Goal: Information Seeking & Learning: Learn about a topic

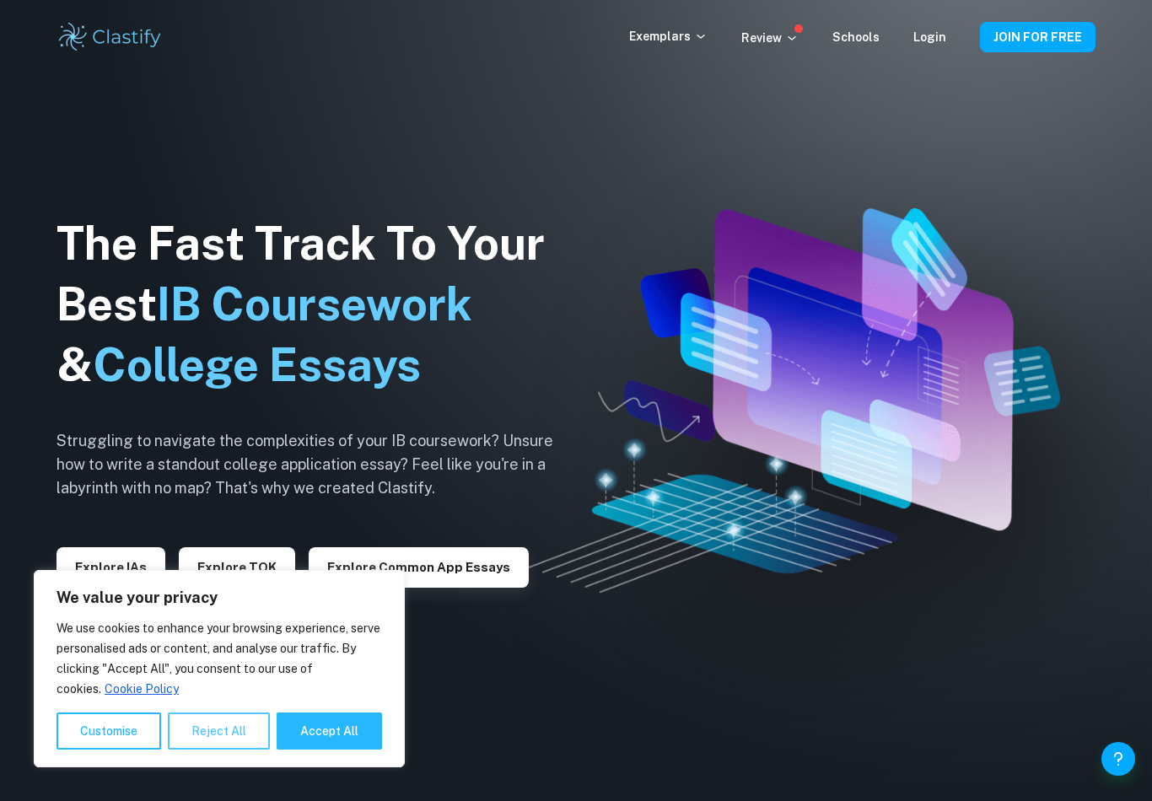
click at [221, 727] on button "Reject All" at bounding box center [219, 731] width 102 height 37
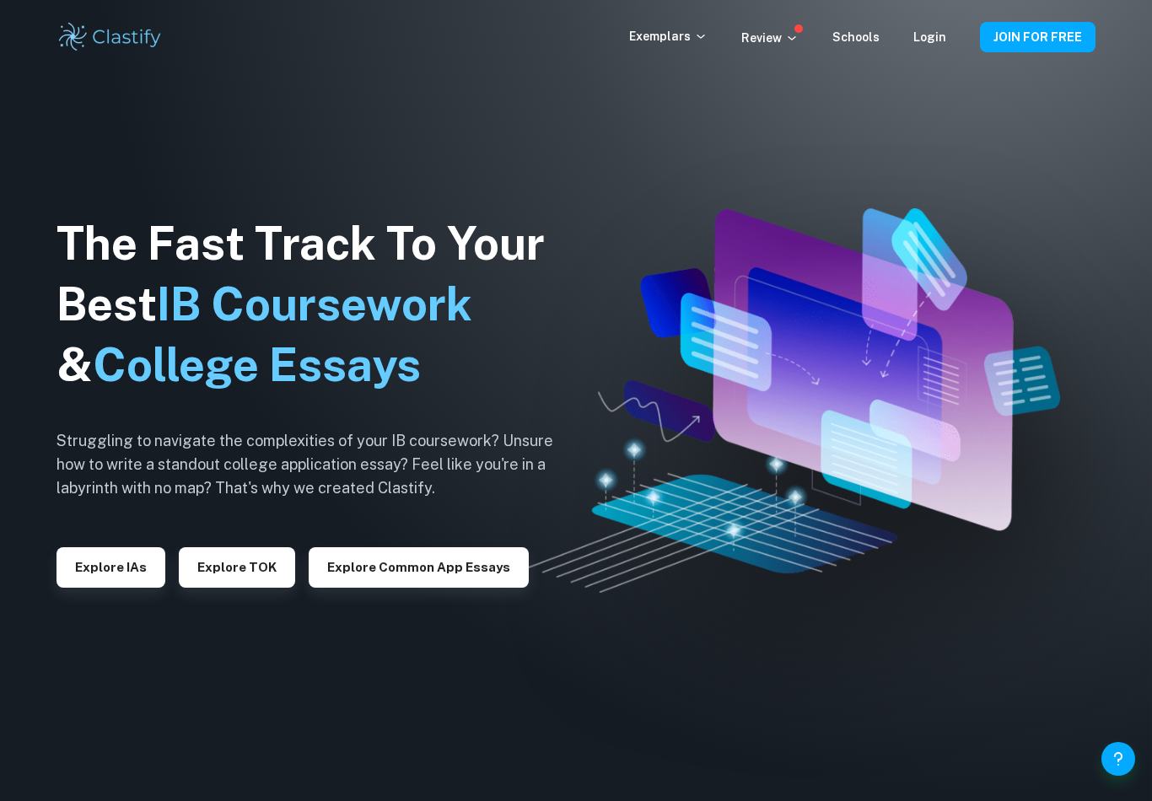
click at [777, 25] on div "Exemplars Review Schools Login JOIN FOR FREE" at bounding box center [576, 37] width 1080 height 34
click at [224, 572] on button "Explore TOK" at bounding box center [237, 567] width 116 height 40
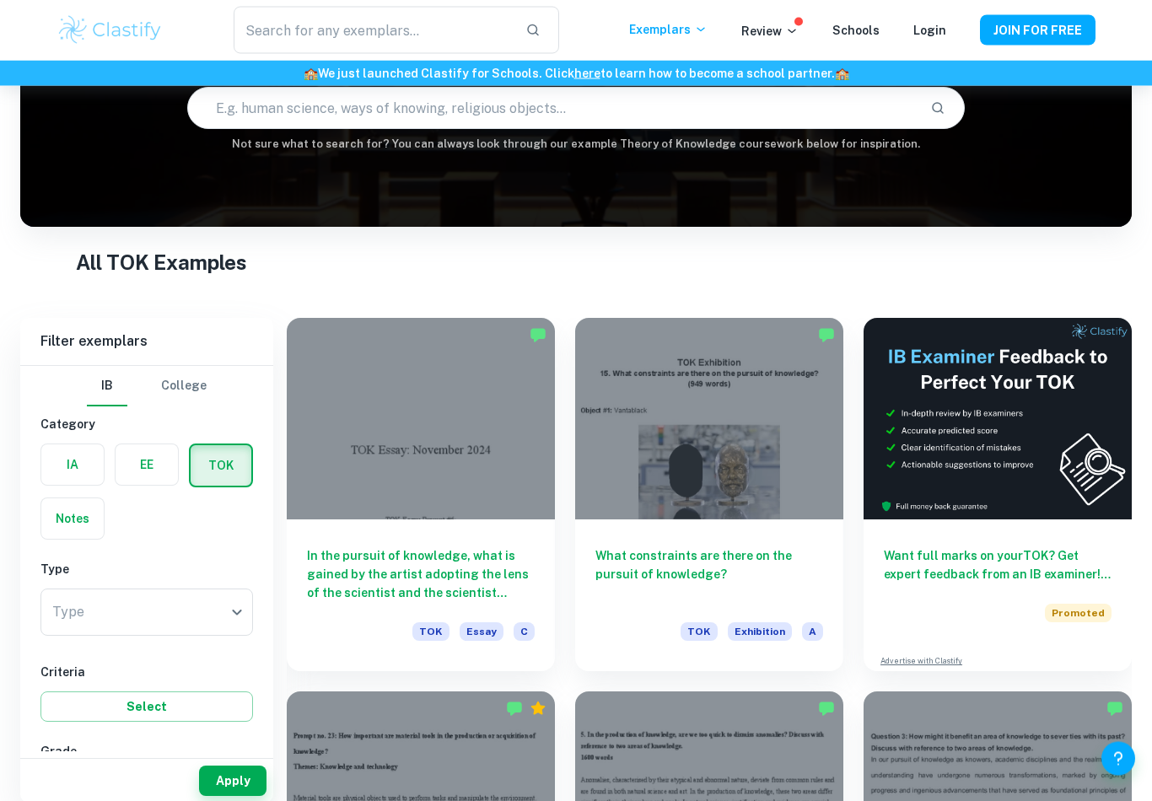
scroll to position [195, 0]
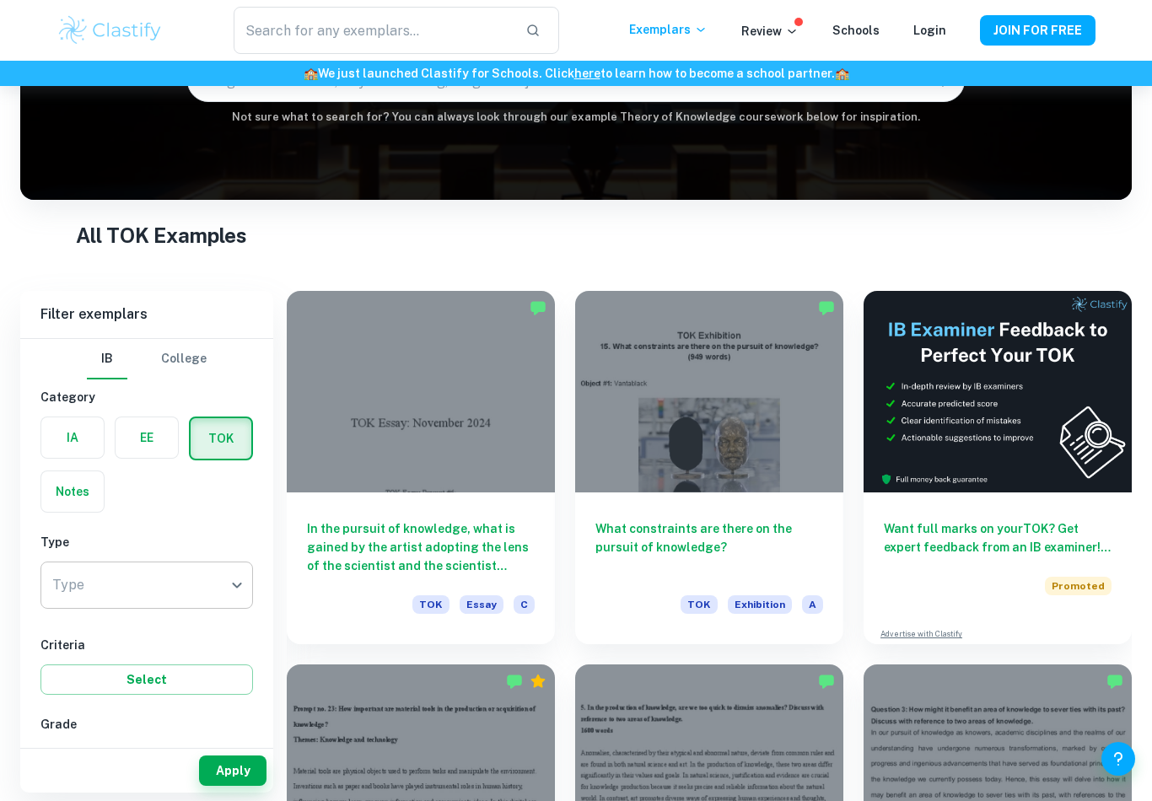
click at [142, 598] on body "We value your privacy We use cookies to enhance your browsing experience, serve…" at bounding box center [576, 291] width 1152 height 801
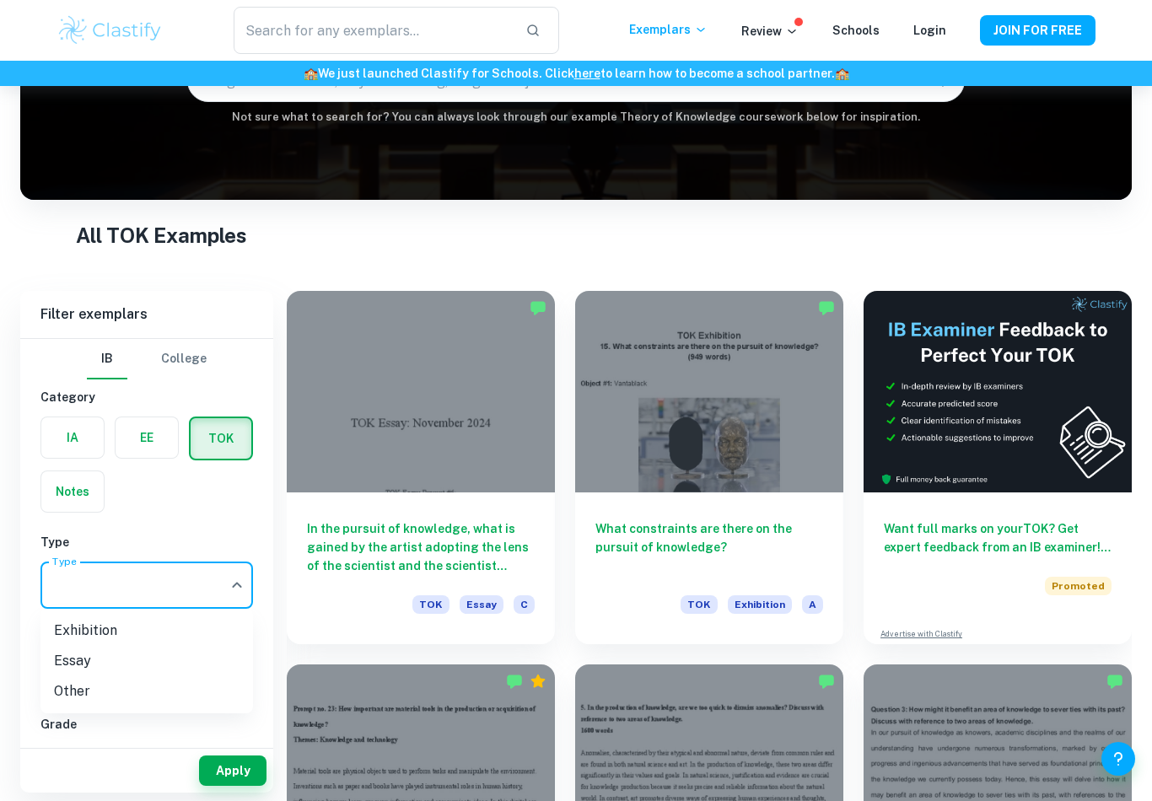
click at [66, 623] on li "Exhibition" at bounding box center [146, 631] width 213 height 30
type input "Exhibition"
click at [103, 676] on button "Select" at bounding box center [146, 680] width 213 height 30
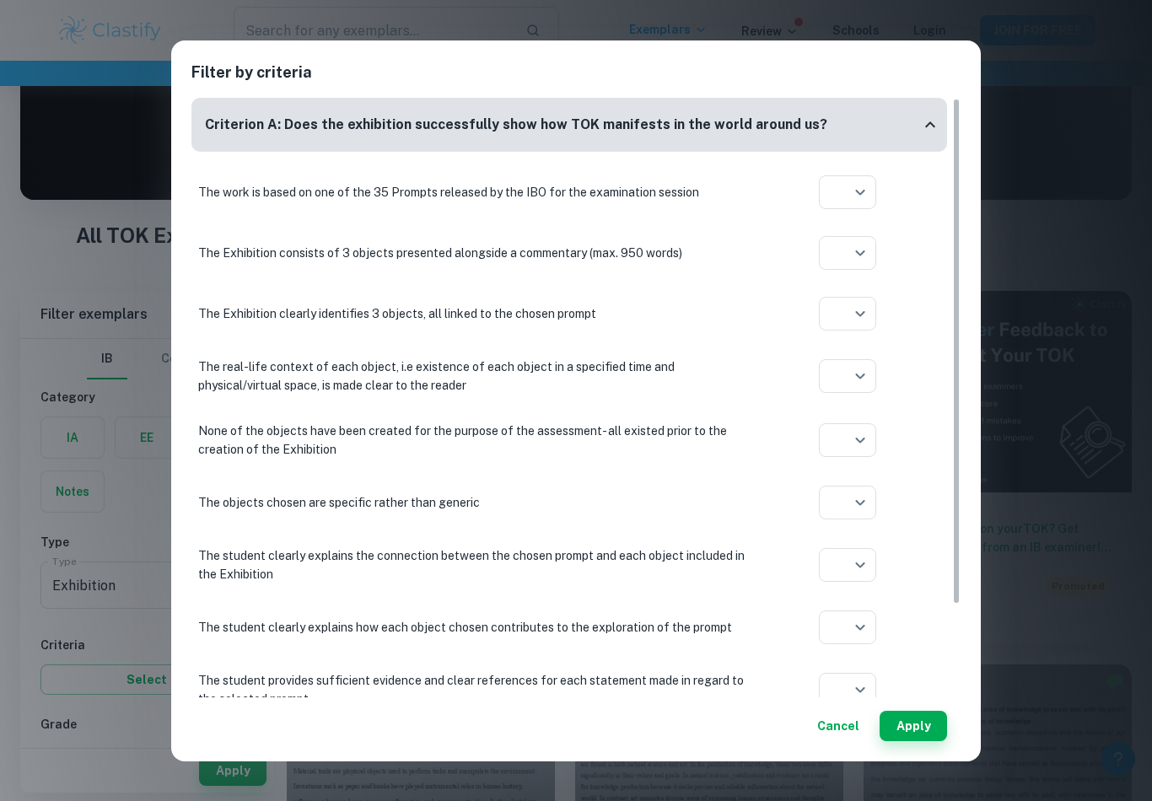
click at [833, 741] on button "Cancel" at bounding box center [839, 726] width 56 height 30
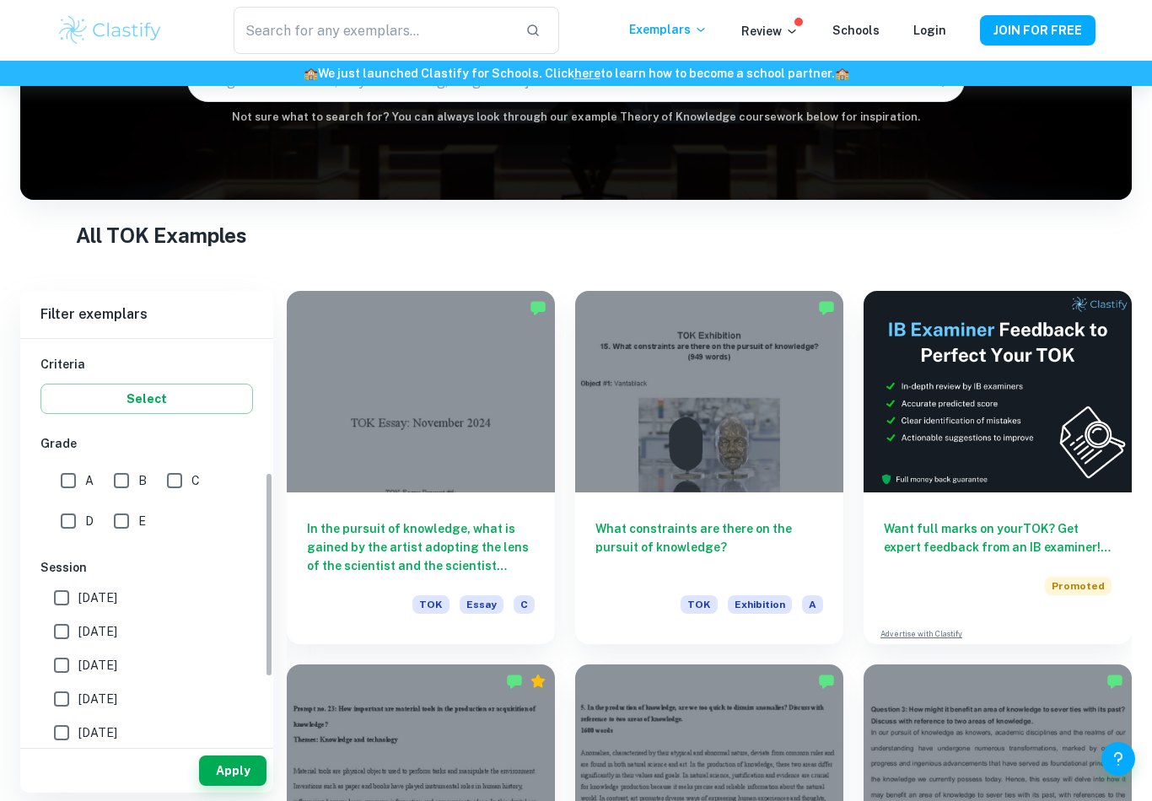
scroll to position [283, 0]
click at [62, 475] on input "A" at bounding box center [68, 478] width 34 height 34
checkbox input "true"
click at [220, 786] on button "Apply" at bounding box center [232, 771] width 67 height 30
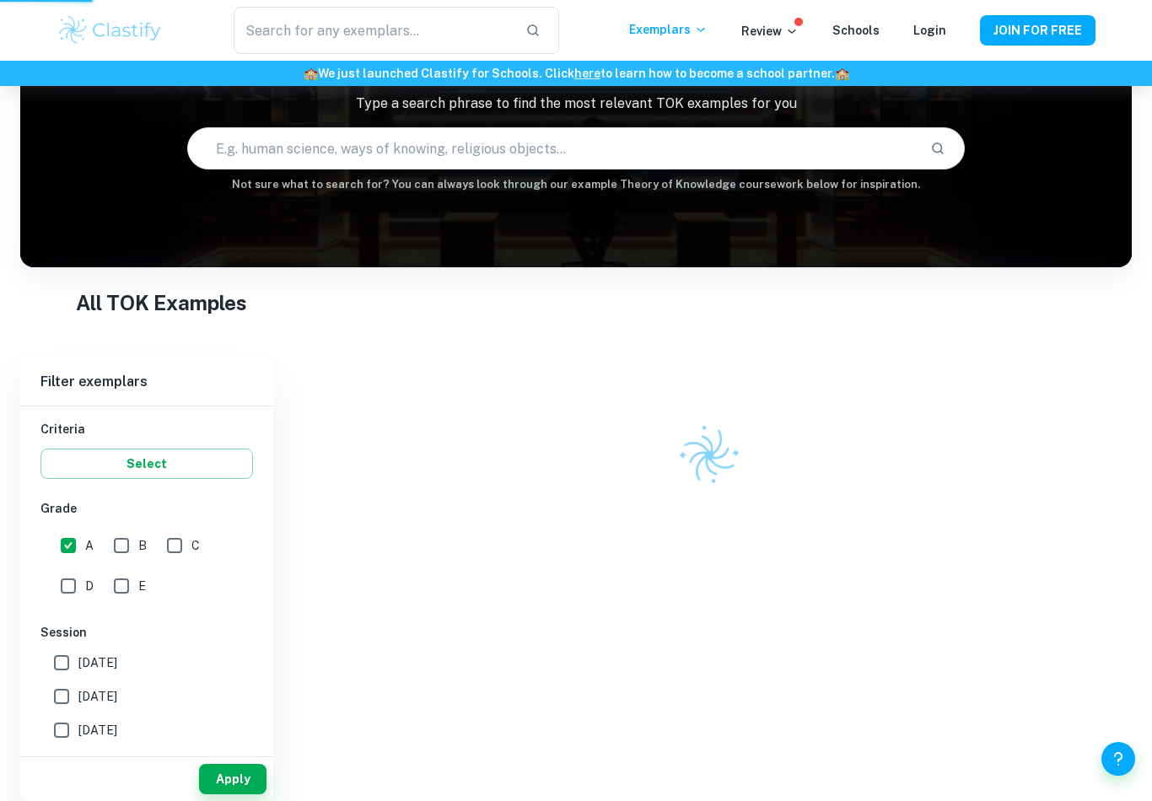
scroll to position [94, 0]
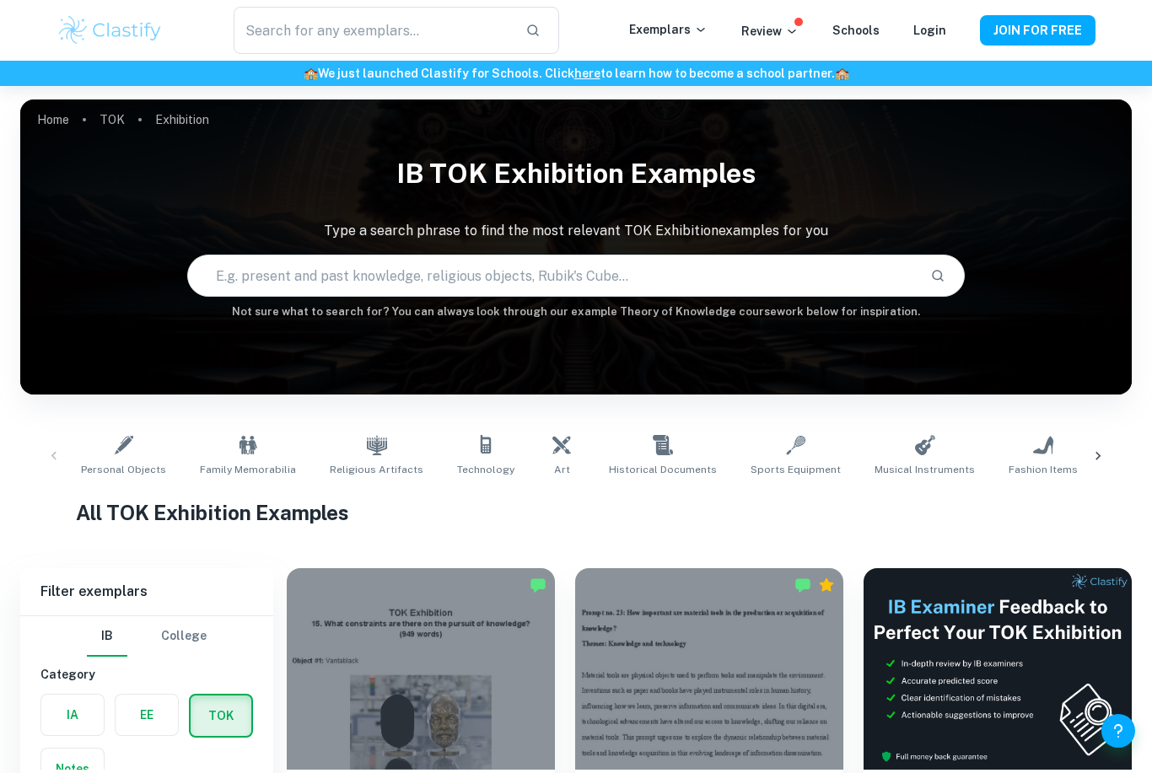
click at [320, 268] on input "text" at bounding box center [553, 275] width 730 height 47
paste input "How is current knowledge shaped by its historical development?"
type input "How is current knowledge shaped by its historical development?"
click at [941, 282] on icon "Search" at bounding box center [937, 275] width 15 height 15
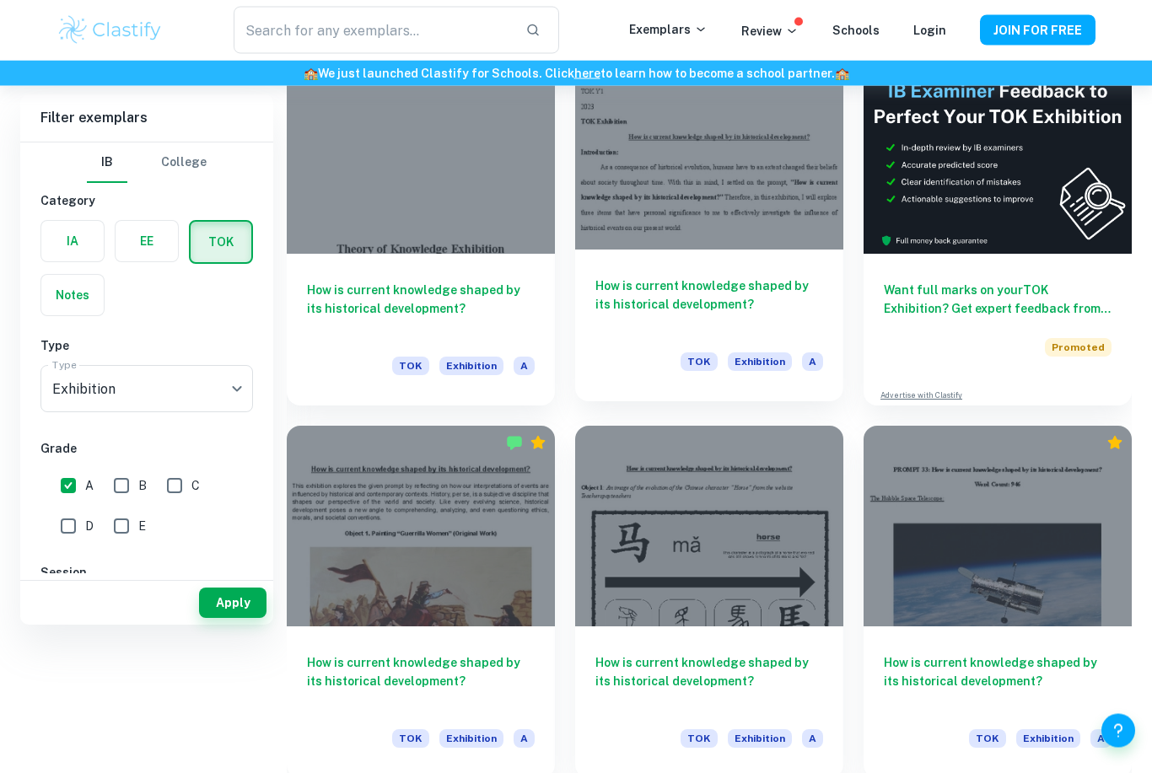
scroll to position [334, 0]
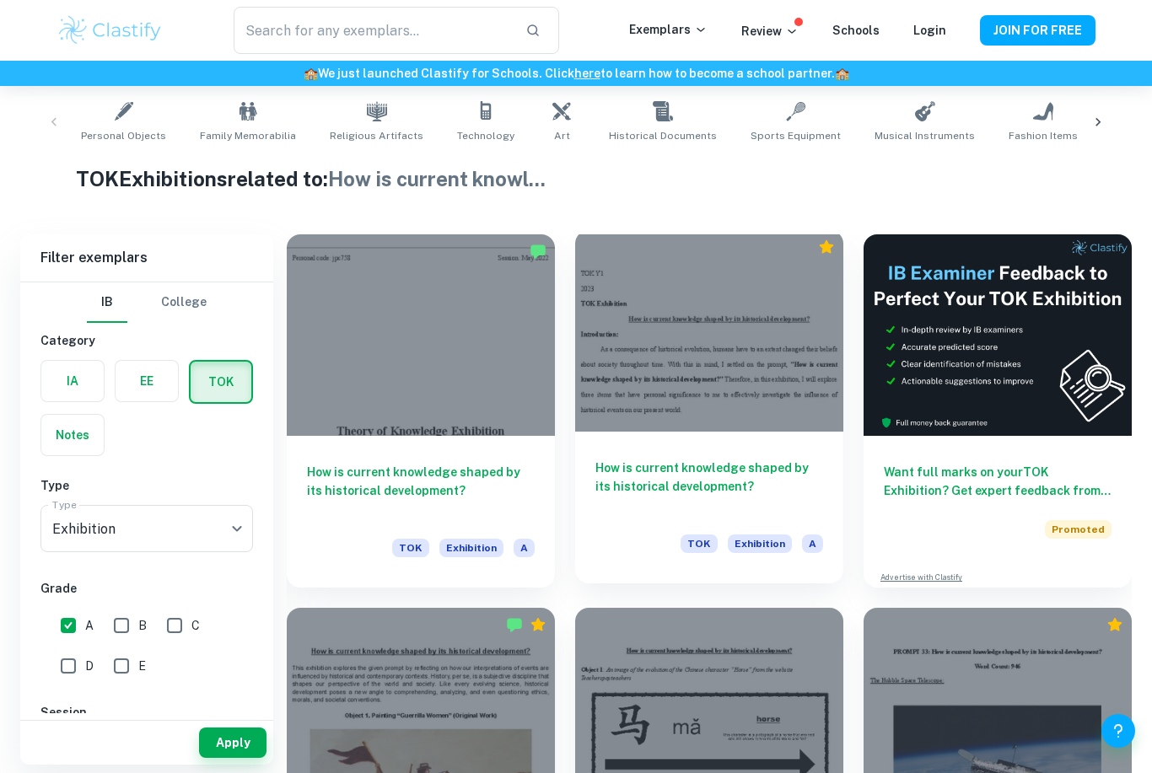
click at [633, 475] on h6 "How is current knowledge shaped by its historical development?" at bounding box center [710, 487] width 228 height 56
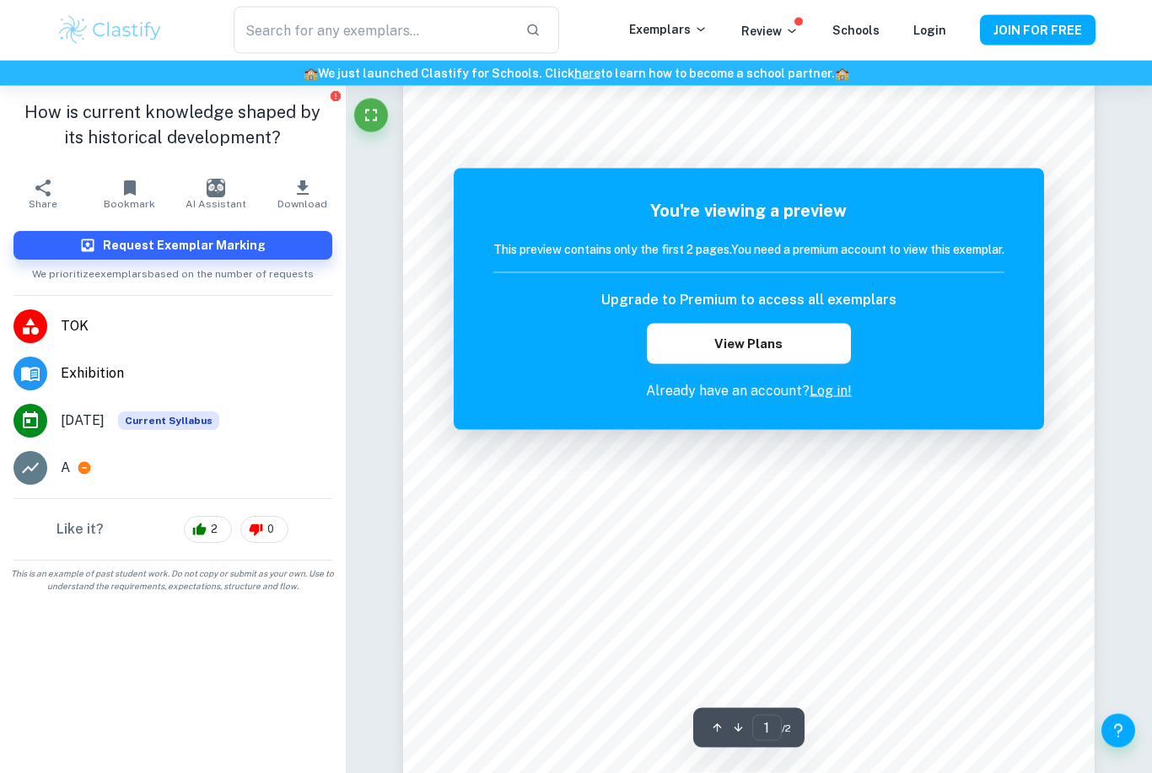
scroll to position [40, 0]
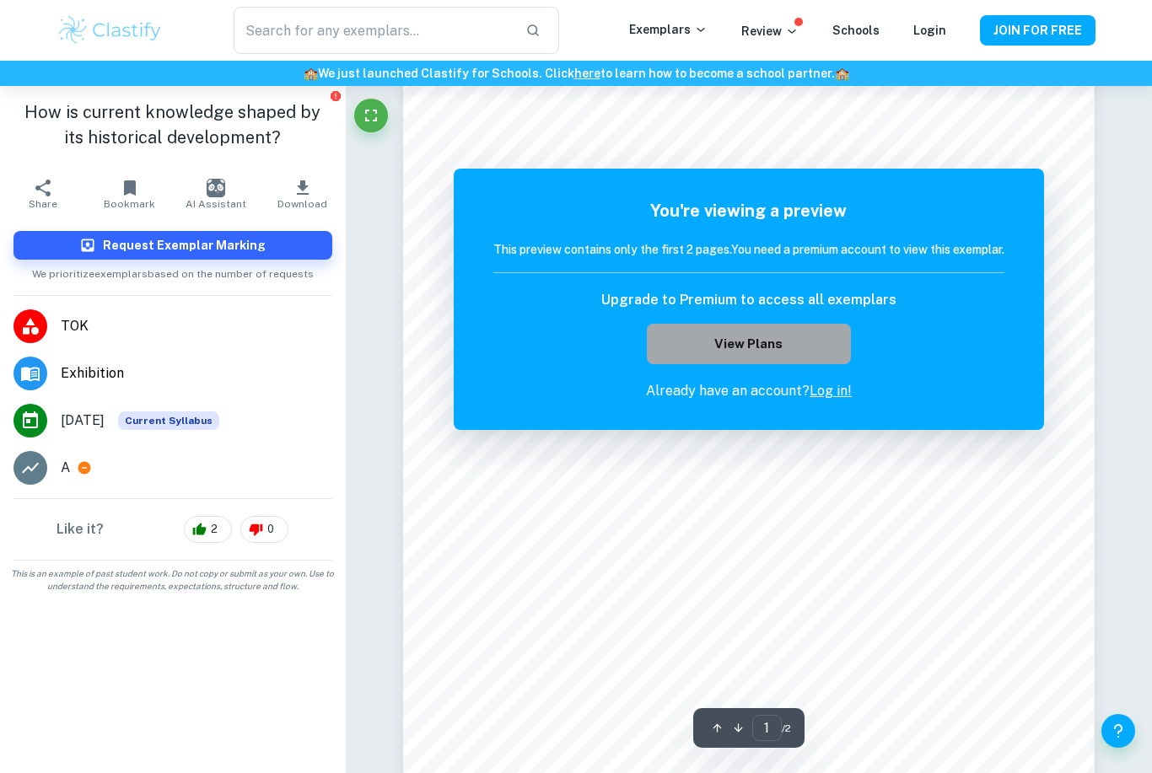
click at [713, 354] on button "View Plans" at bounding box center [749, 344] width 204 height 40
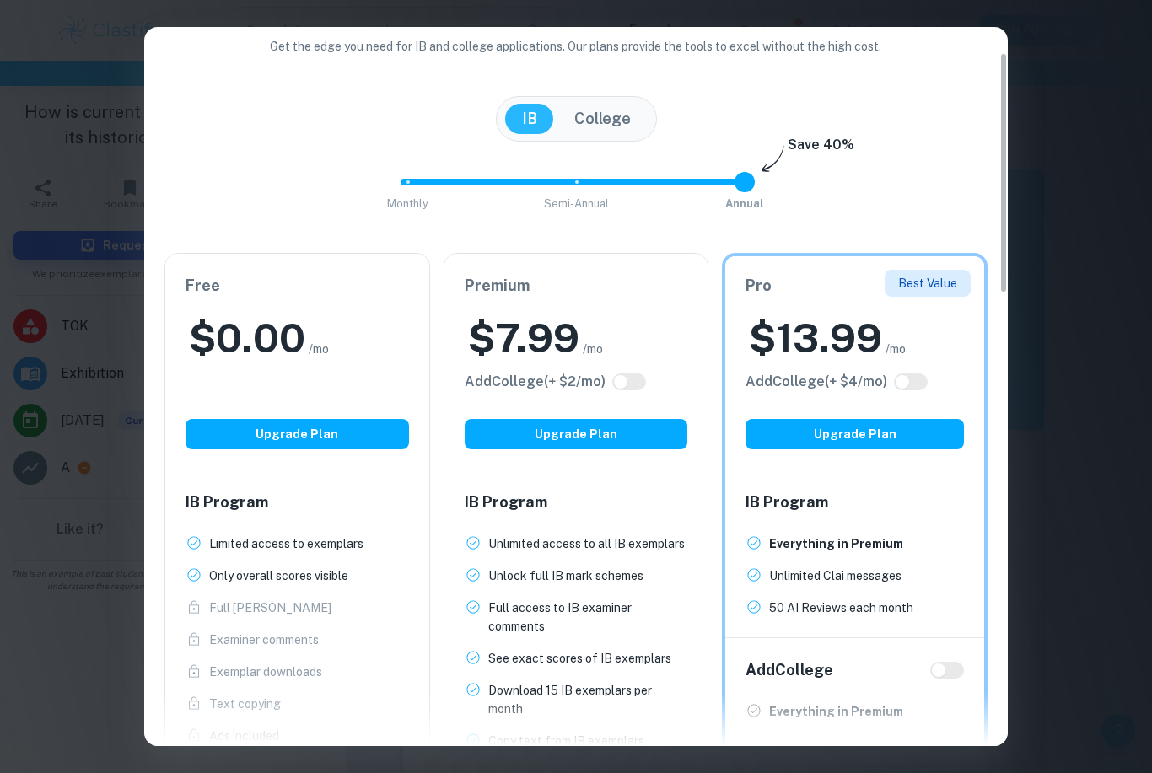
scroll to position [67, 0]
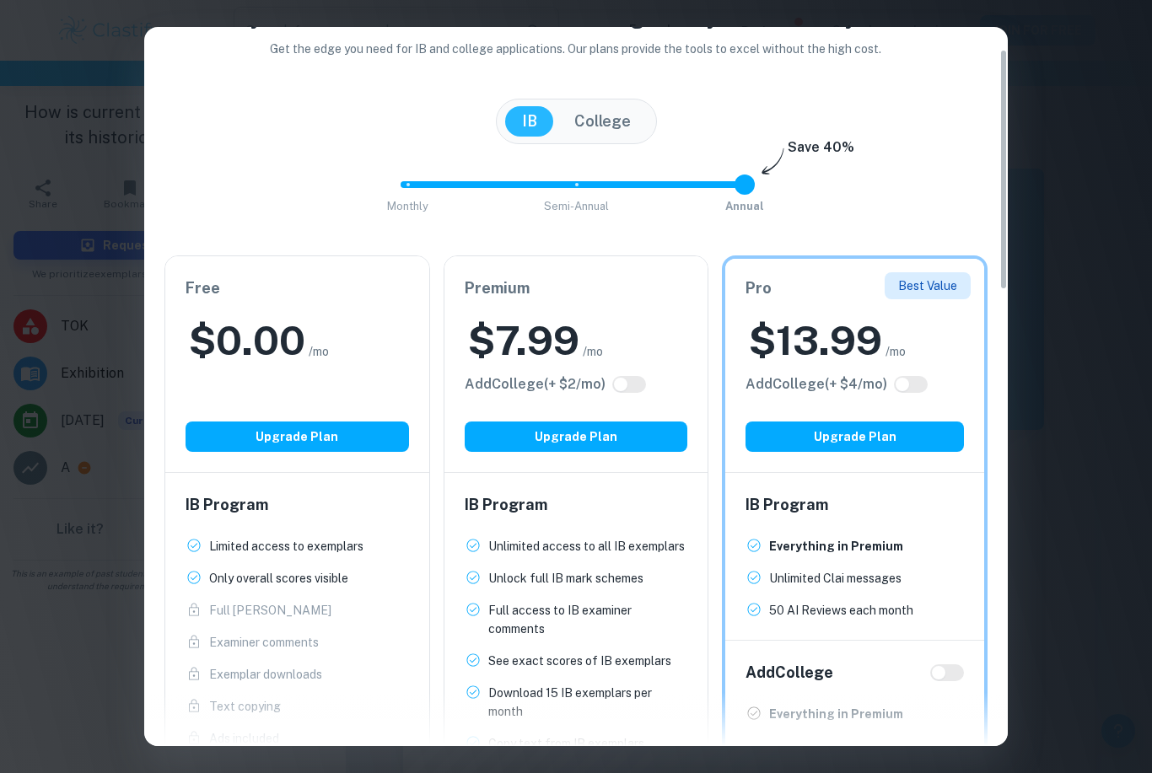
click at [571, 186] on span at bounding box center [569, 184] width 337 height 7
drag, startPoint x: 574, startPoint y: 185, endPoint x: 816, endPoint y: 147, distance: 245.0
click at [816, 164] on div "Monthly Semi-Annual Annual Save 40%" at bounding box center [575, 192] width 823 height 57
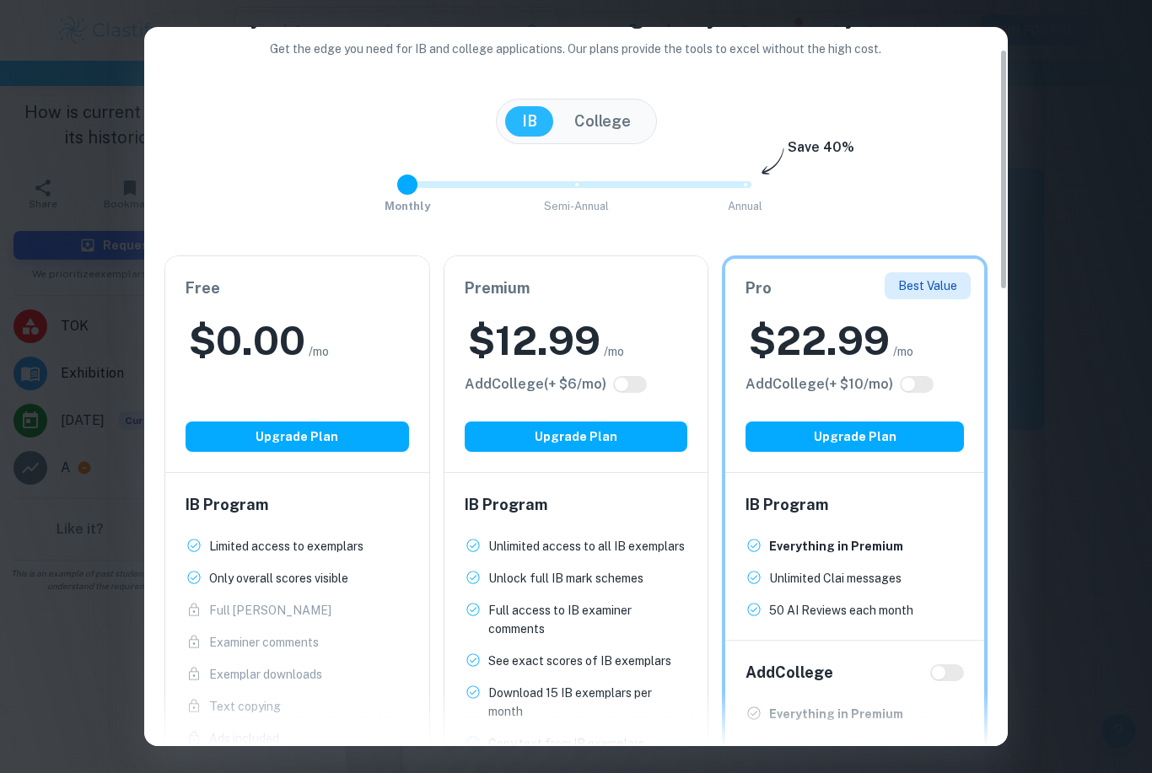
click at [407, 200] on span "Monthly" at bounding box center [408, 206] width 46 height 13
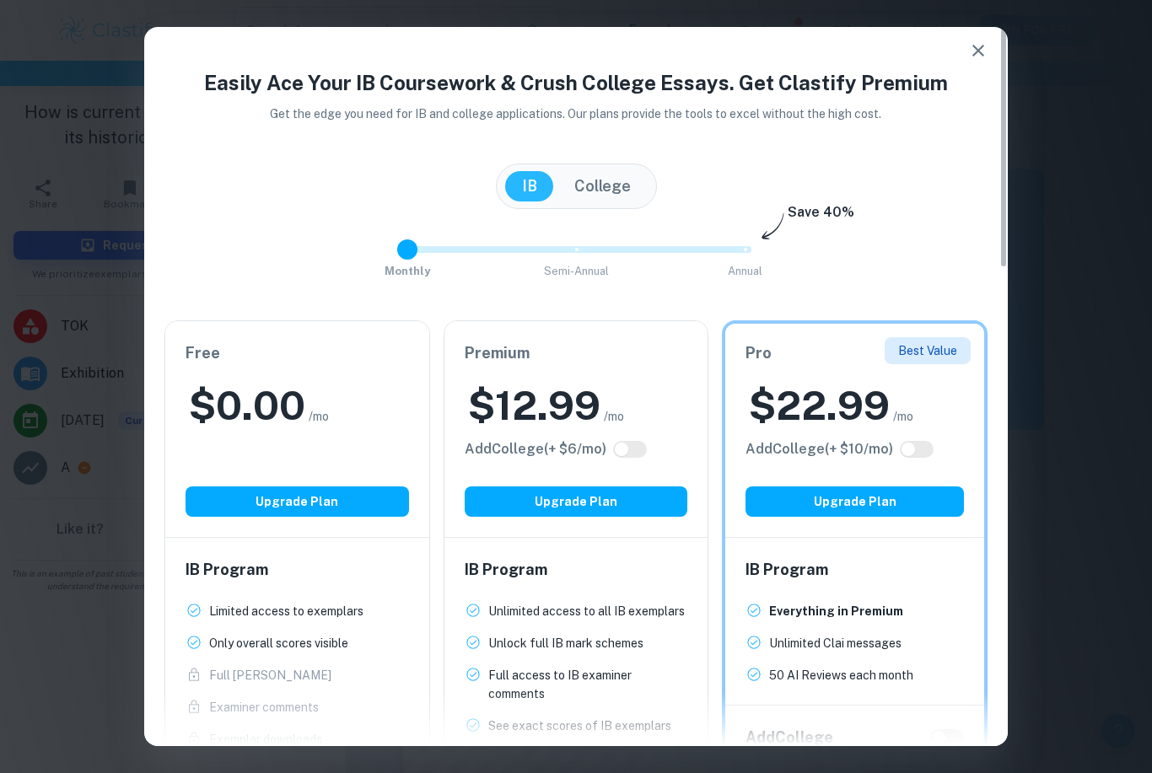
scroll to position [0, 0]
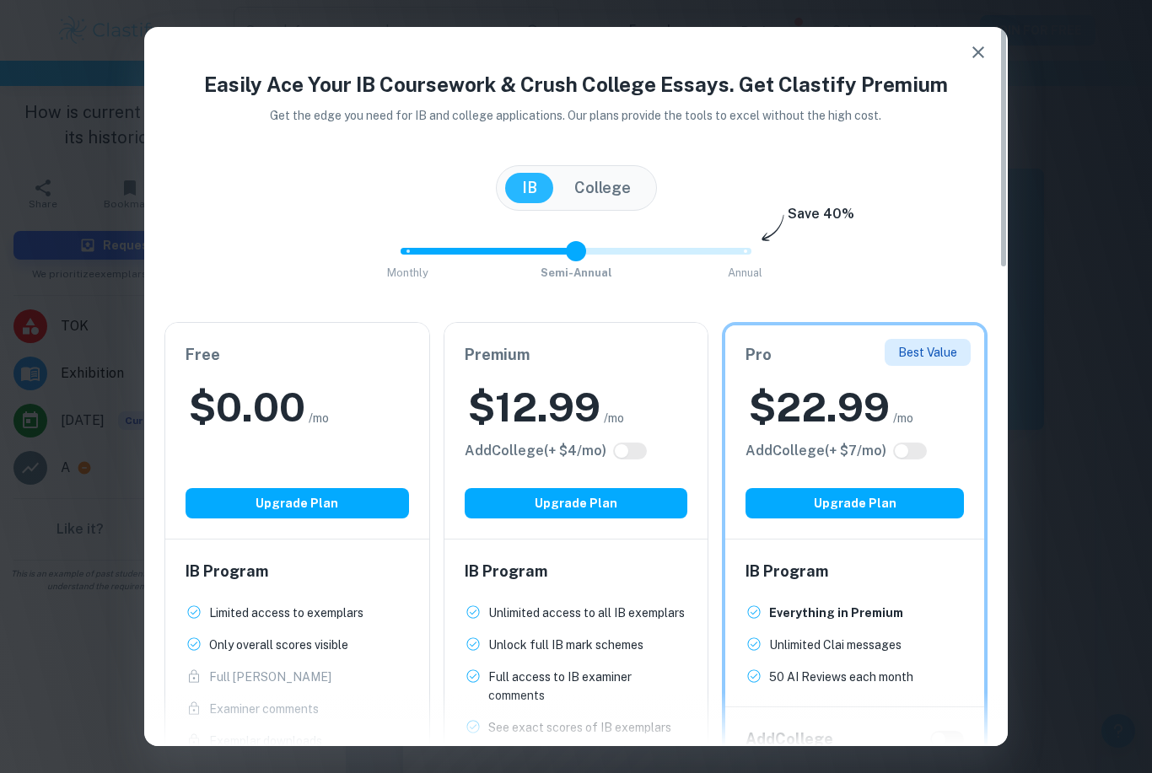
click at [574, 267] on span "Semi-Annual" at bounding box center [577, 273] width 72 height 13
type input "2"
click at [746, 267] on span "Annual" at bounding box center [744, 273] width 39 height 13
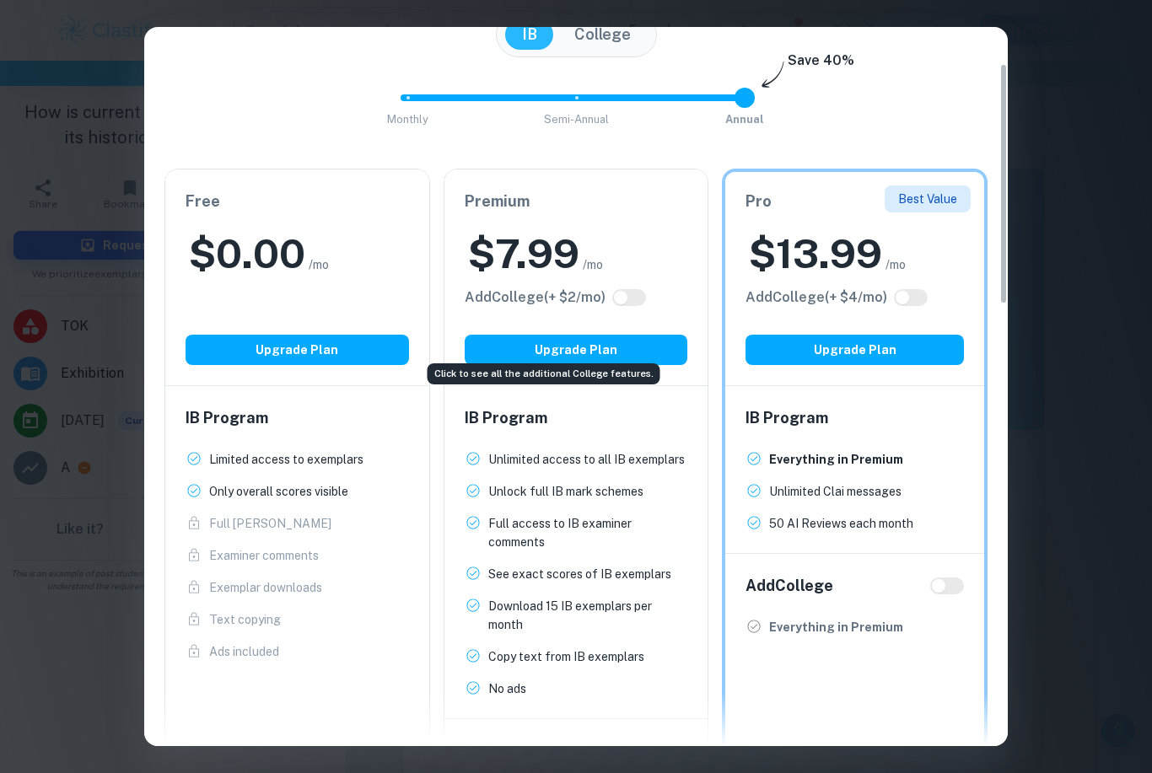
scroll to position [98, 0]
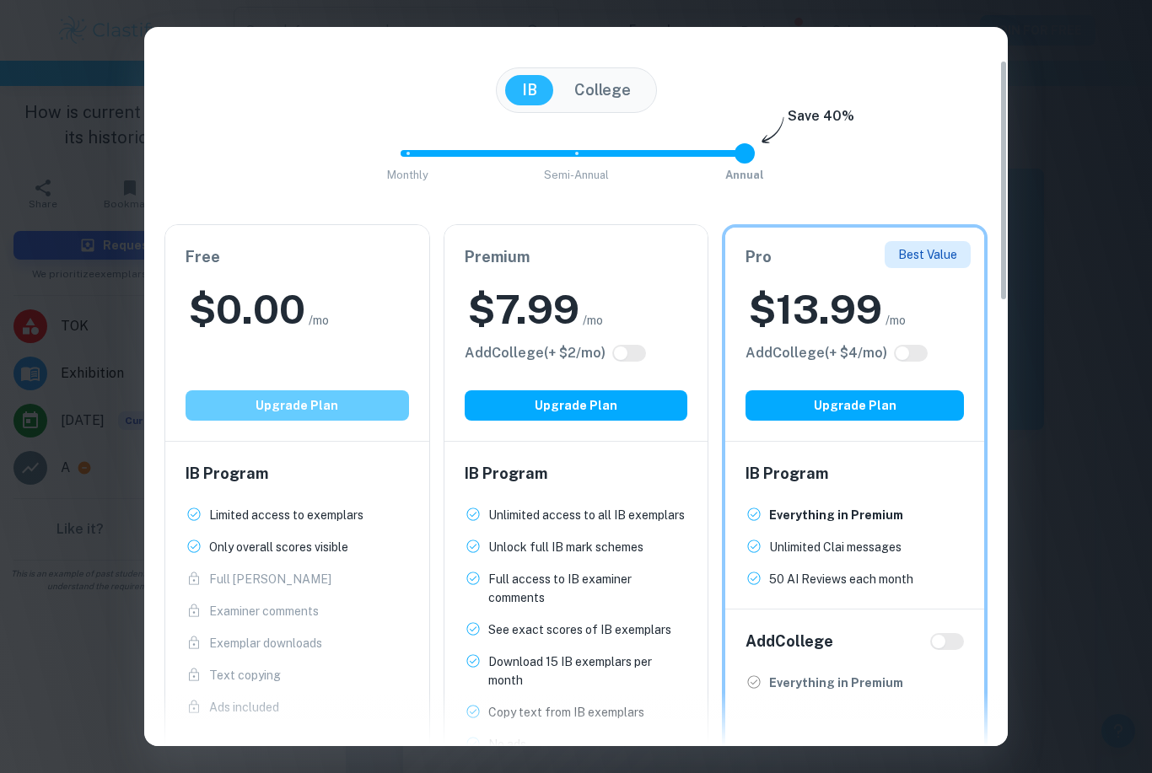
click at [252, 400] on button "Upgrade Plan" at bounding box center [298, 406] width 224 height 30
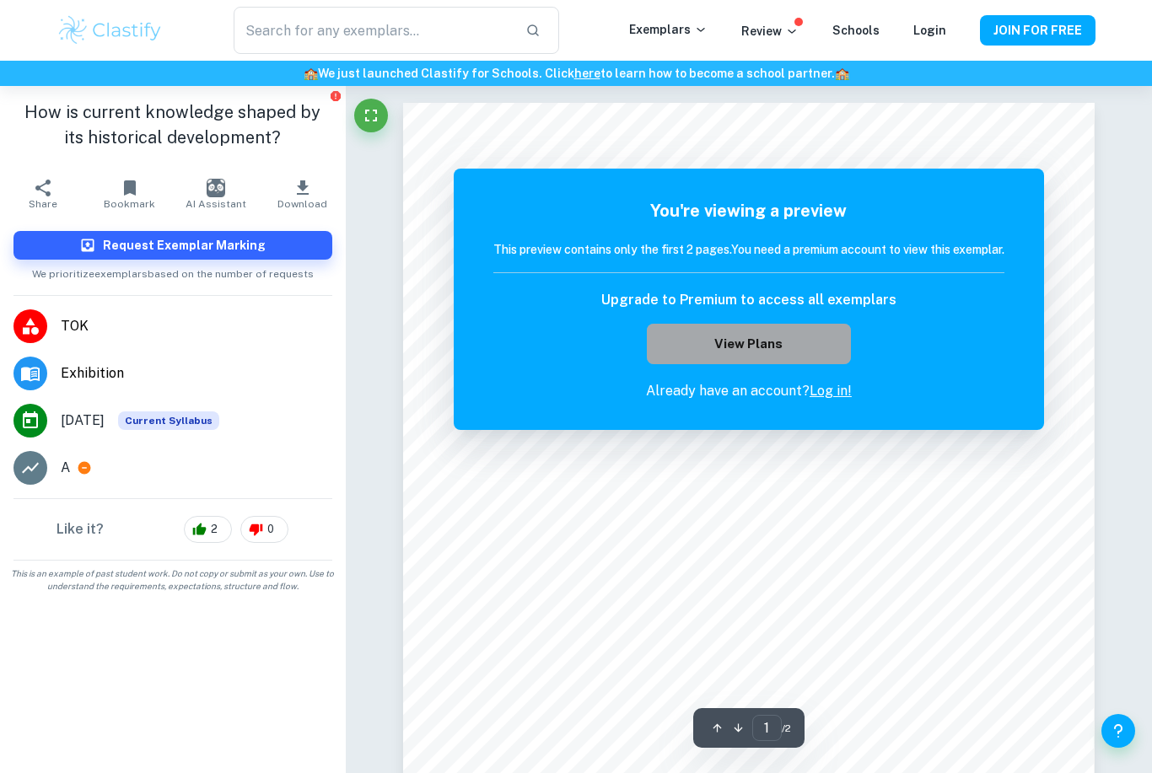
click at [763, 352] on button "View Plans" at bounding box center [749, 344] width 204 height 40
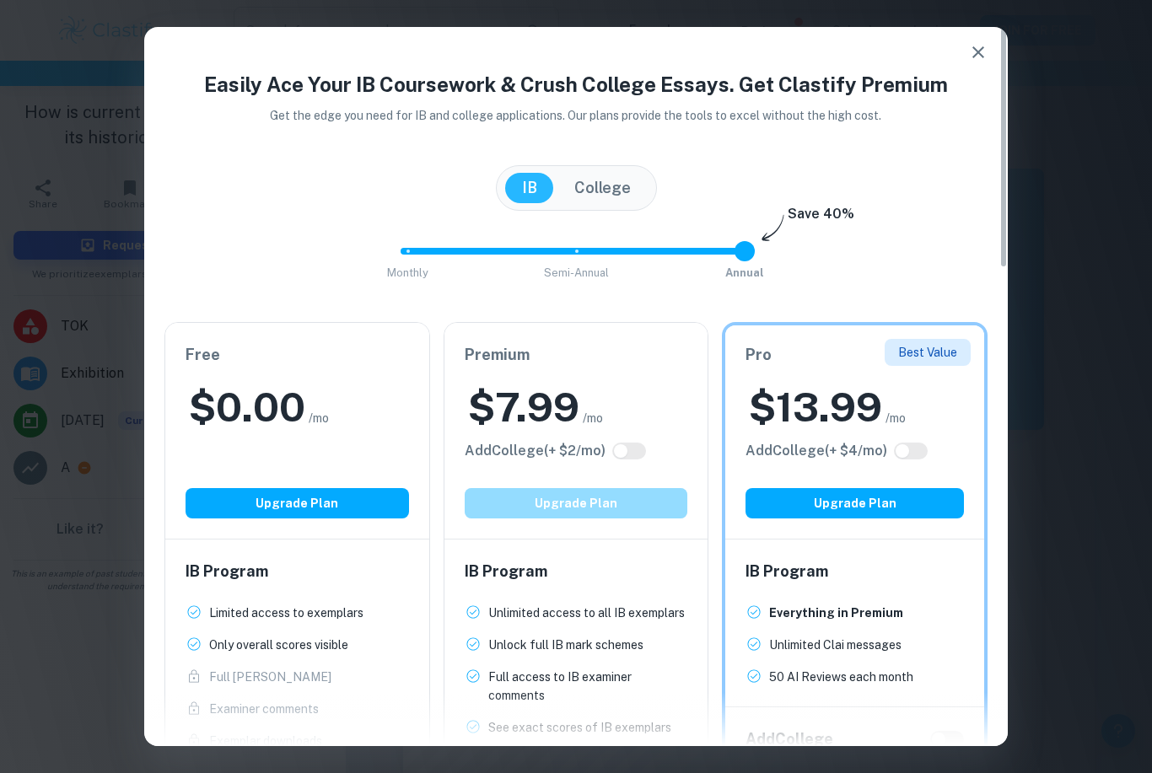
click at [565, 502] on button "Upgrade Plan" at bounding box center [577, 503] width 224 height 30
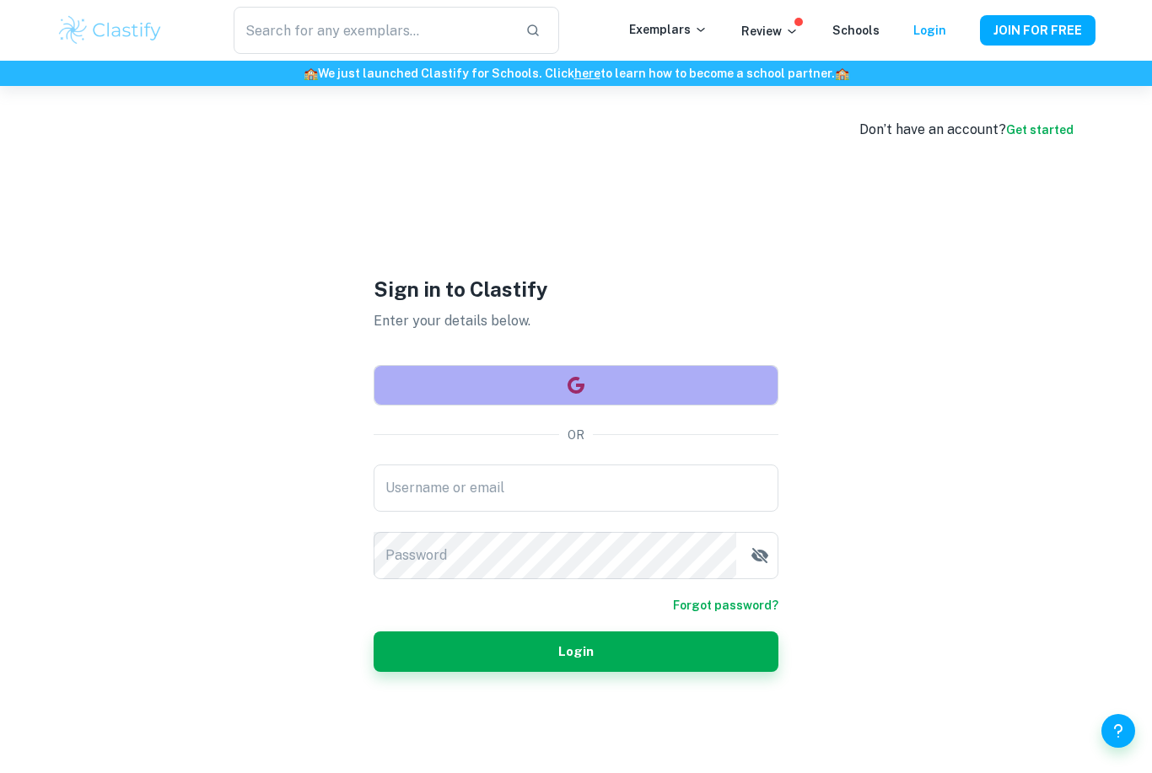
click at [555, 406] on button "button" at bounding box center [576, 385] width 405 height 40
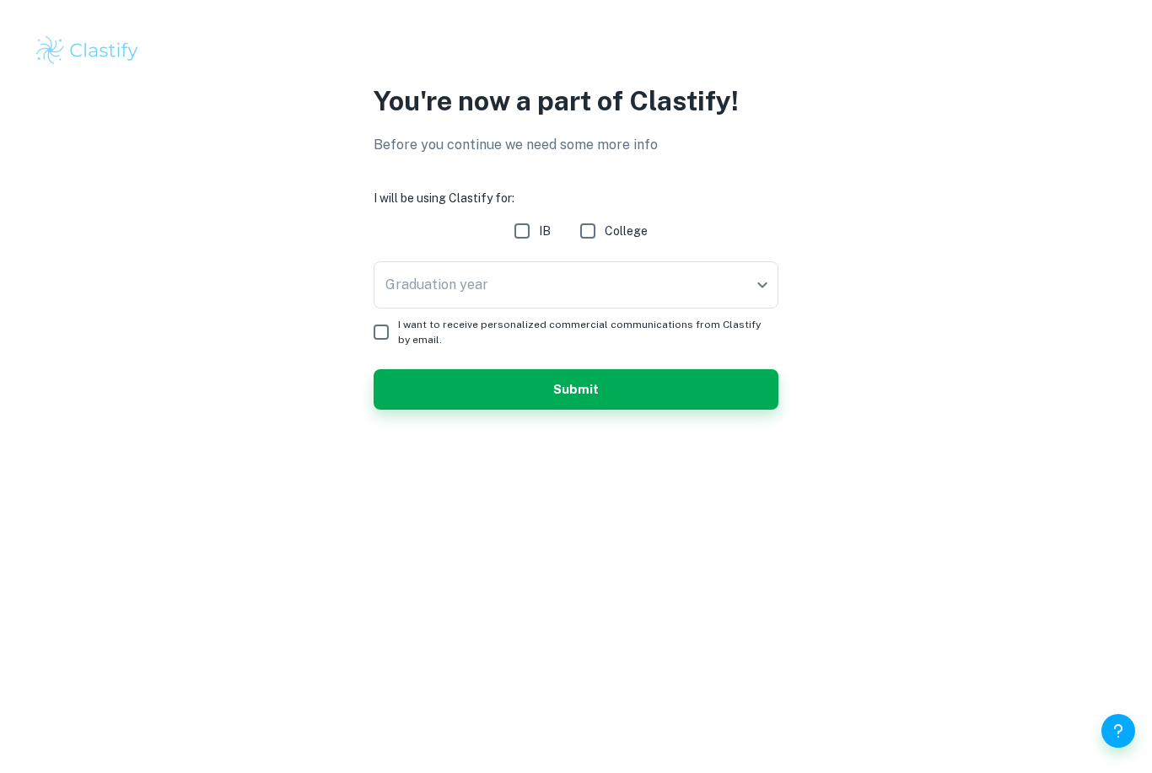
click at [520, 229] on input "IB" at bounding box center [522, 231] width 34 height 34
checkbox input "true"
click at [515, 278] on body "We value your privacy We use cookies to enhance your browsing experience, serve…" at bounding box center [576, 386] width 1152 height 773
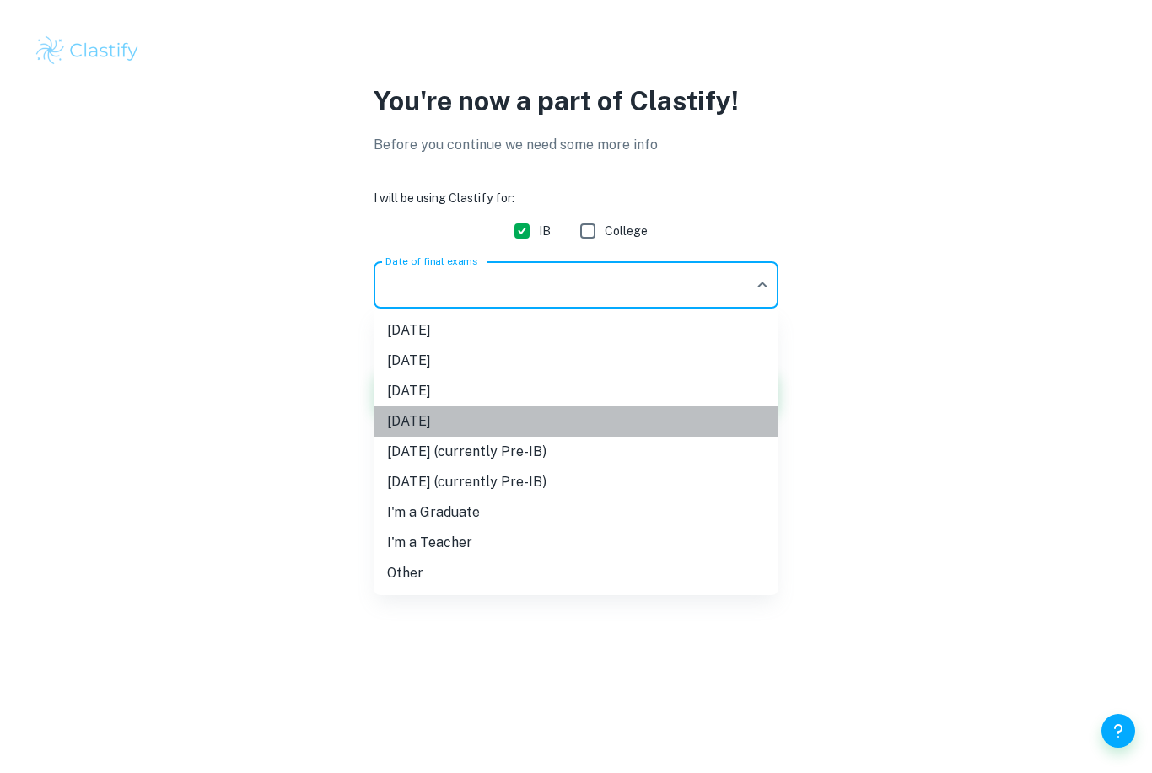
click at [476, 421] on li "November 2026" at bounding box center [576, 422] width 405 height 30
type input "N26"
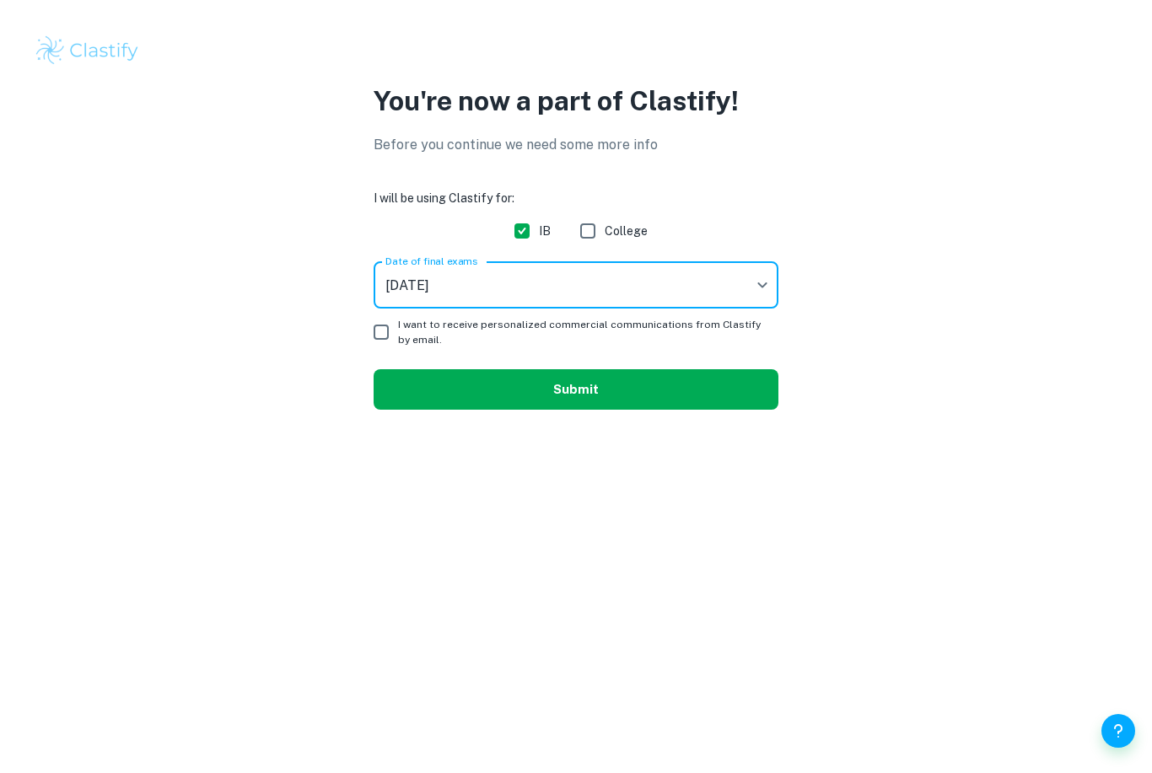
click at [472, 399] on button "Submit" at bounding box center [576, 389] width 405 height 40
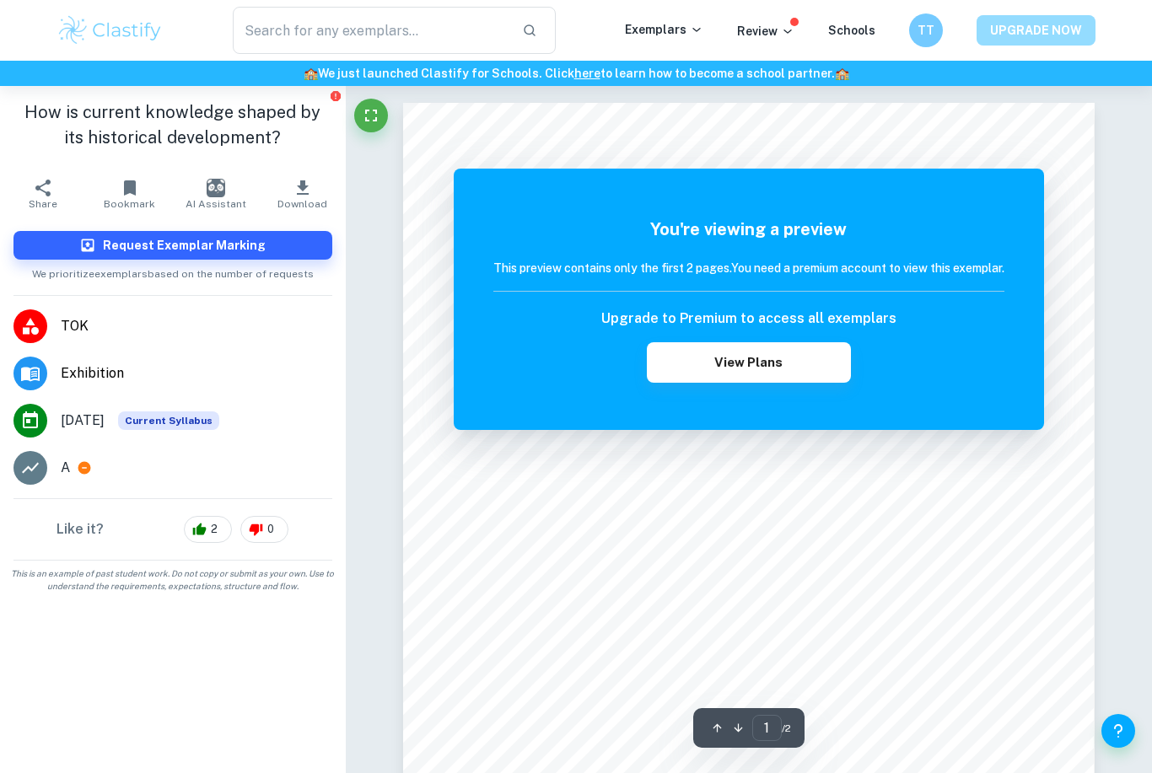
click at [1016, 40] on button "UPGRADE NOW" at bounding box center [1036, 30] width 119 height 30
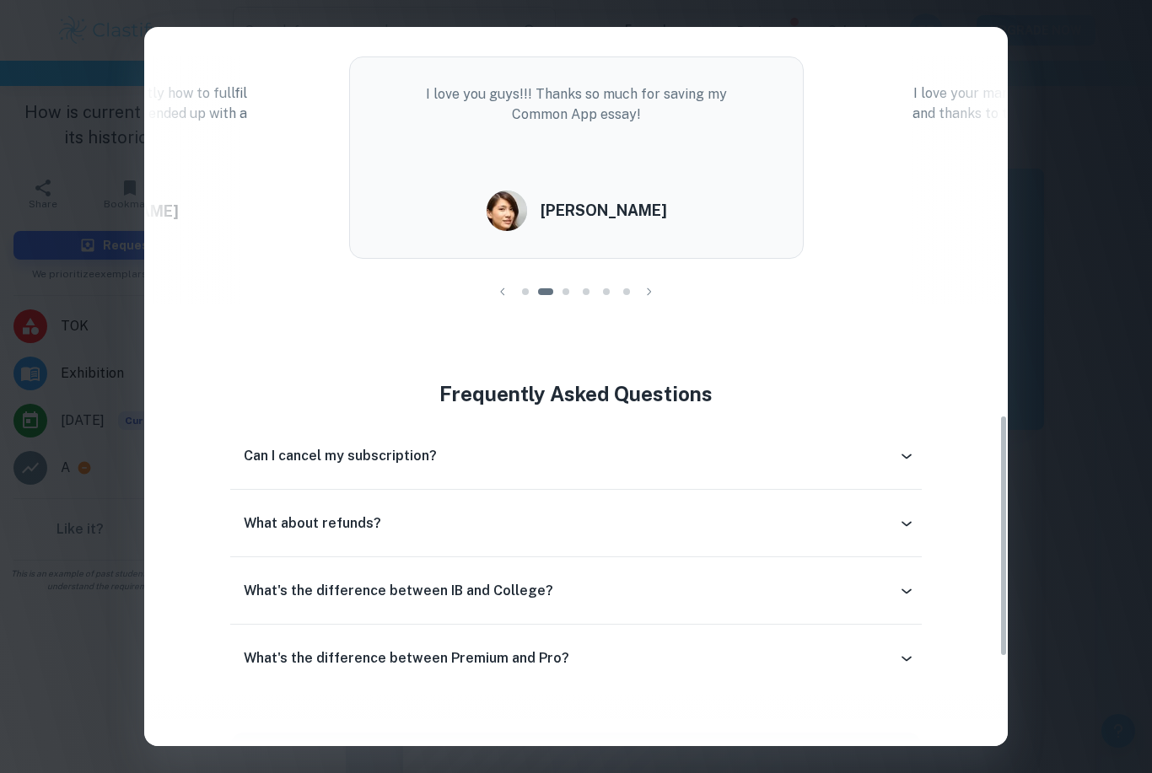
scroll to position [1265, 0]
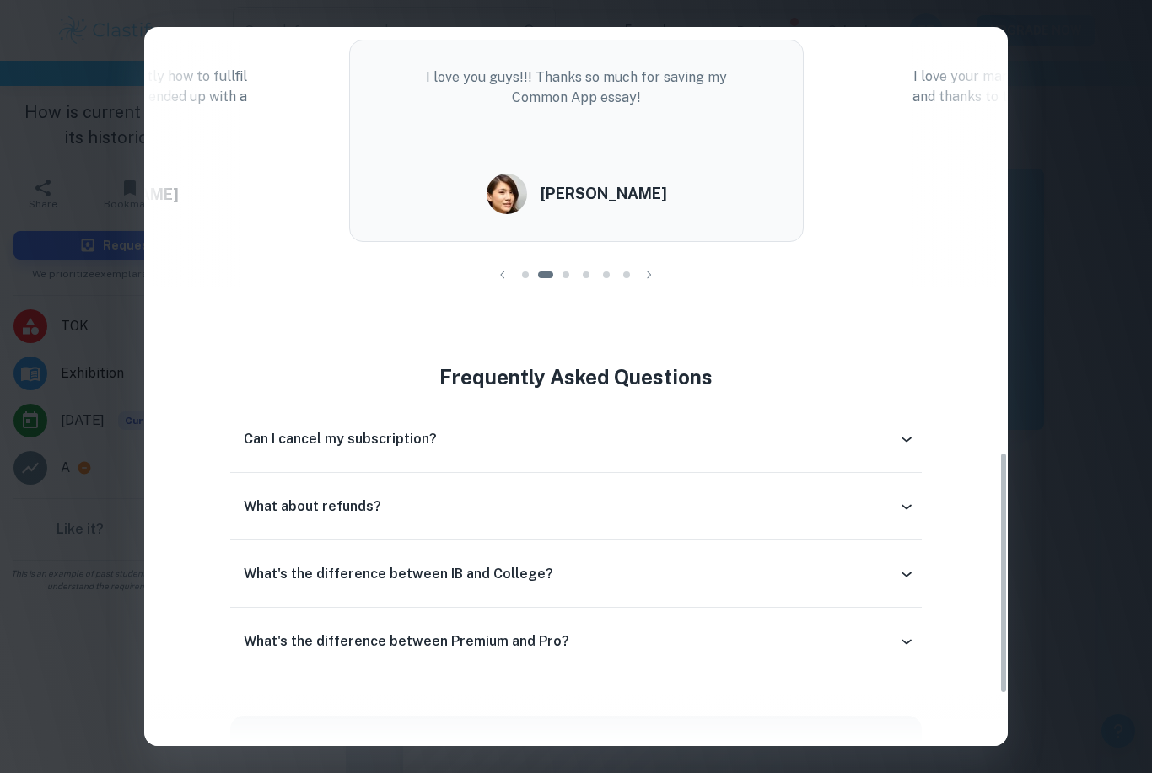
click at [917, 447] on div "Can I cancel my subscription?" at bounding box center [575, 439] width 691 height 40
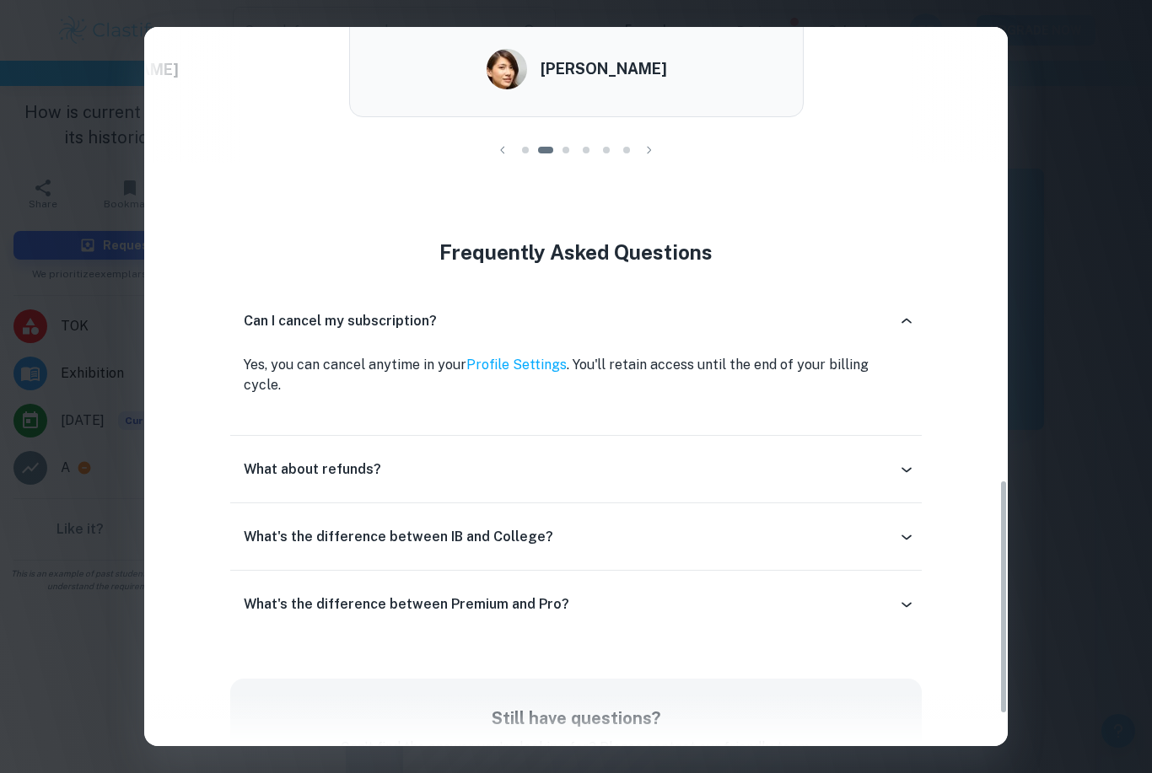
scroll to position [1387, 0]
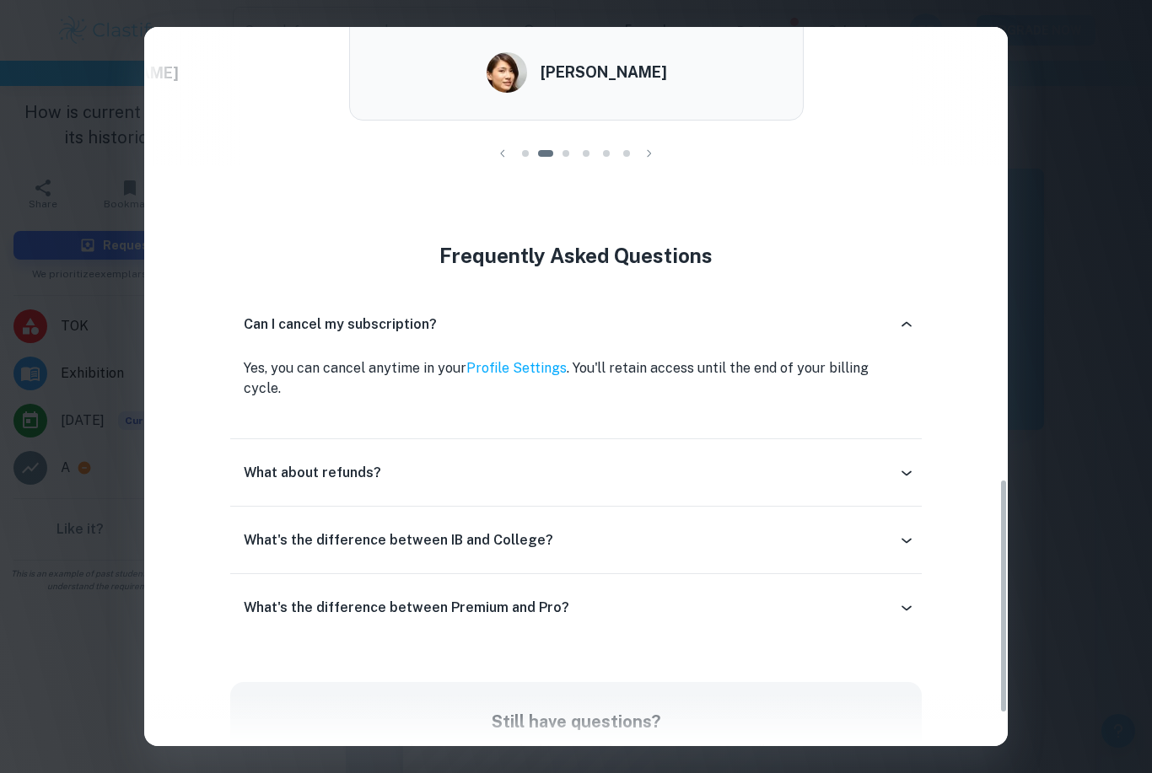
click at [898, 600] on div "What's the difference between Premium and Pro?" at bounding box center [575, 608] width 691 height 40
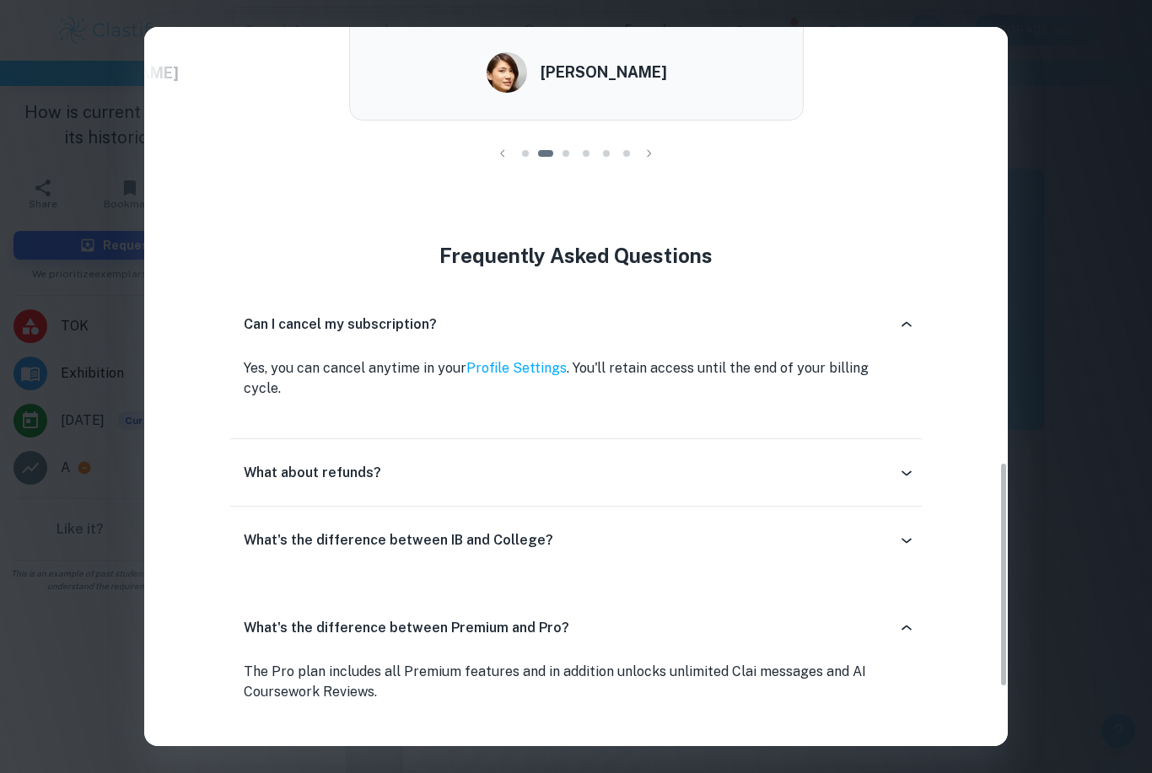
click at [910, 470] on div "What about refunds?" at bounding box center [575, 473] width 691 height 40
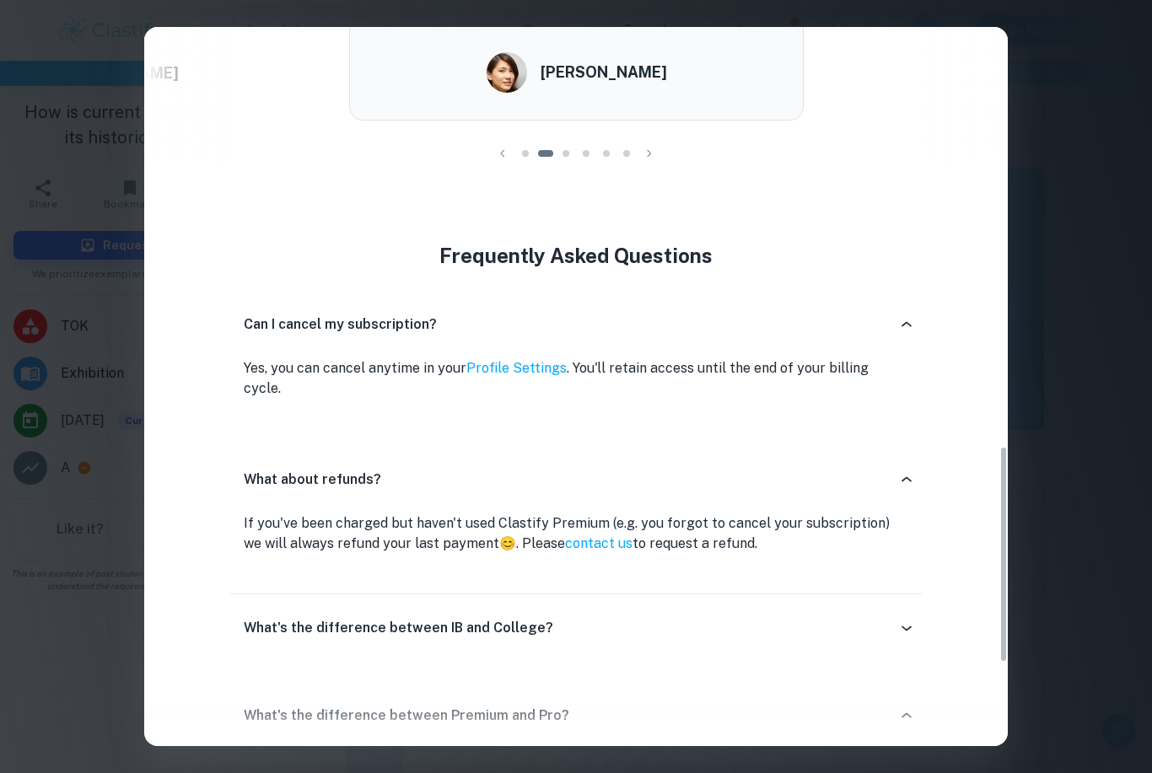
click at [907, 620] on icon at bounding box center [906, 628] width 17 height 17
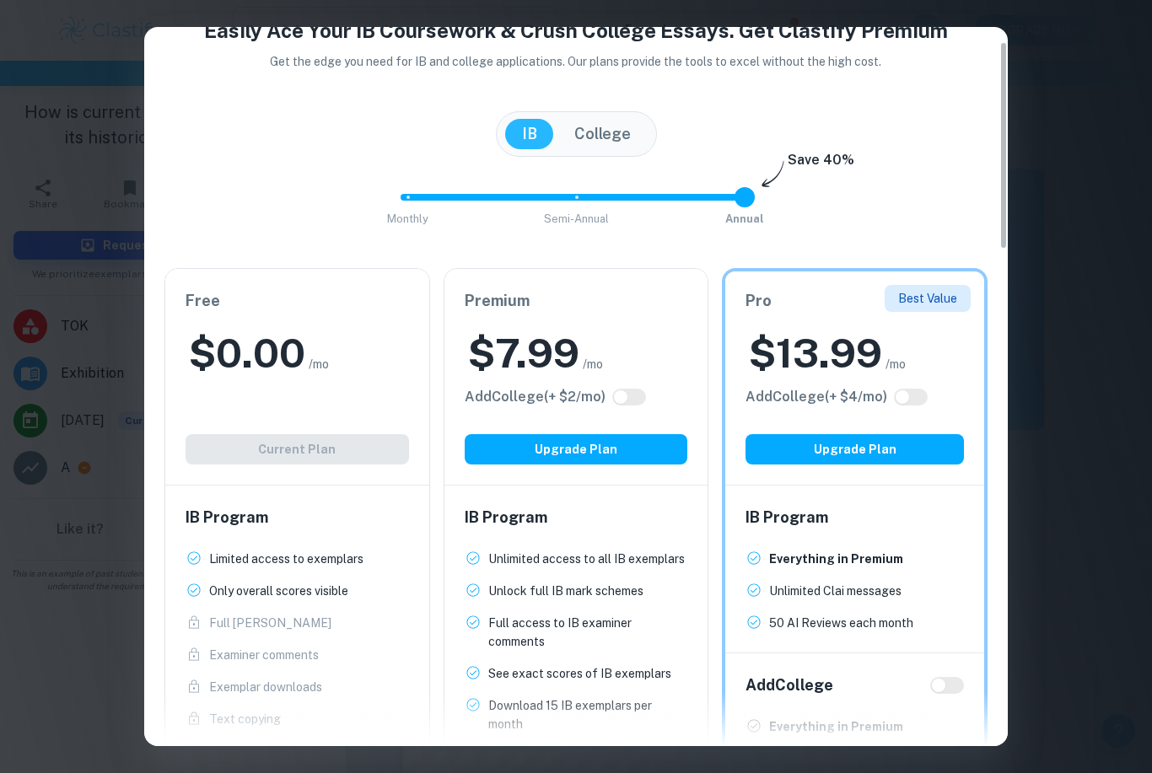
scroll to position [57, 0]
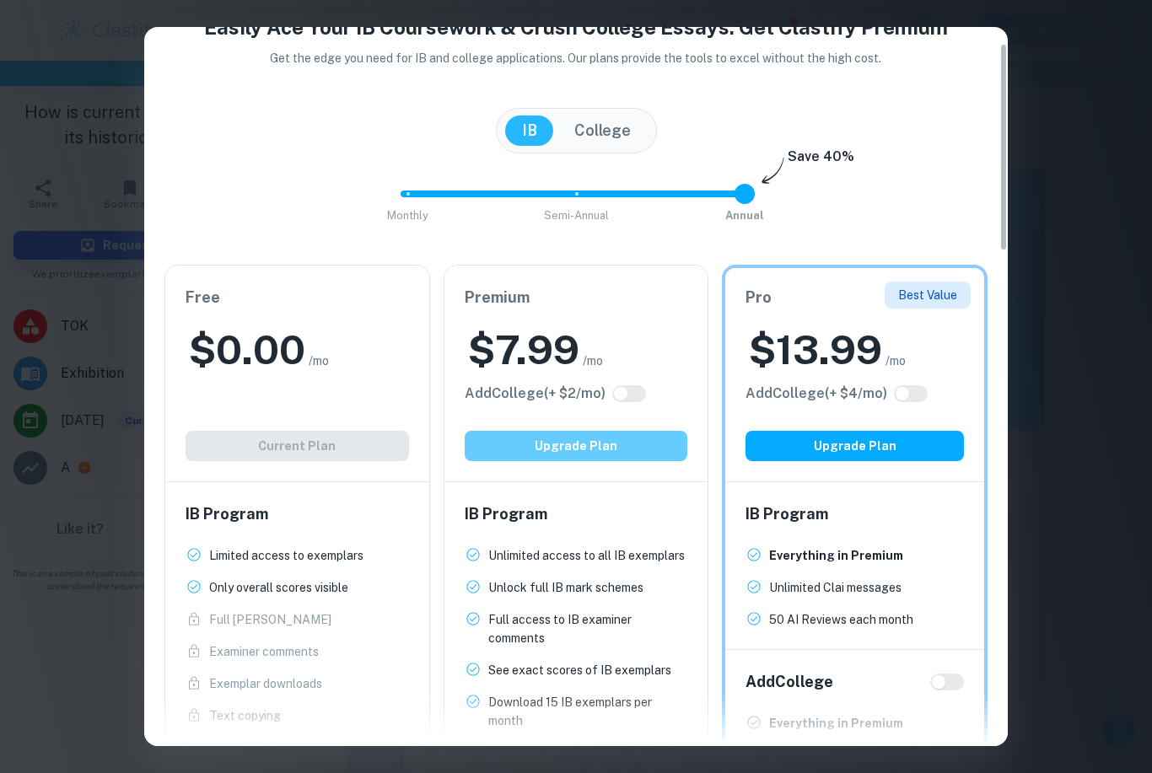
click at [649, 445] on button "Upgrade Plan" at bounding box center [577, 446] width 224 height 30
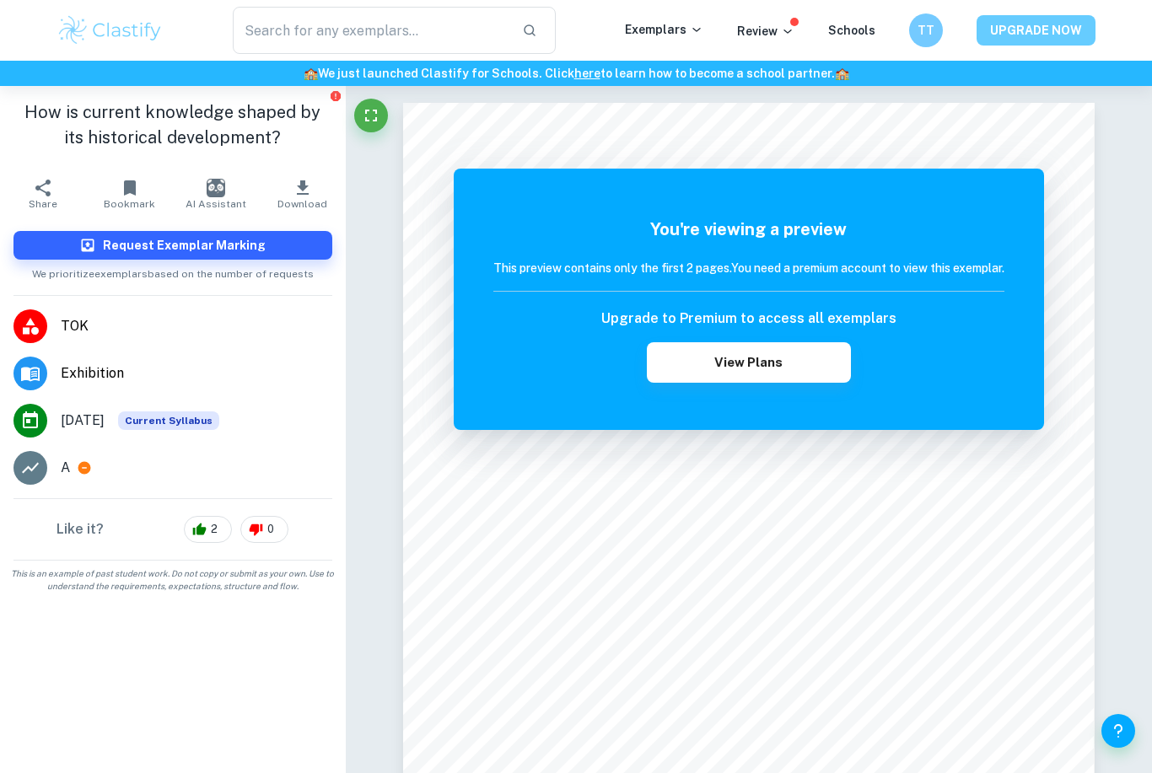
click at [1033, 34] on button "UPGRADE NOW" at bounding box center [1036, 30] width 119 height 30
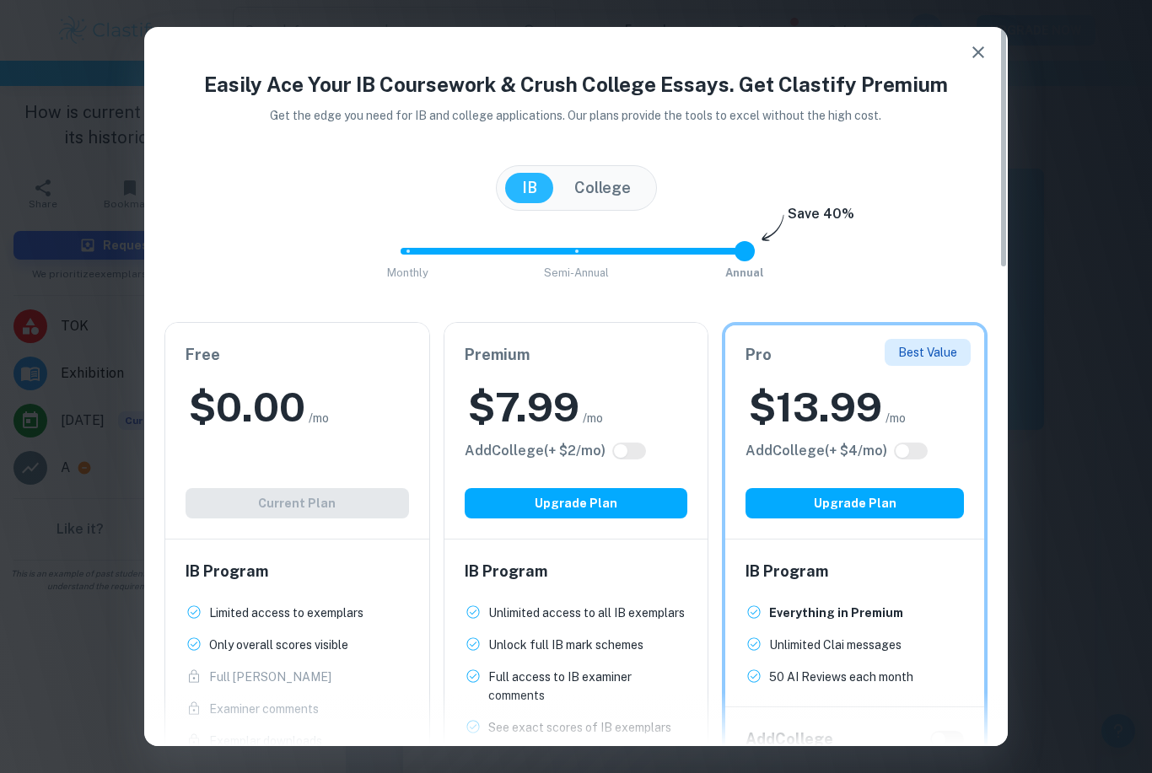
type input "1"
click at [570, 256] on span "Monthly Semi-Annual Annual" at bounding box center [575, 251] width 337 height 40
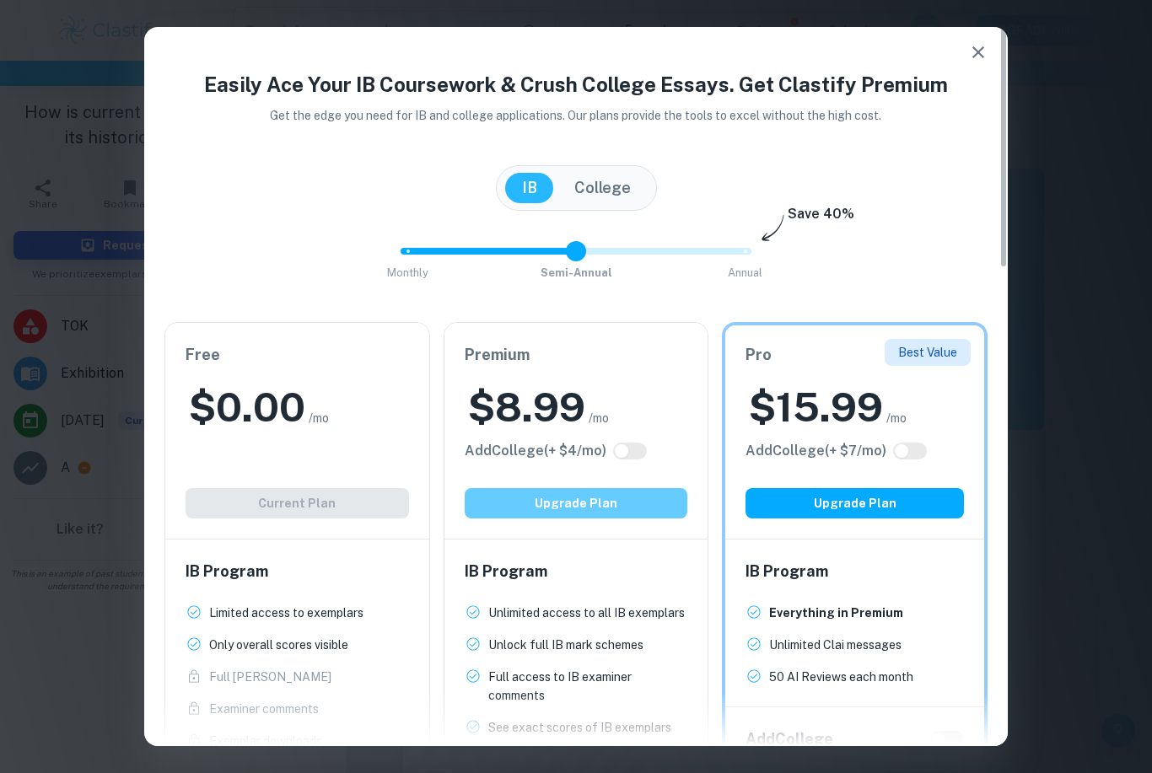
click at [584, 505] on button "Upgrade Plan" at bounding box center [577, 503] width 224 height 30
click at [980, 49] on icon "button" at bounding box center [978, 52] width 20 height 20
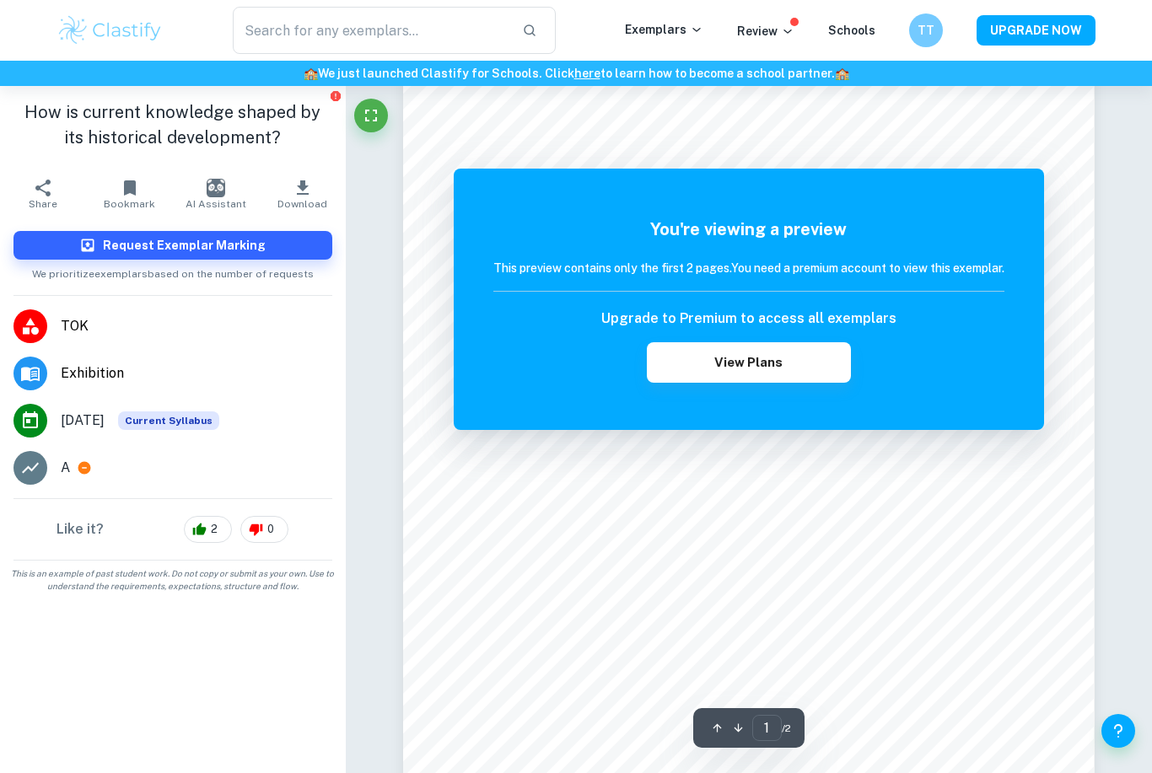
scroll to position [0, 0]
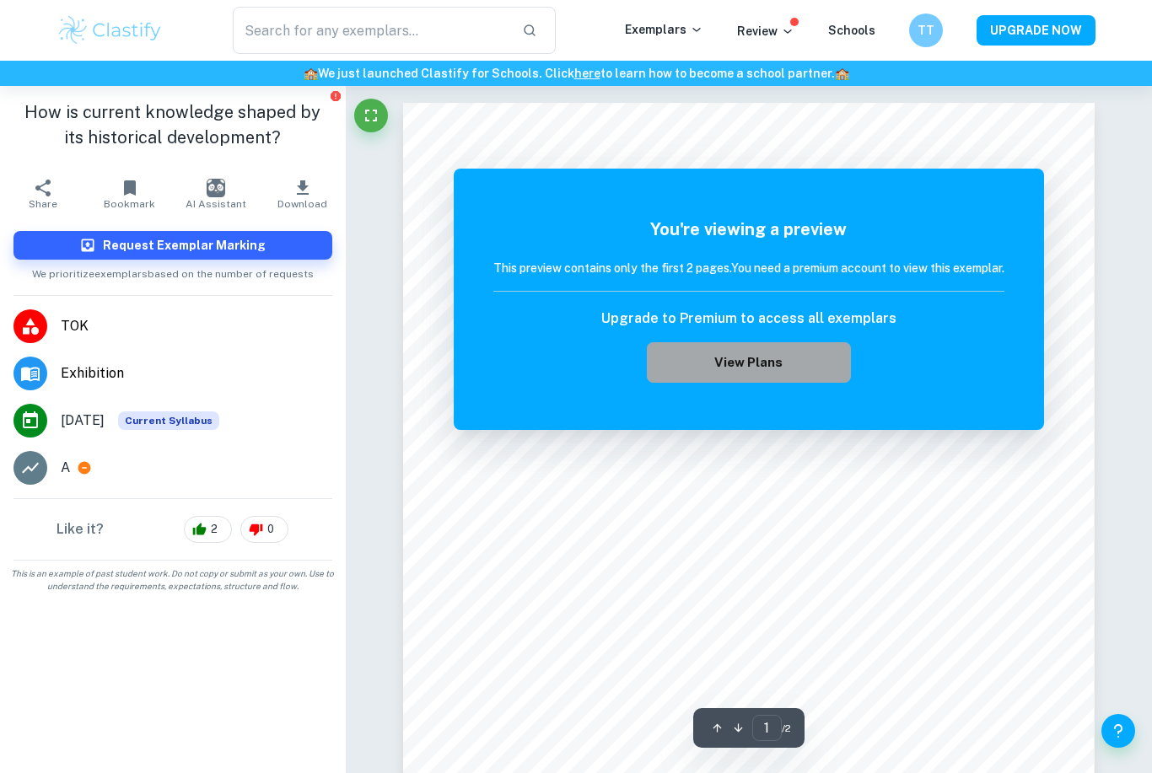
click at [754, 359] on button "View Plans" at bounding box center [749, 362] width 204 height 40
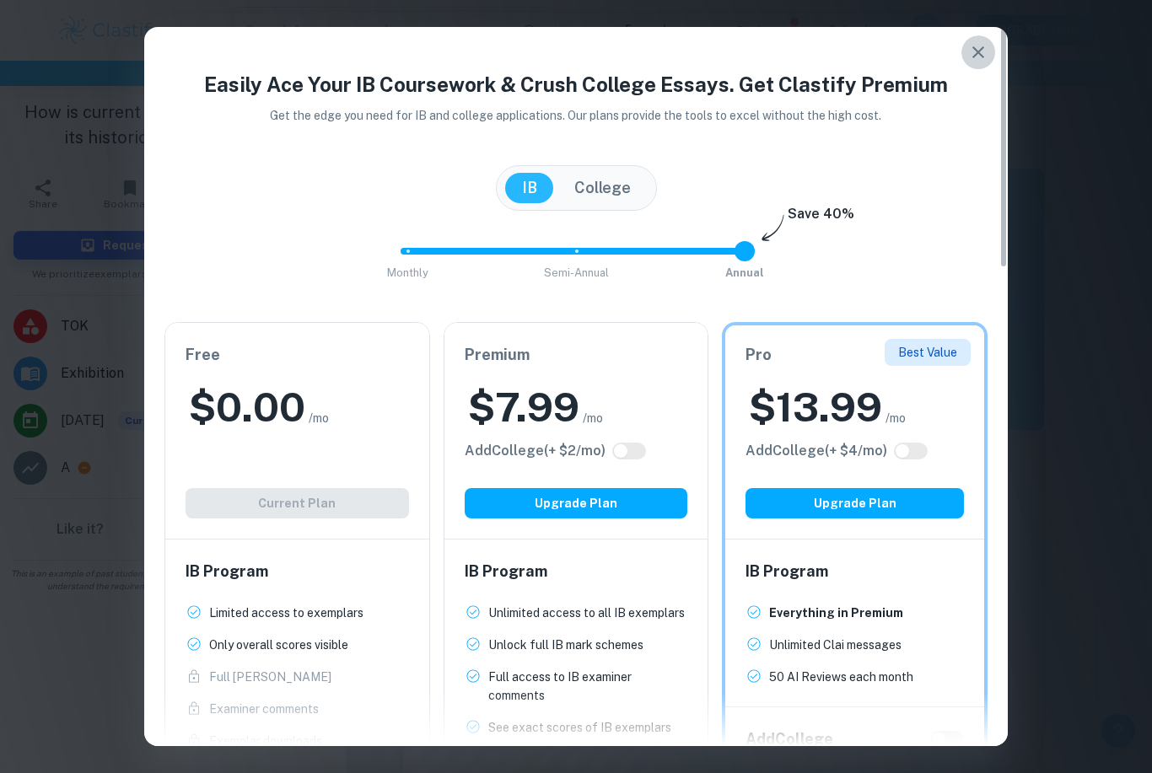
click at [985, 46] on icon "button" at bounding box center [978, 52] width 20 height 20
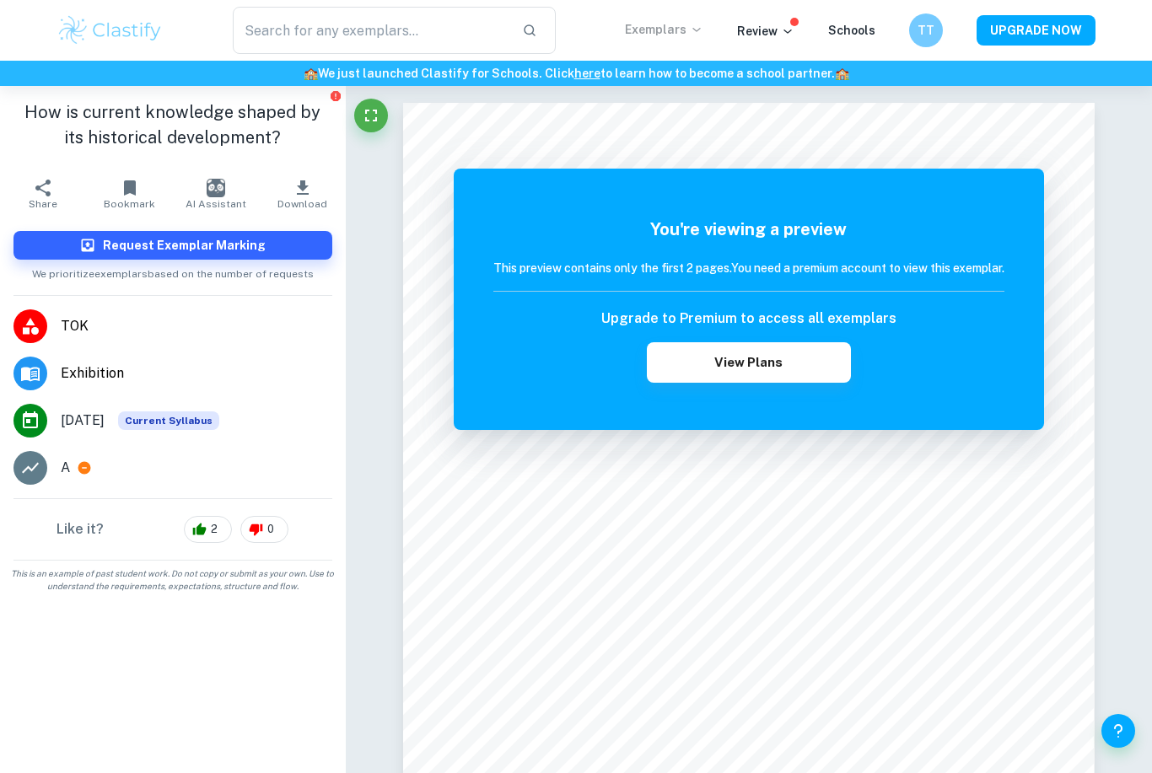
click at [690, 31] on p "Exemplars" at bounding box center [664, 29] width 78 height 19
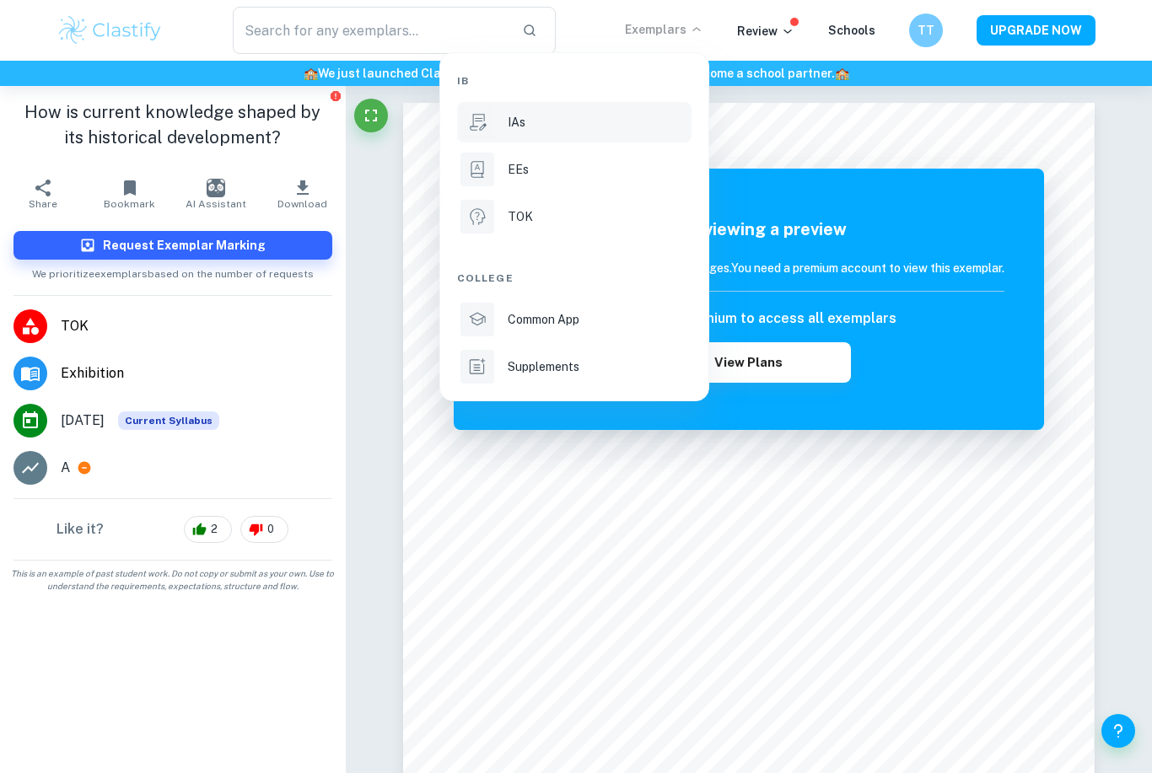
click at [566, 125] on div "IAs" at bounding box center [598, 122] width 181 height 19
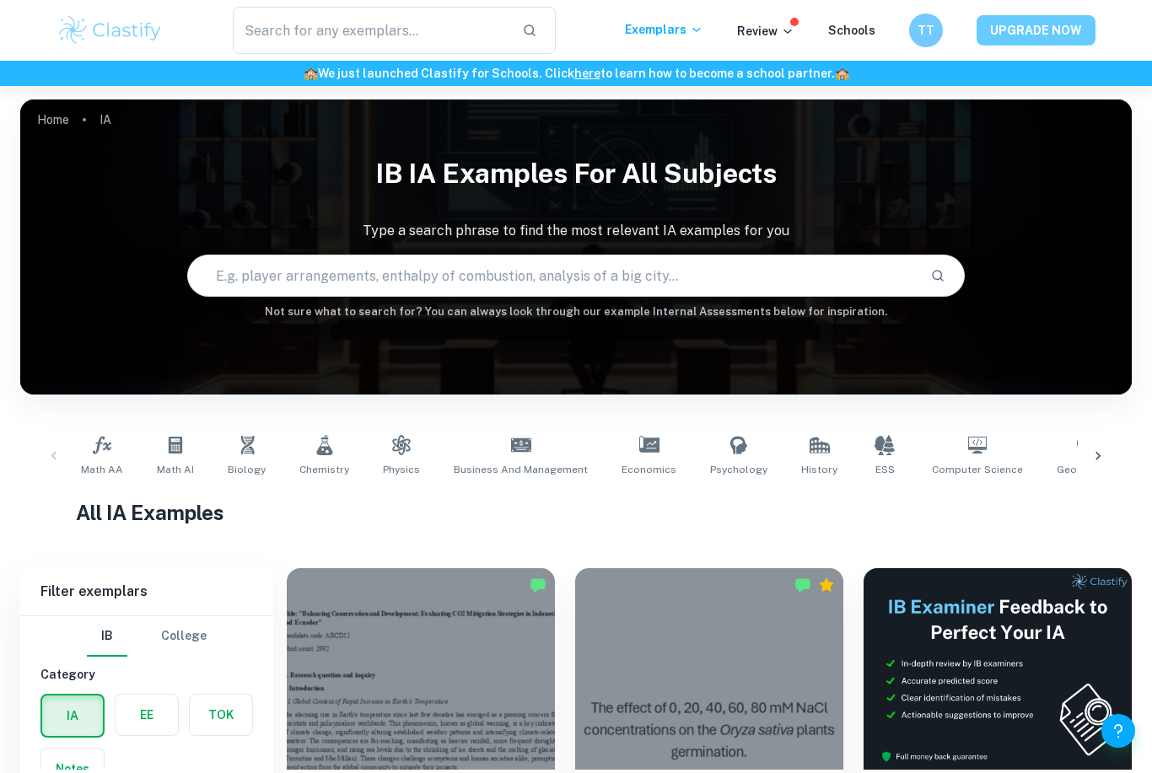
click at [1025, 40] on html "We value your privacy We use cookies to enhance your browsing experience, serve…" at bounding box center [576, 386] width 1152 height 773
click at [1026, 40] on button "UPGRADE NOW" at bounding box center [1036, 30] width 119 height 30
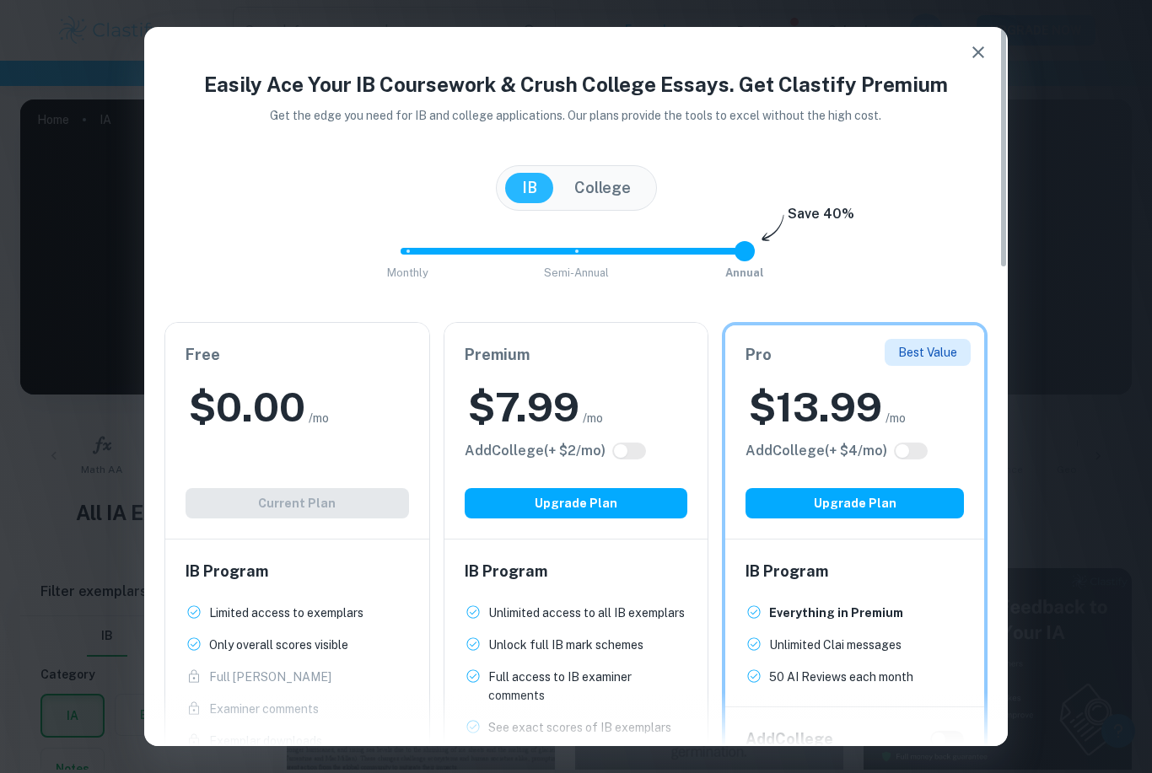
click at [407, 241] on div "Monthly Semi-Annual Annual Save 40%" at bounding box center [575, 259] width 823 height 57
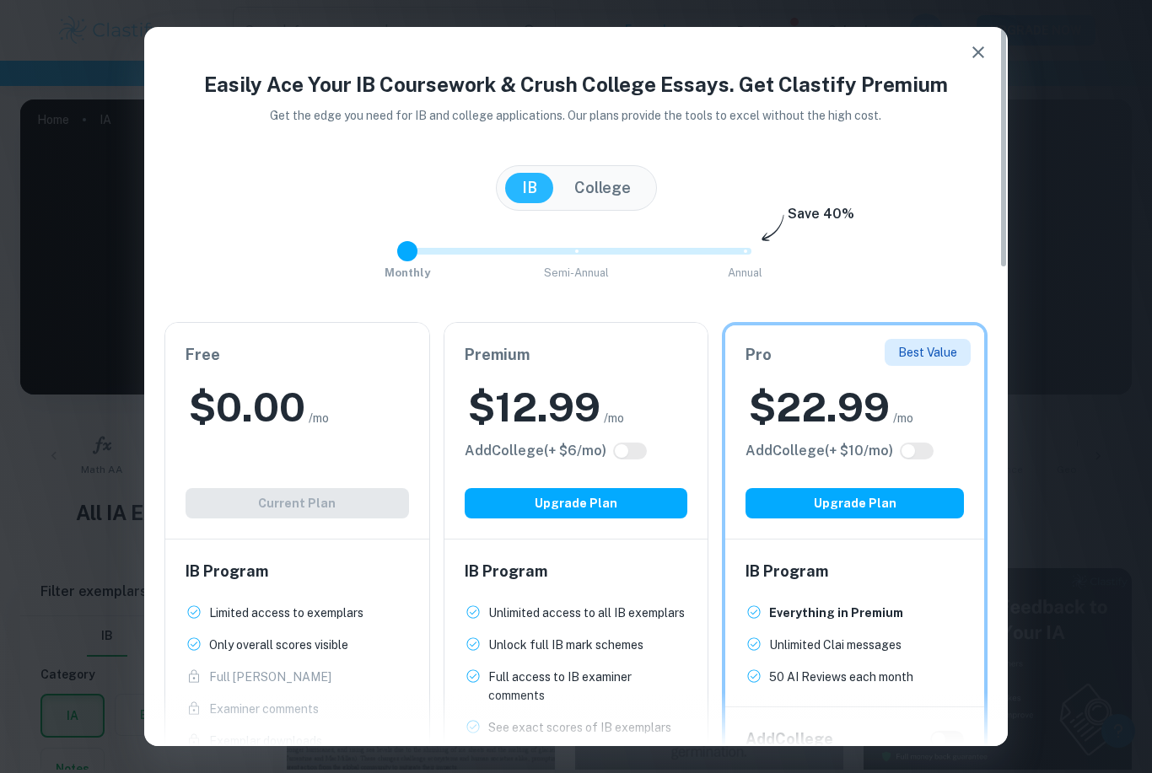
type input "1"
click at [574, 253] on span at bounding box center [576, 251] width 351 height 7
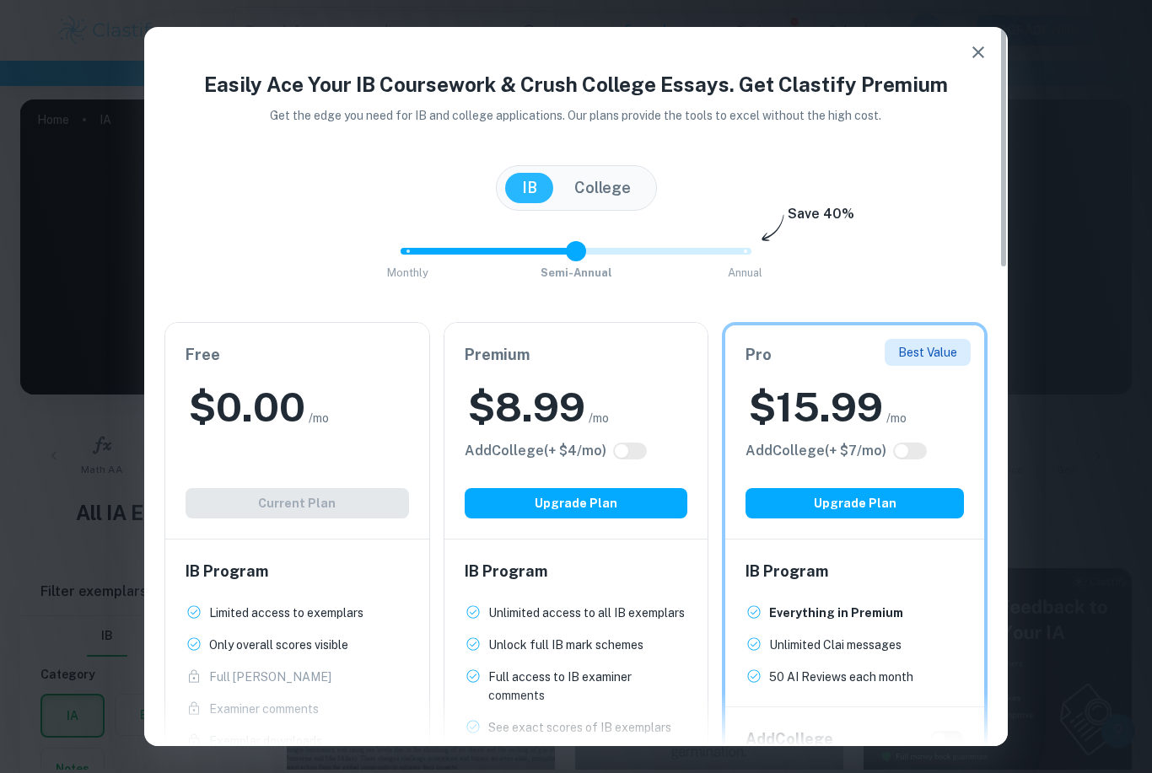
click at [978, 55] on icon "button" at bounding box center [978, 52] width 20 height 20
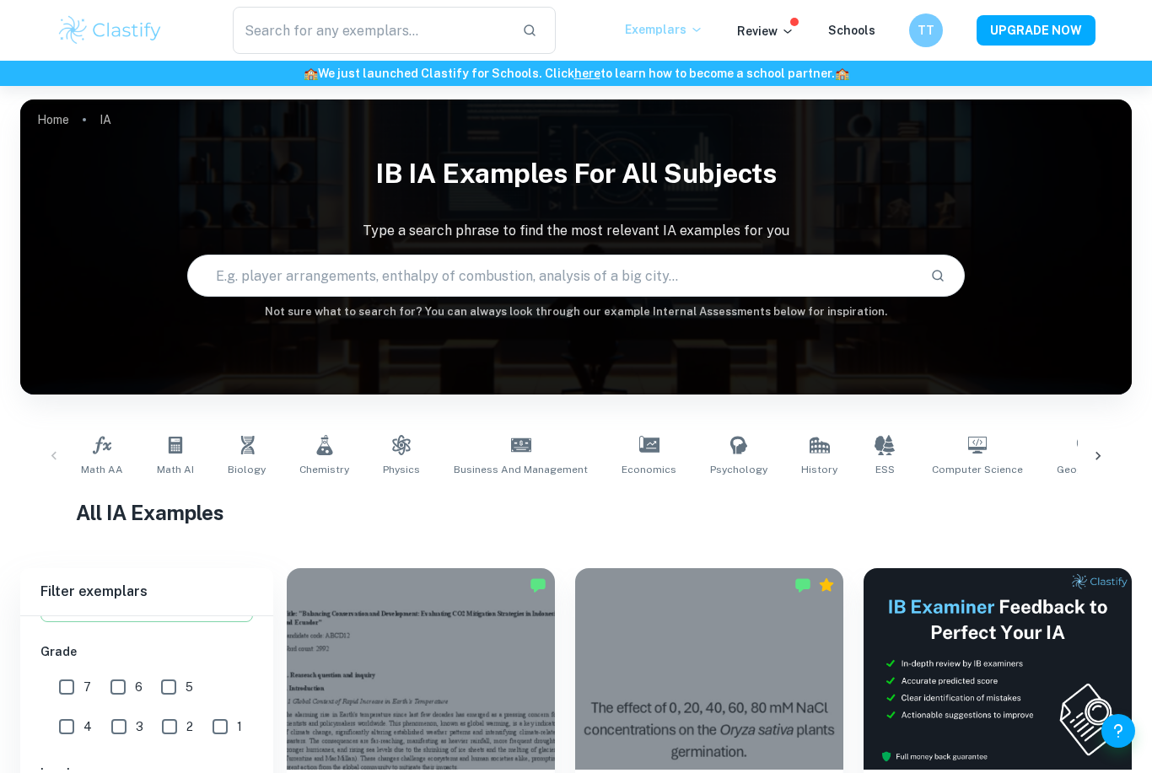
click at [672, 35] on p "Exemplars" at bounding box center [664, 29] width 78 height 19
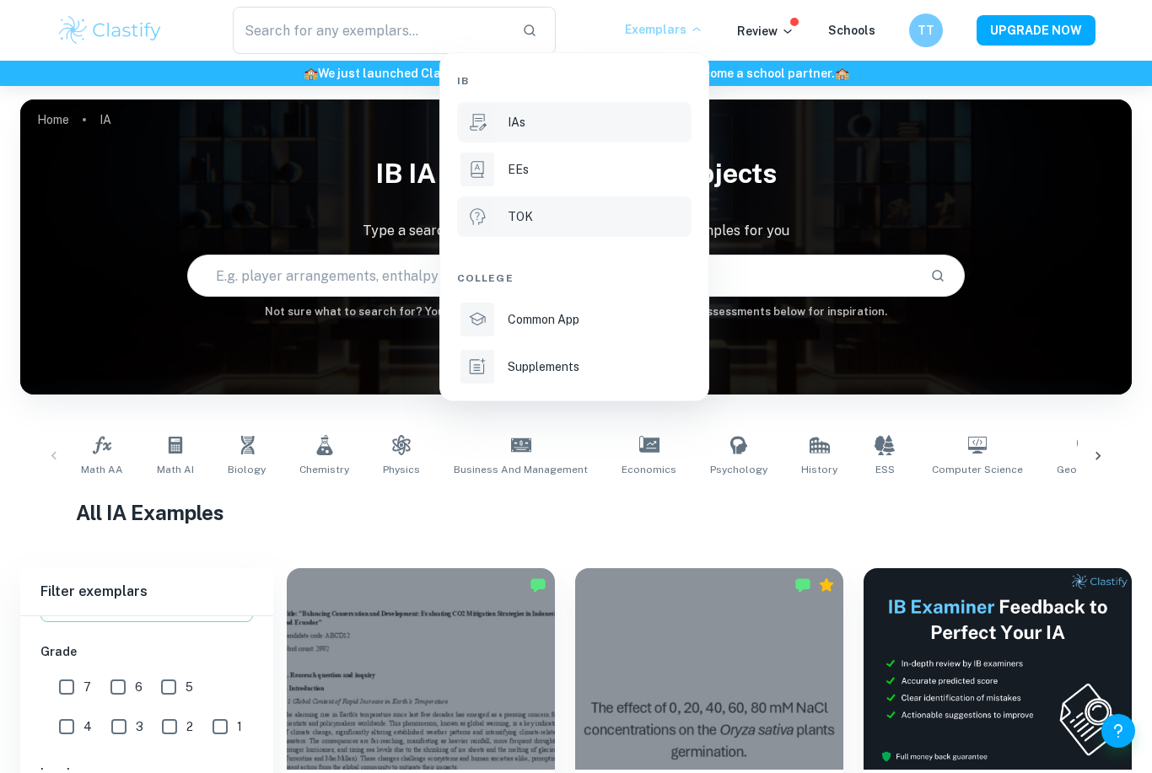
click at [528, 213] on p "TOK" at bounding box center [520, 216] width 25 height 19
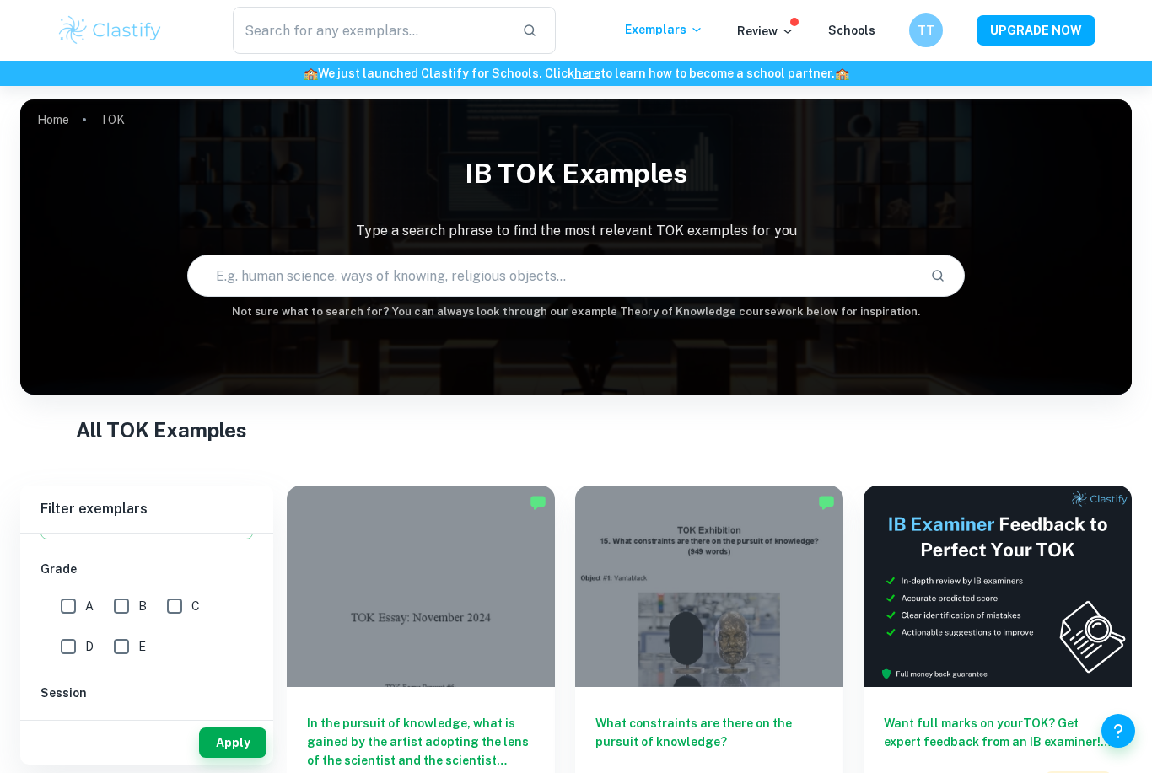
click at [509, 290] on input "text" at bounding box center [553, 275] width 730 height 47
paste input "How is current knowledge shaped by its historical development?"
type input "How is current knowledge shaped by its historical development?"
click at [938, 284] on button "Search" at bounding box center [938, 275] width 29 height 29
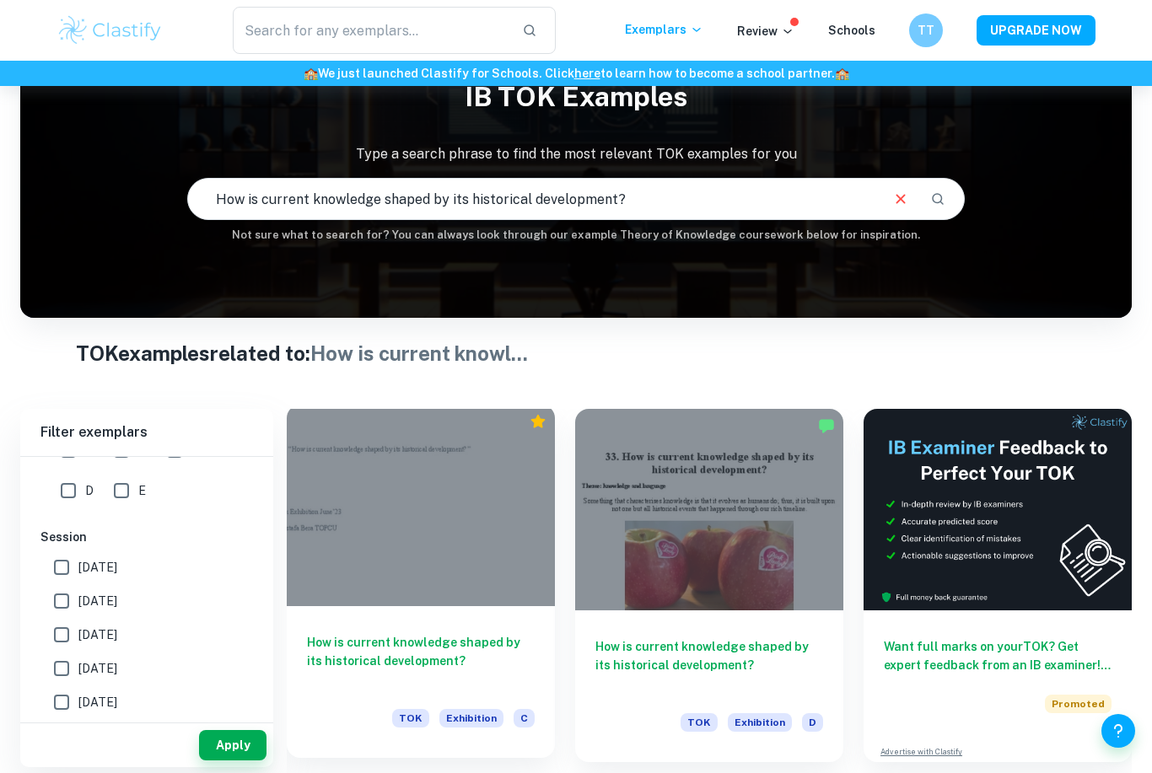
scroll to position [79, 0]
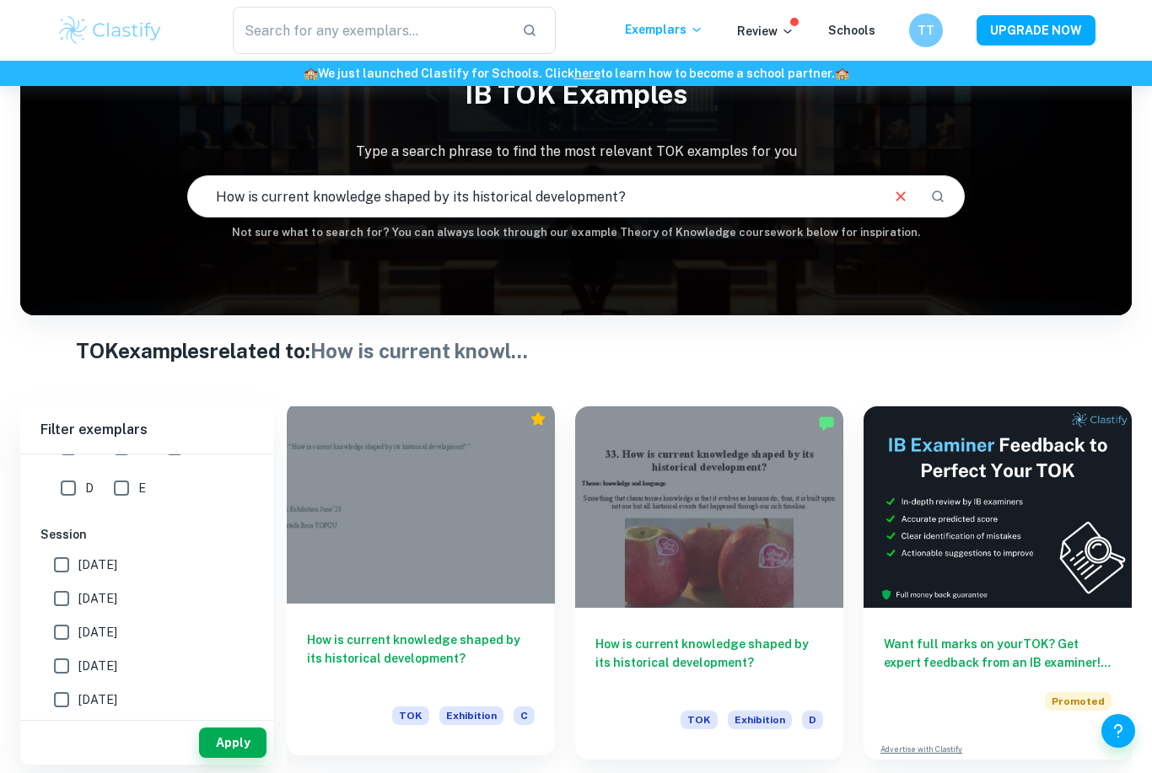
click at [412, 488] on div at bounding box center [421, 503] width 268 height 202
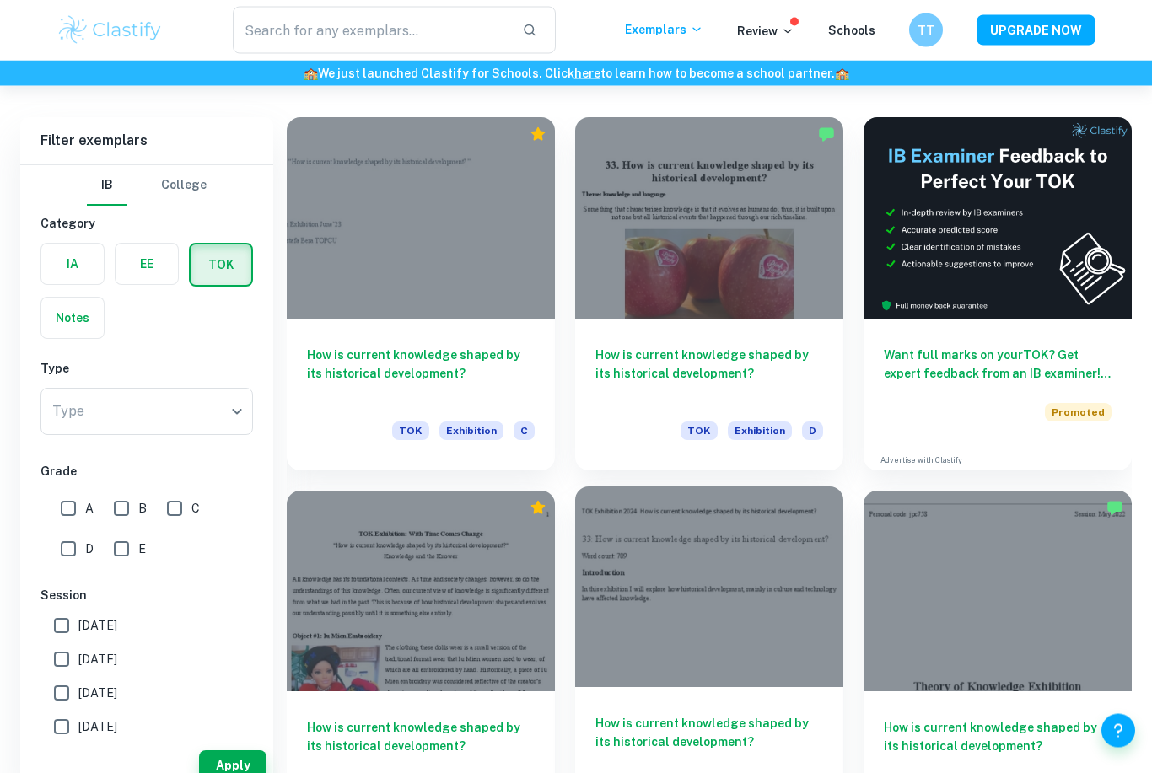
scroll to position [367, 0]
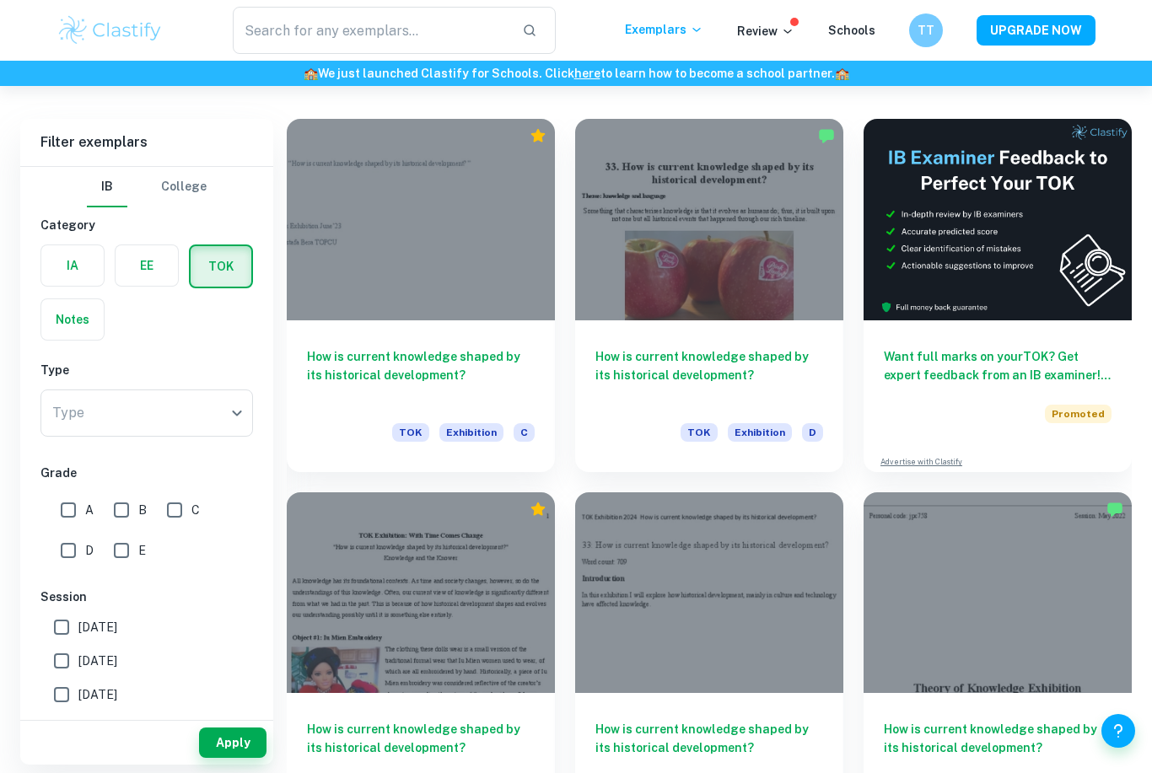
click at [65, 515] on input "A" at bounding box center [68, 510] width 34 height 34
checkbox input "true"
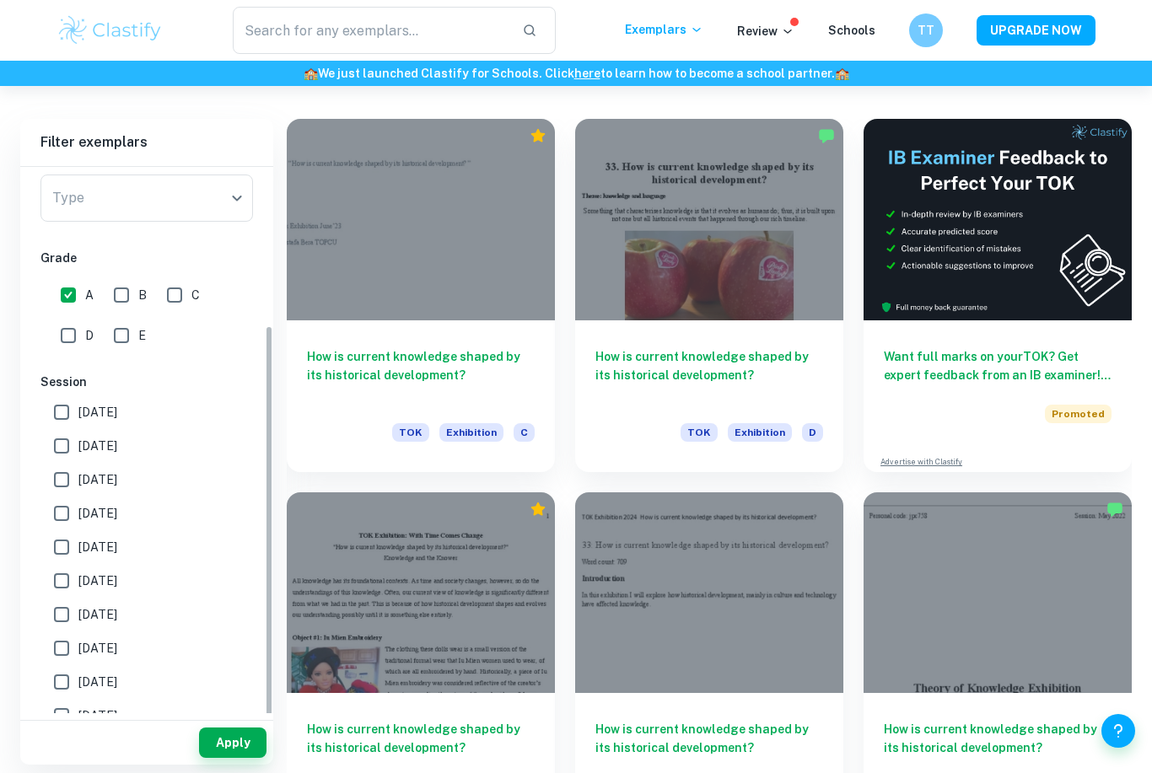
scroll to position [214, 0]
click at [229, 758] on button "Apply" at bounding box center [232, 743] width 67 height 30
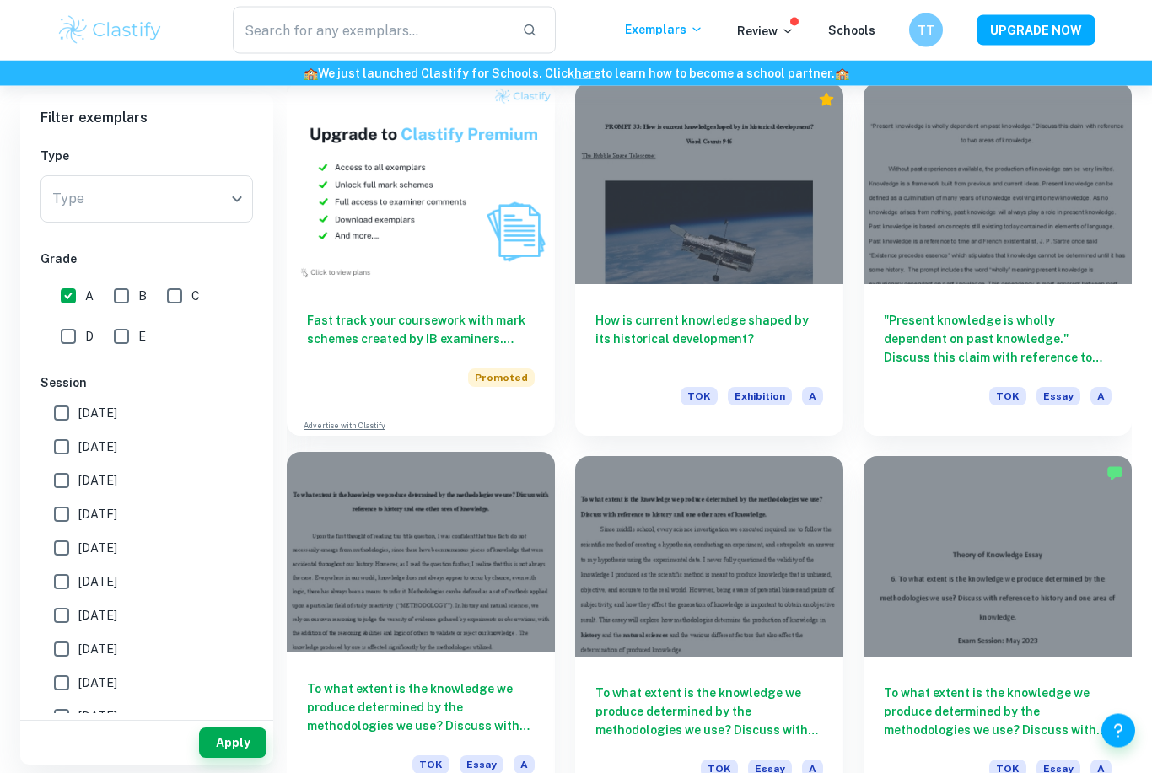
scroll to position [1253, 0]
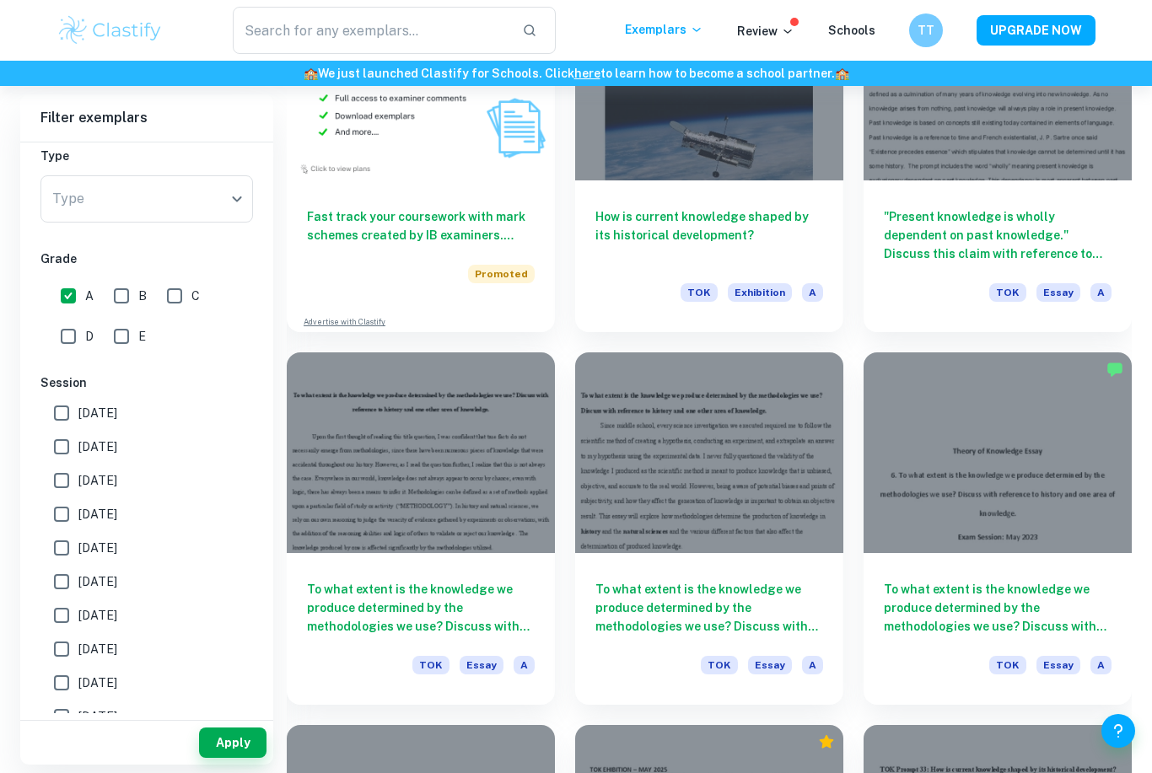
click at [120, 303] on input "B" at bounding box center [122, 296] width 34 height 34
checkbox input "true"
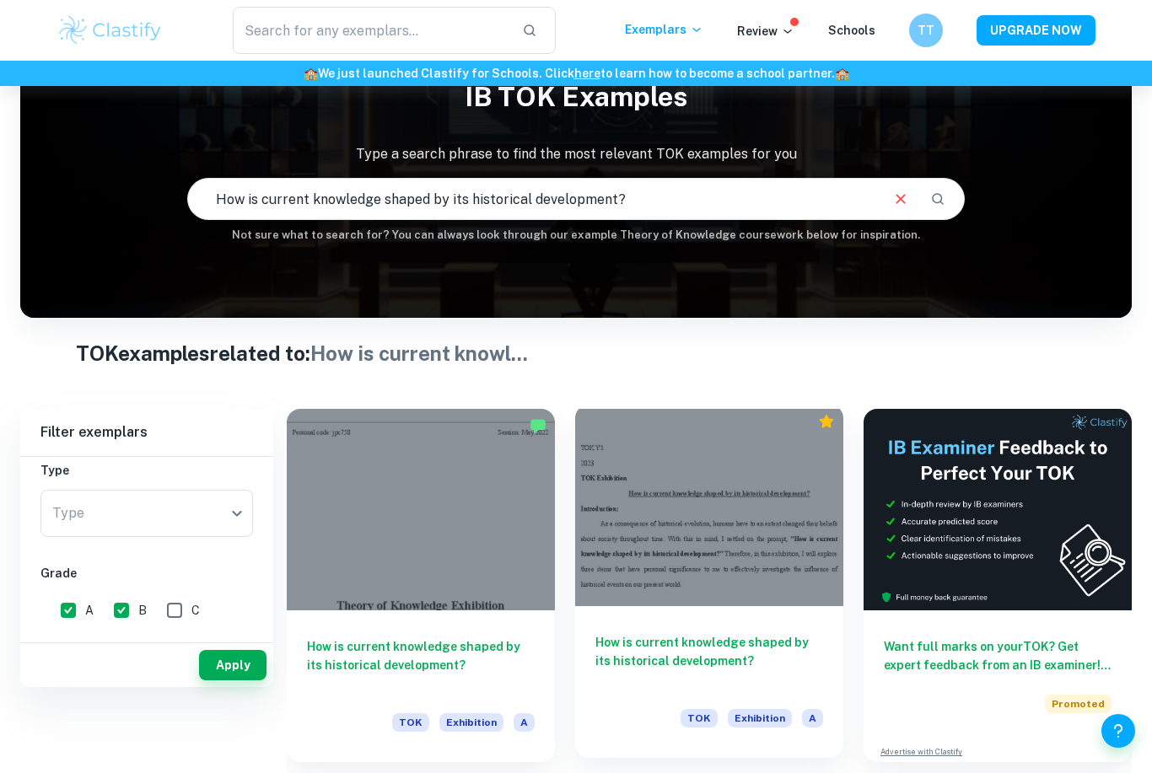
scroll to position [78, 0]
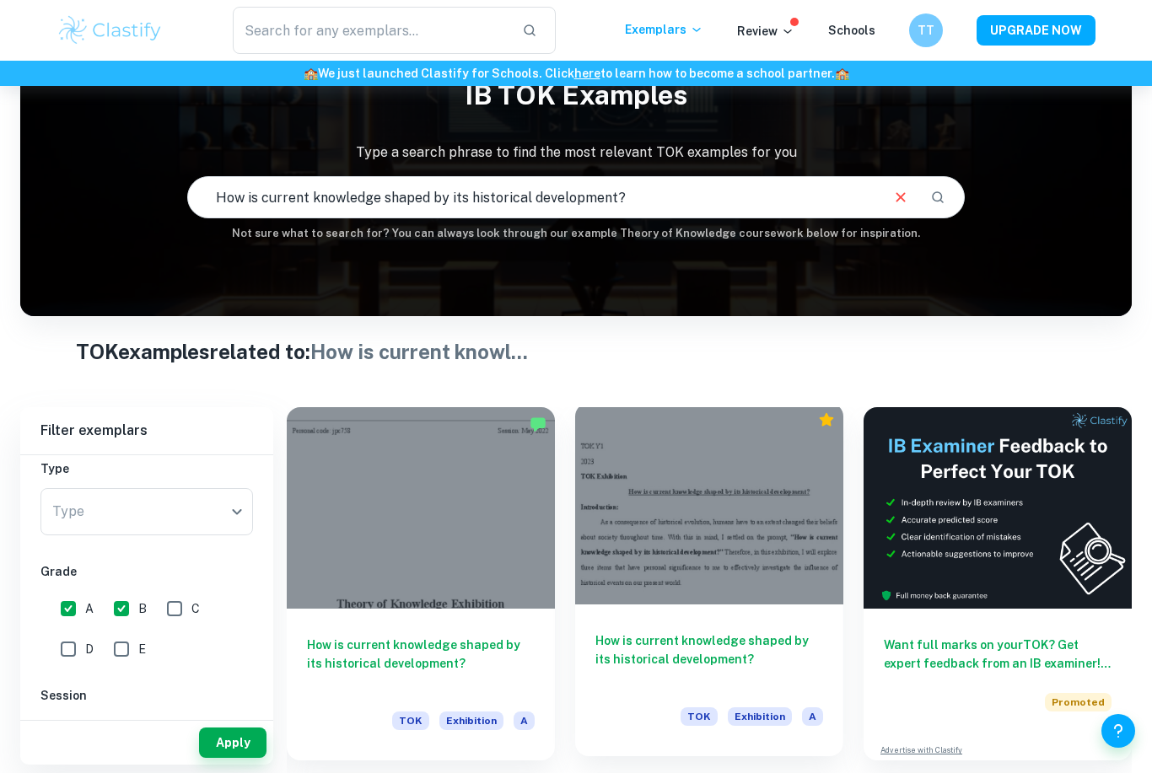
click at [687, 662] on h6 "How is current knowledge shaped by its historical development?" at bounding box center [710, 660] width 228 height 56
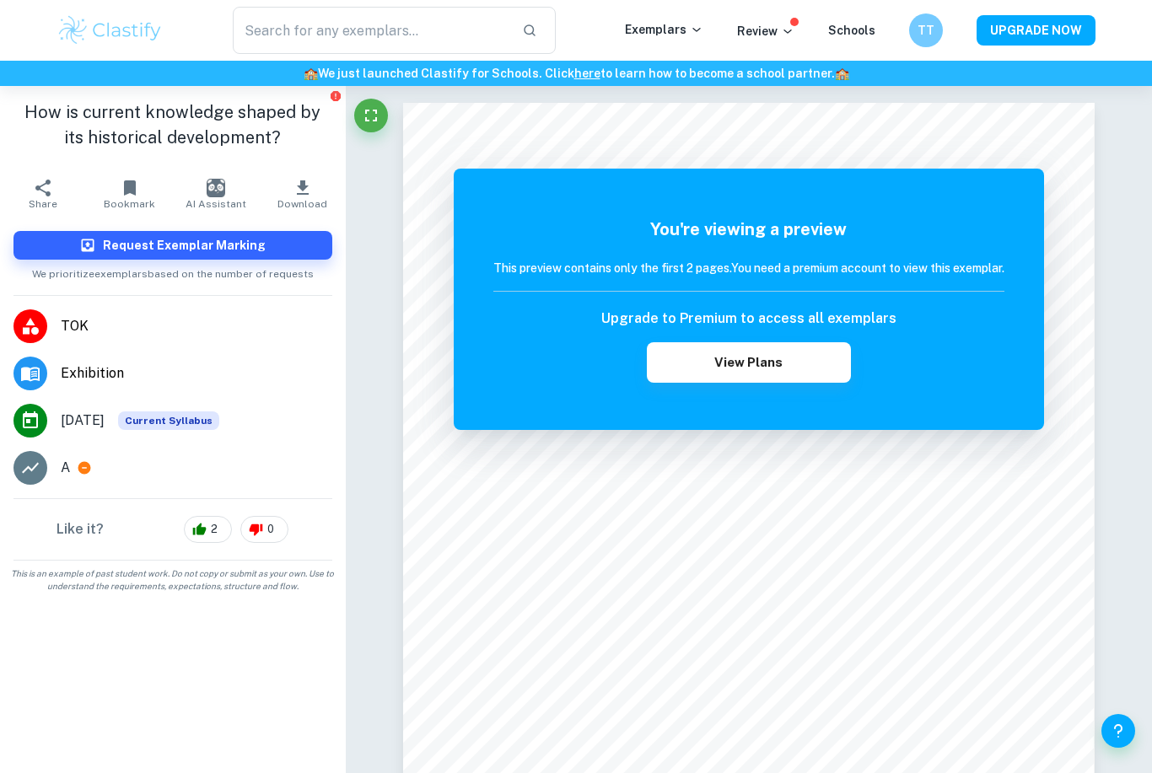
click at [305, 199] on span "Download" at bounding box center [303, 204] width 50 height 12
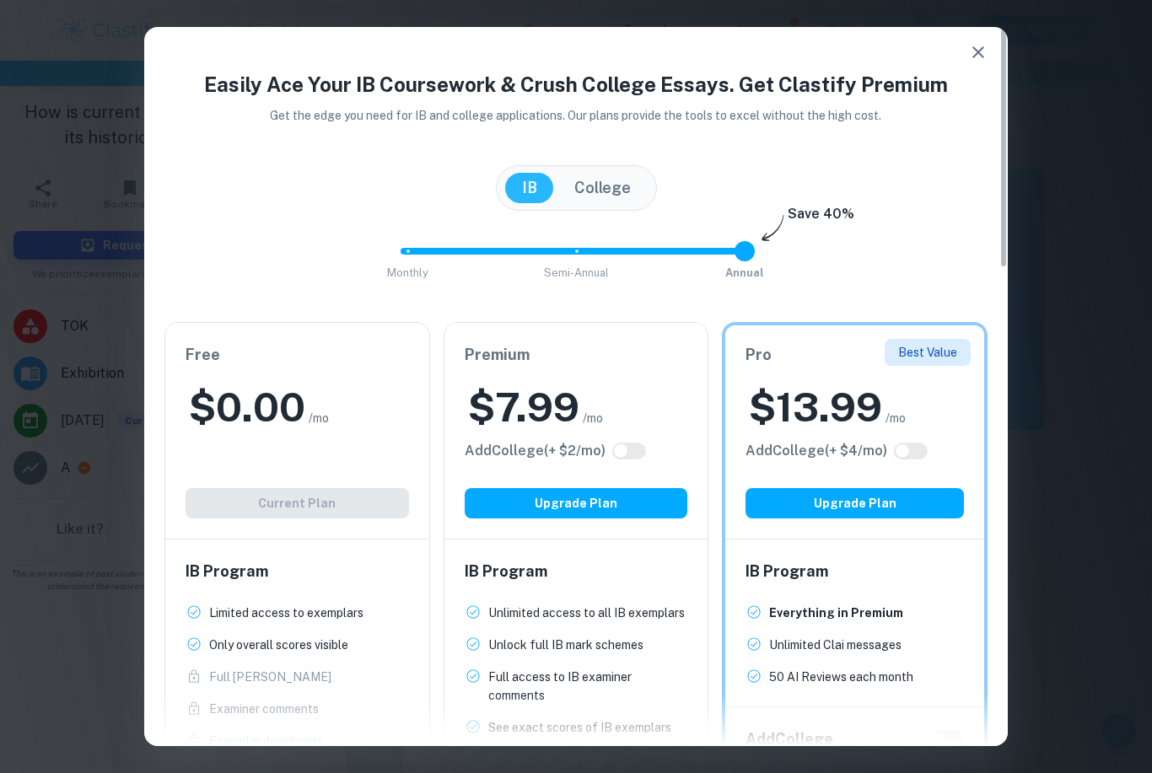
click at [977, 62] on icon "button" at bounding box center [978, 52] width 20 height 20
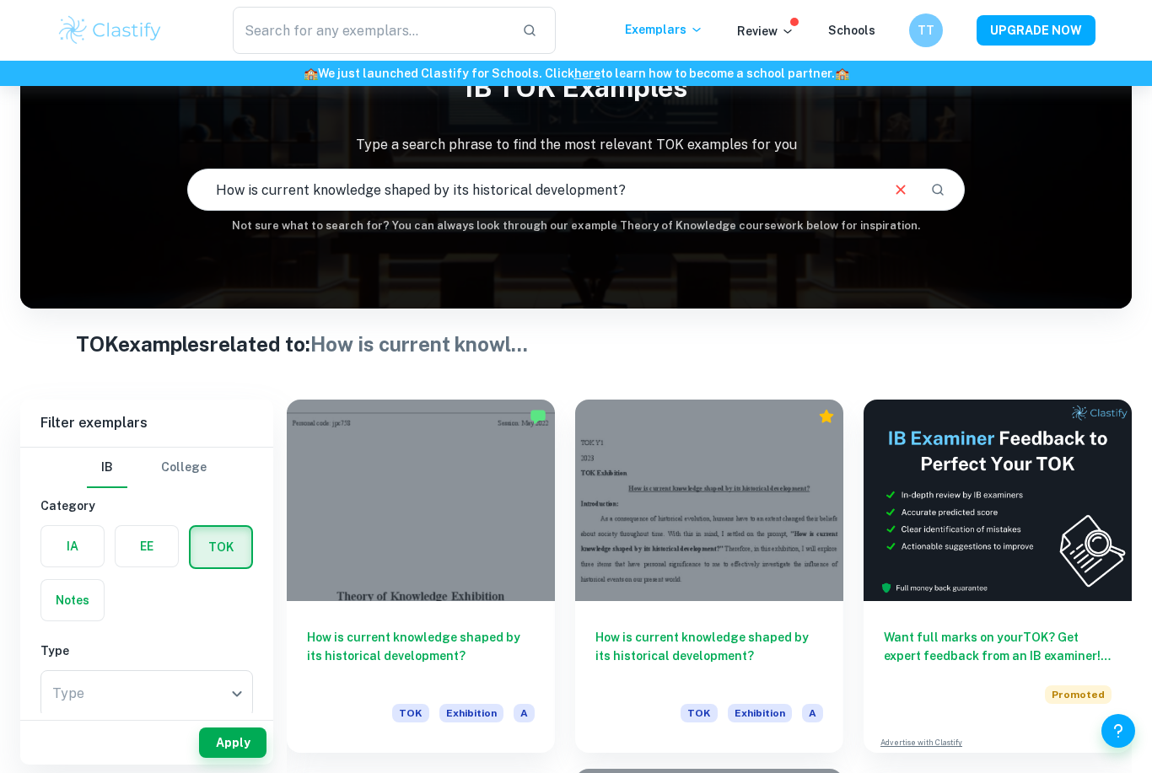
scroll to position [451, 0]
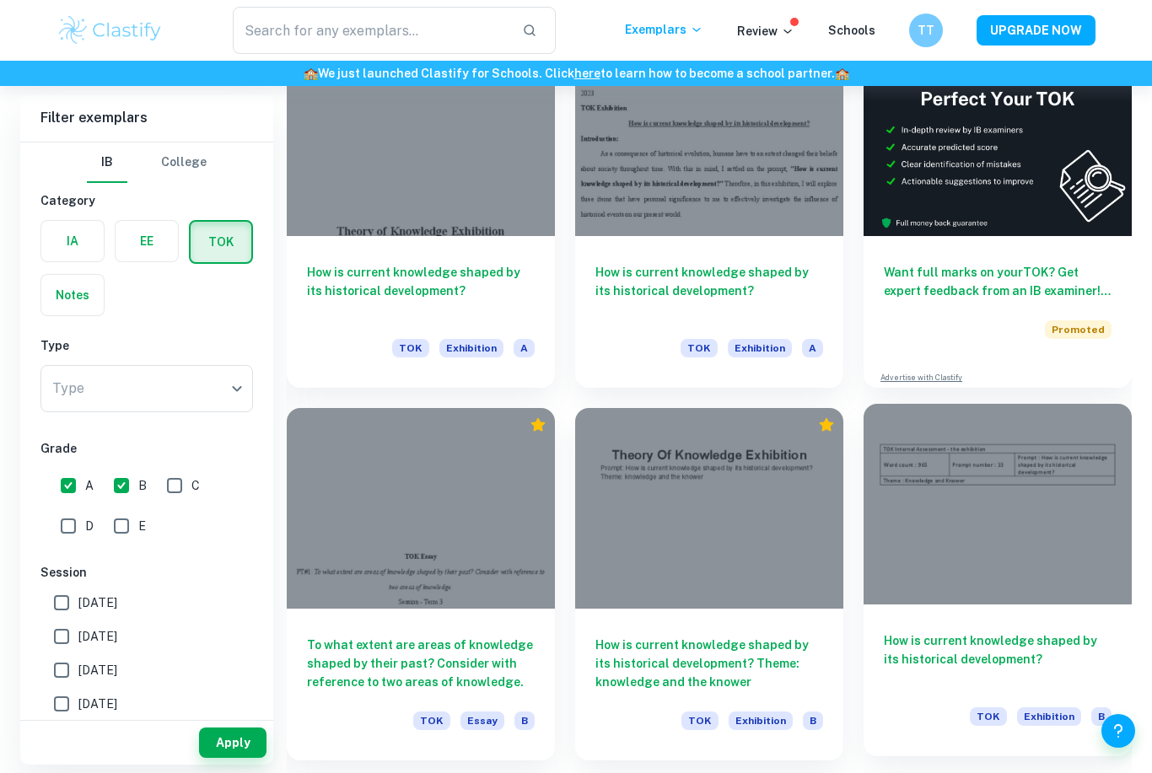
click at [943, 638] on h6 "How is current knowledge shaped by its historical development?" at bounding box center [998, 660] width 228 height 56
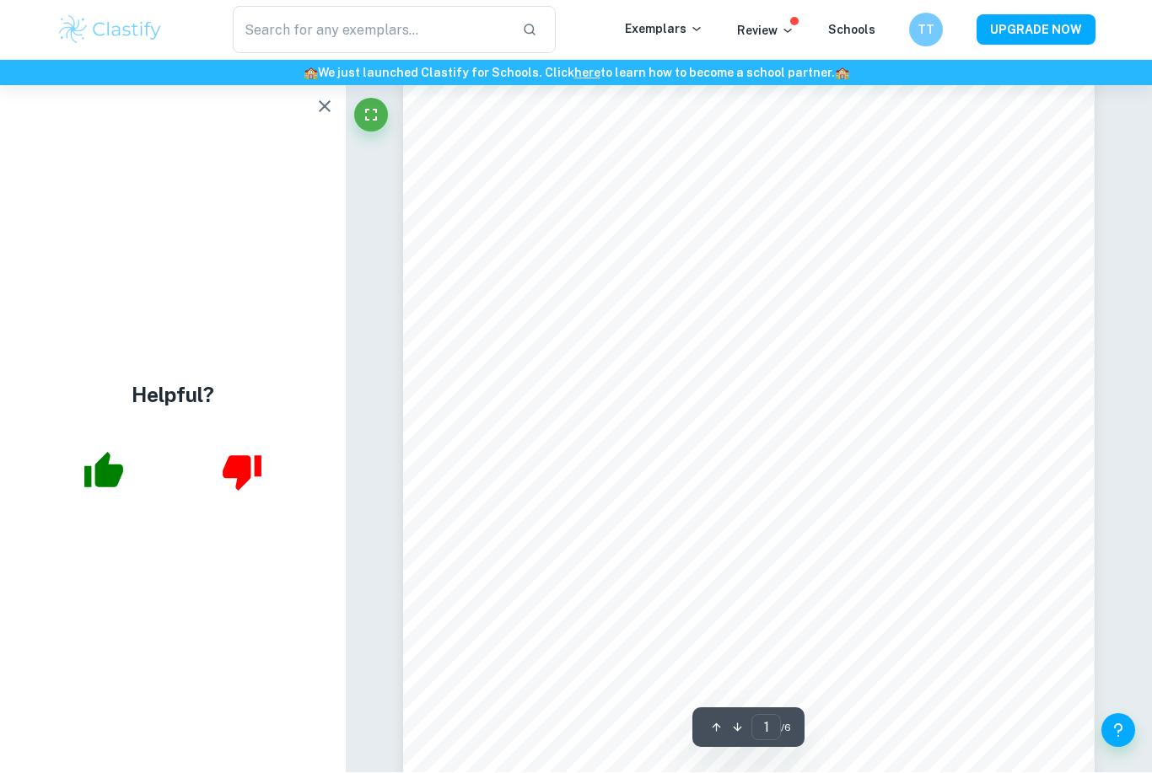
scroll to position [47, 0]
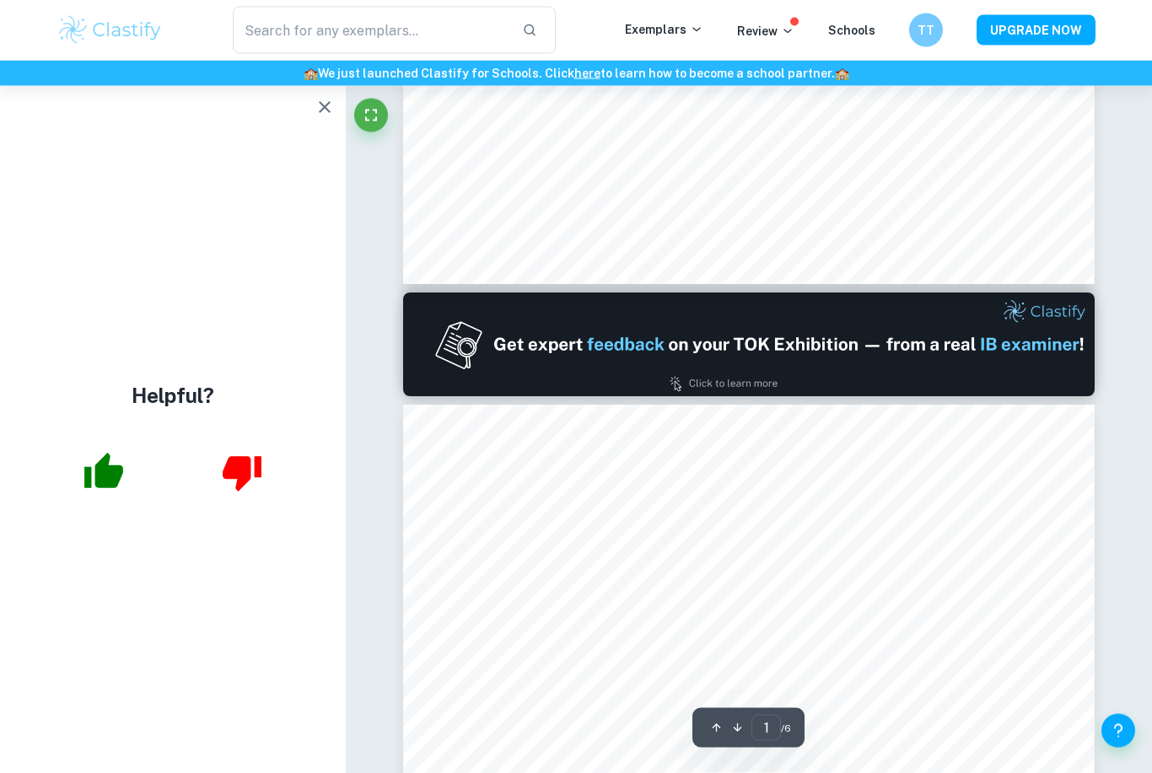
type input "2"
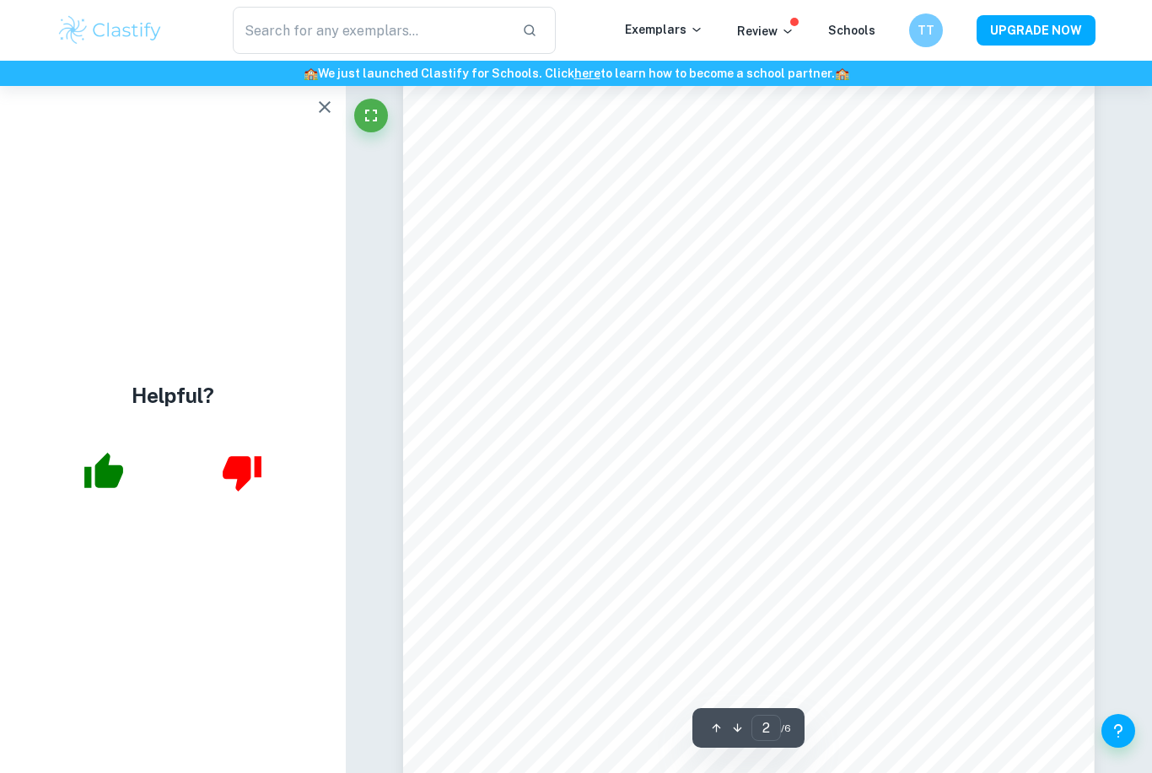
scroll to position [1155, 0]
click at [143, 188] on div "Helpful?" at bounding box center [173, 429] width 346 height 687
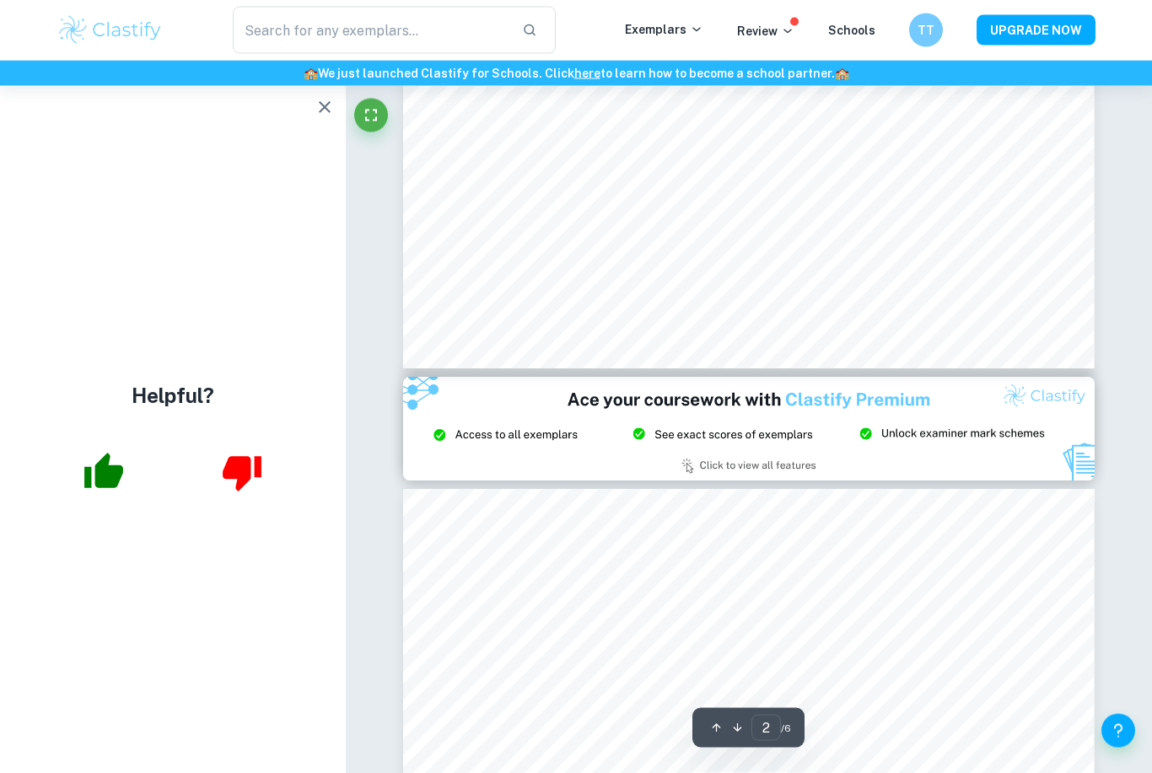
scroll to position [1810, 0]
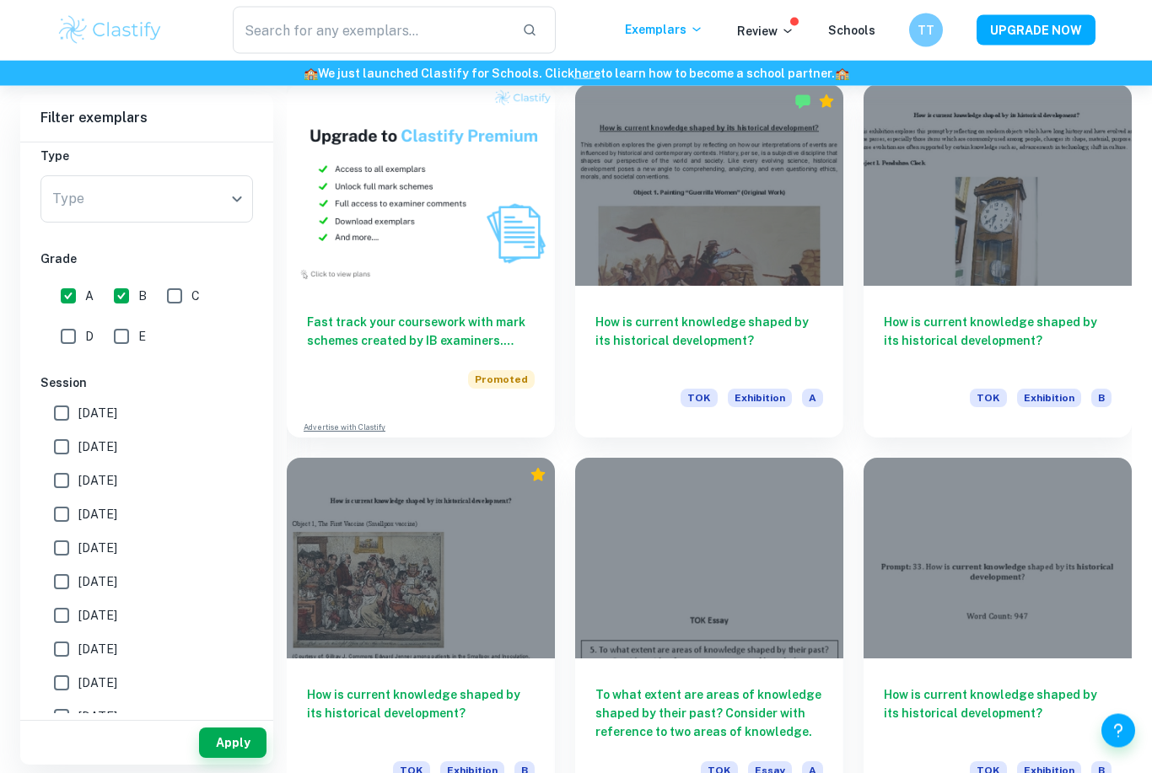
scroll to position [1150, 0]
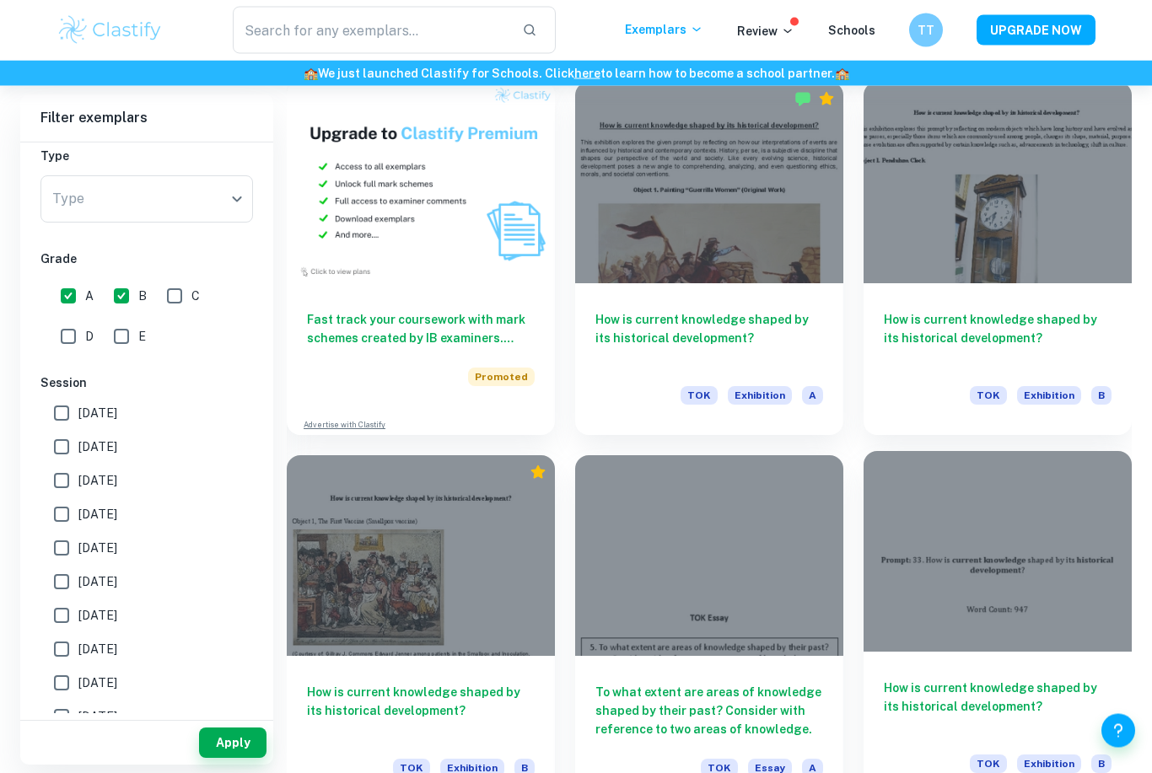
click at [1091, 681] on h6 "How is current knowledge shaped by its historical development?" at bounding box center [998, 708] width 228 height 56
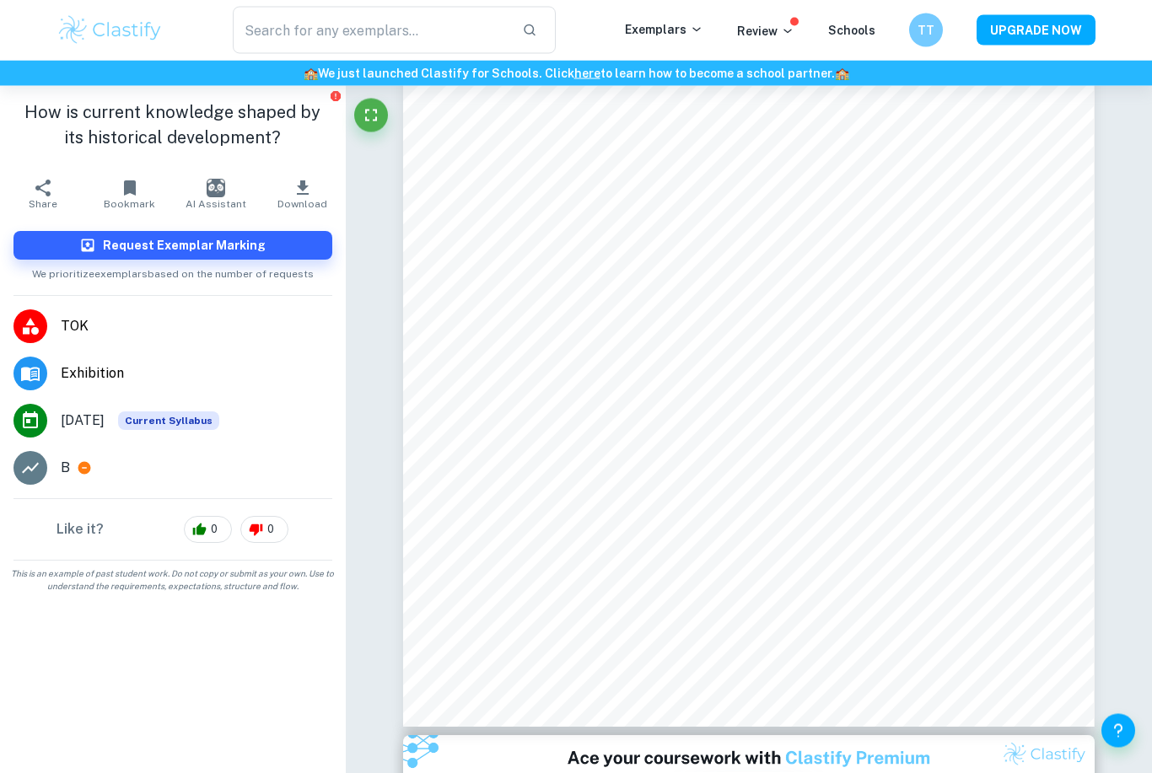
scroll to position [1448, 0]
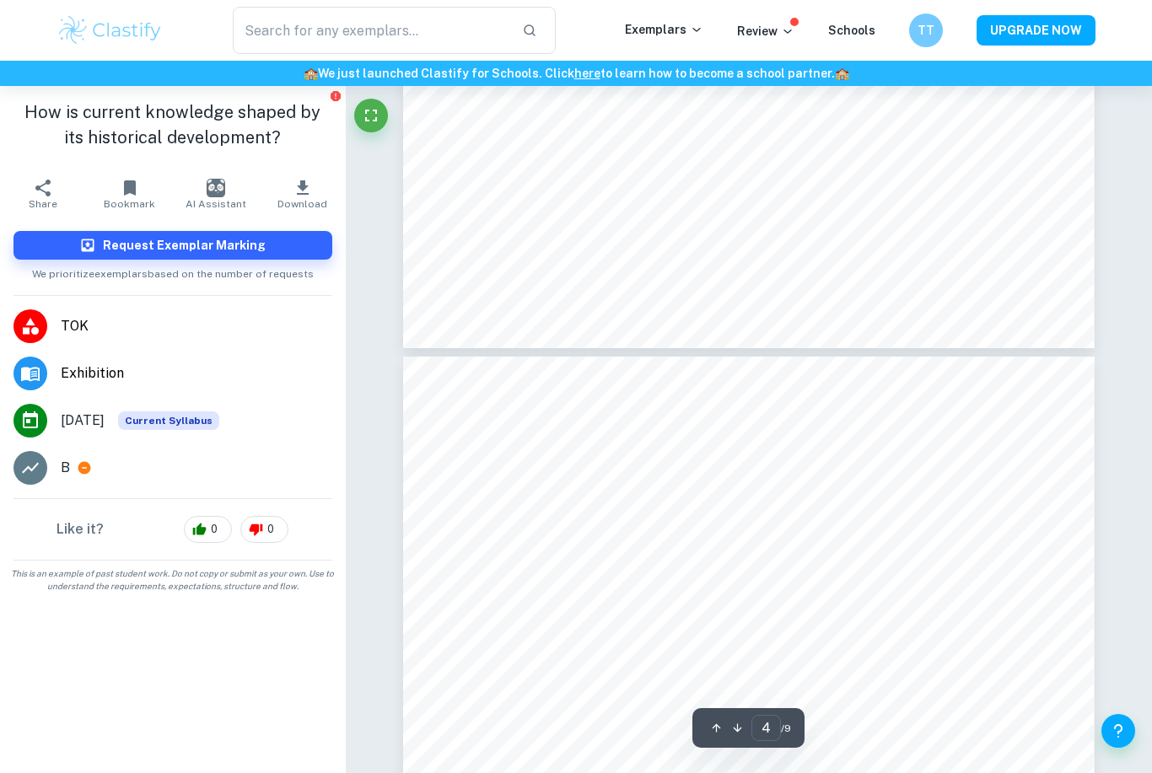
type input "3"
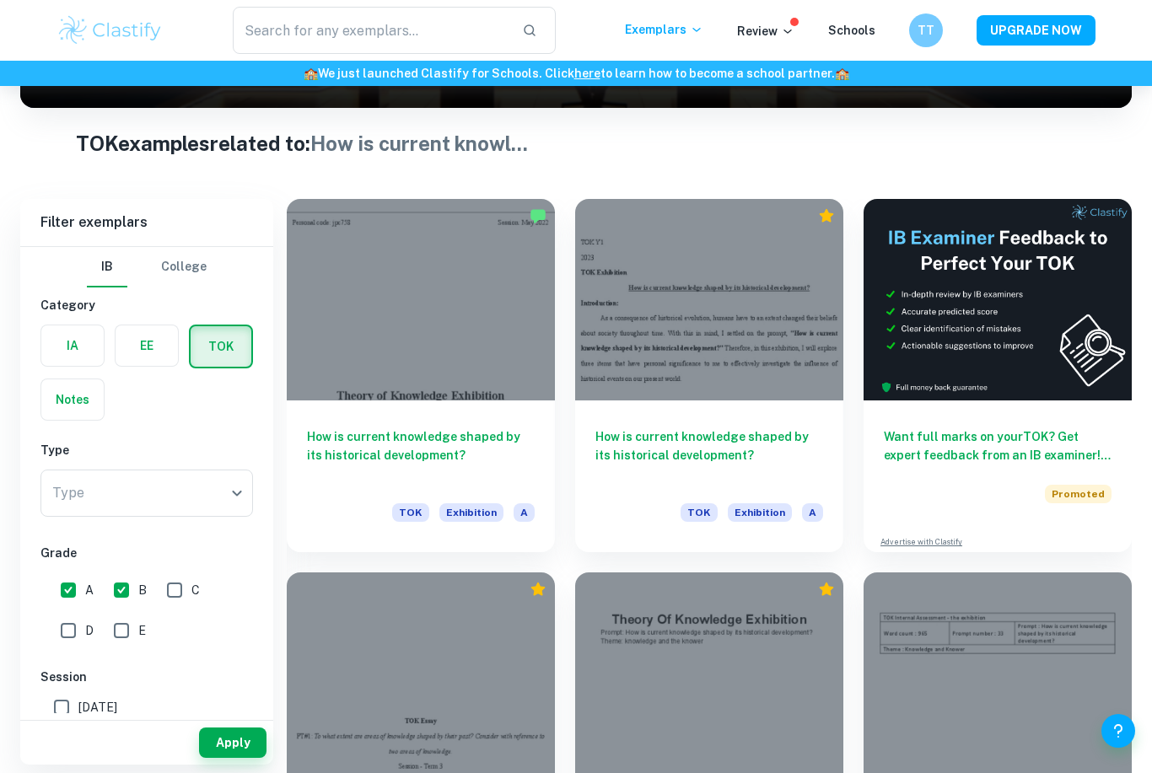
scroll to position [300, 0]
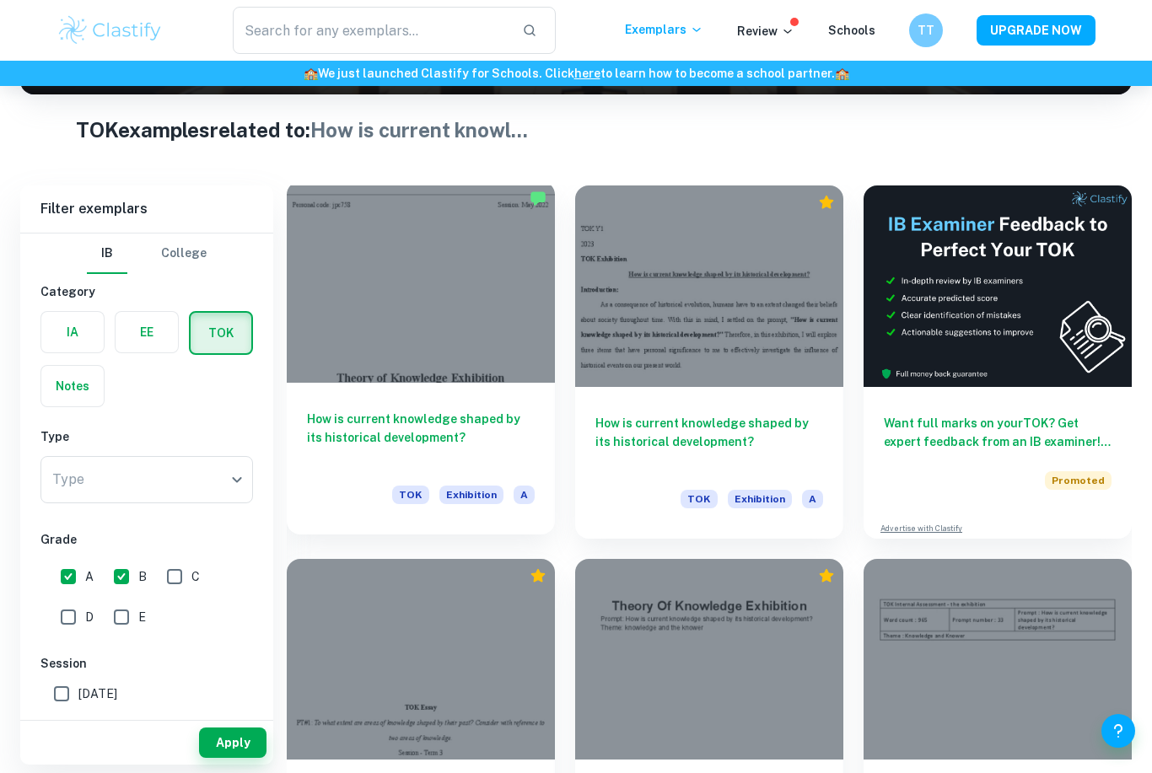
click at [490, 315] on div at bounding box center [421, 282] width 268 height 202
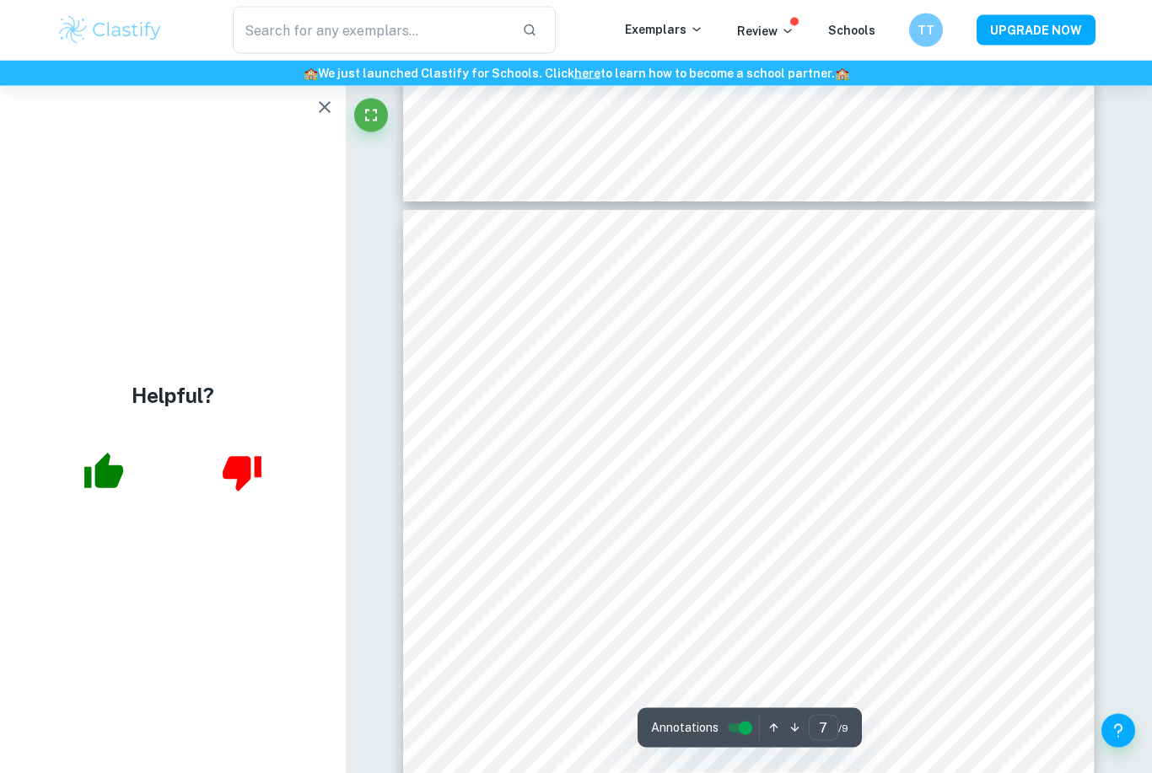
scroll to position [5535, 0]
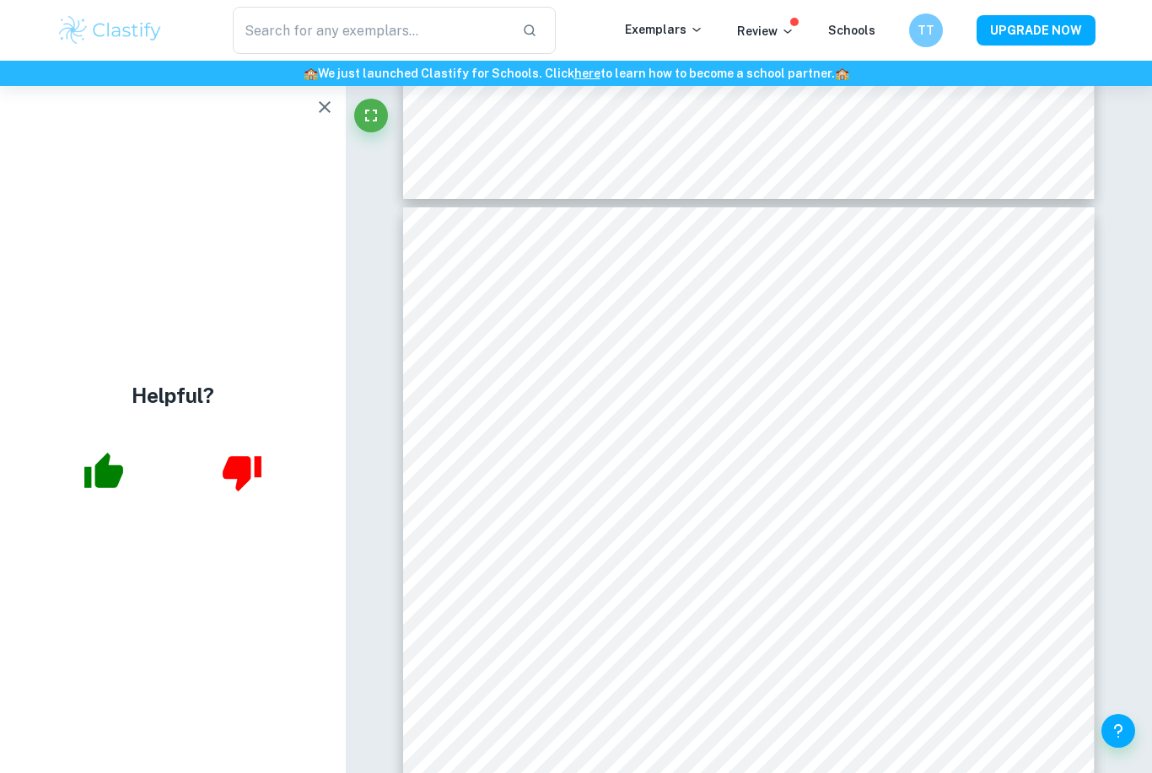
click at [99, 488] on icon "button" at bounding box center [103, 470] width 39 height 35
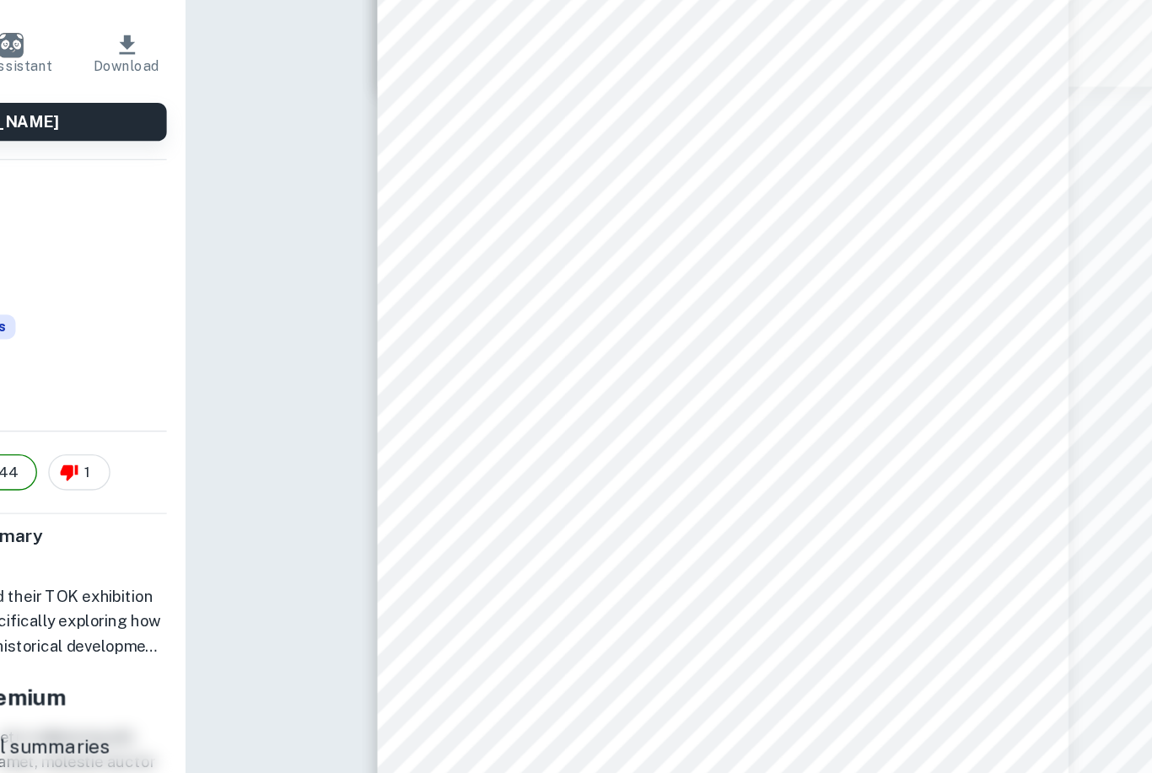
scroll to position [712, 0]
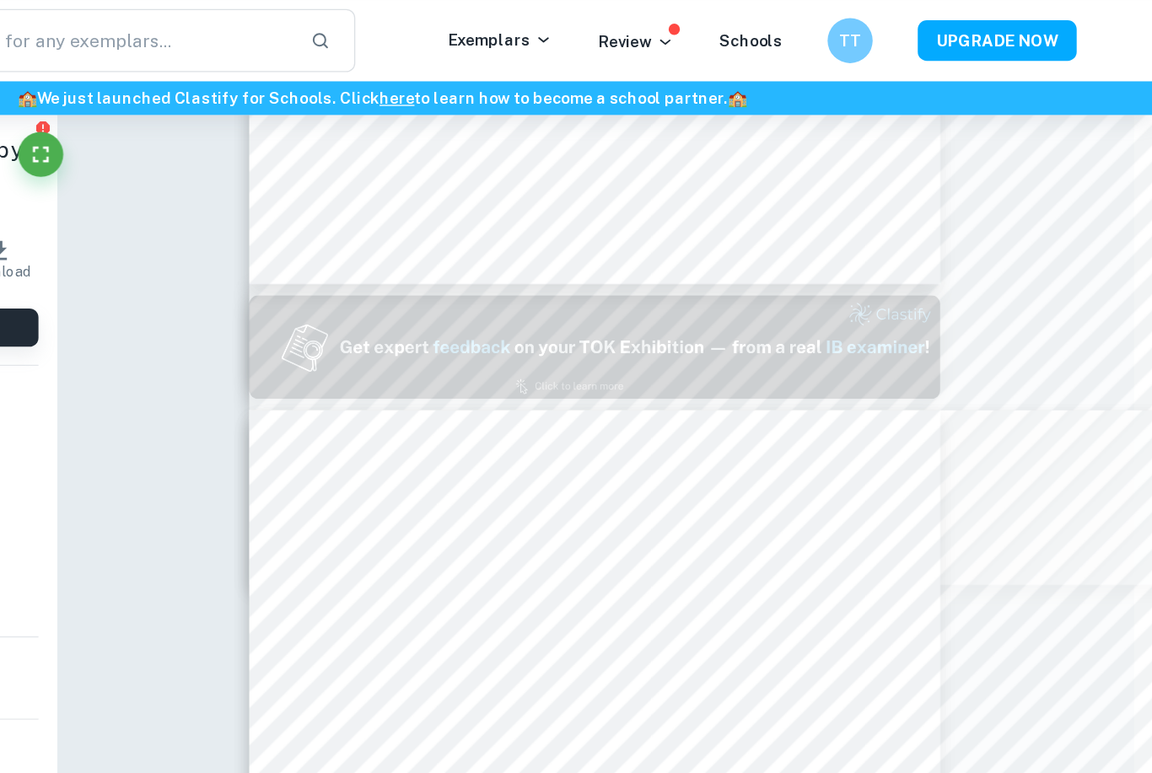
type input "1"
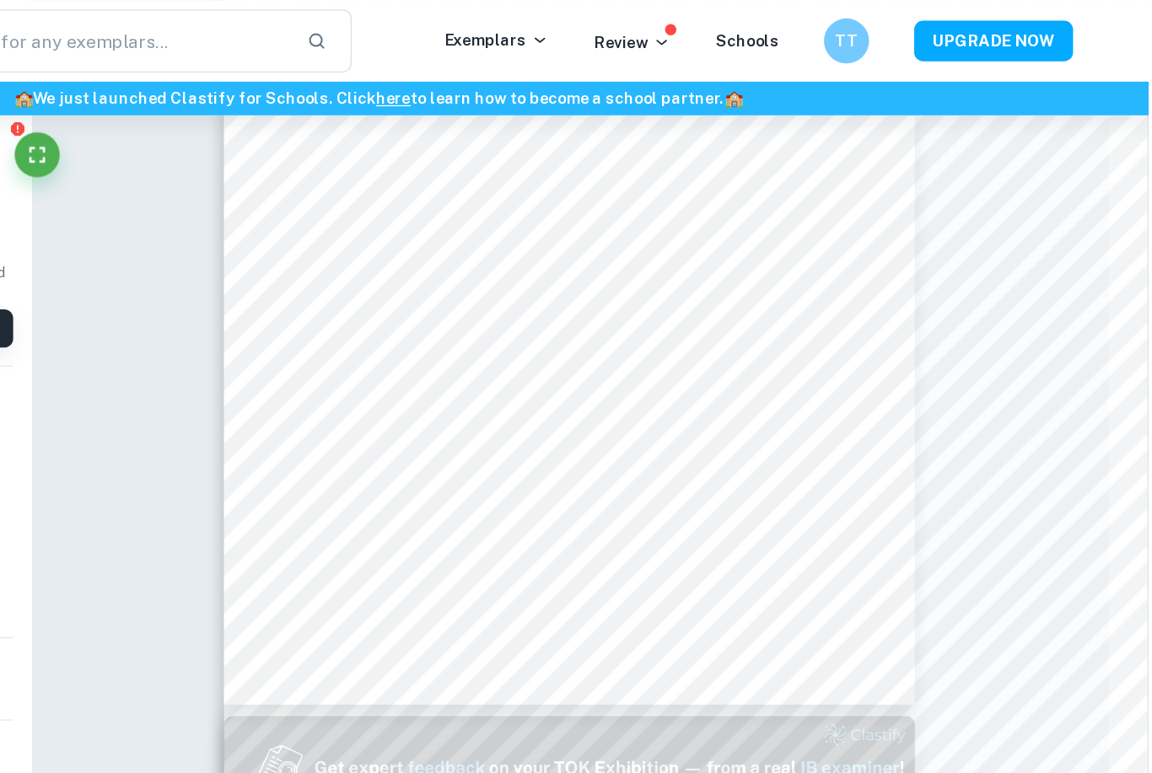
scroll to position [184, 30]
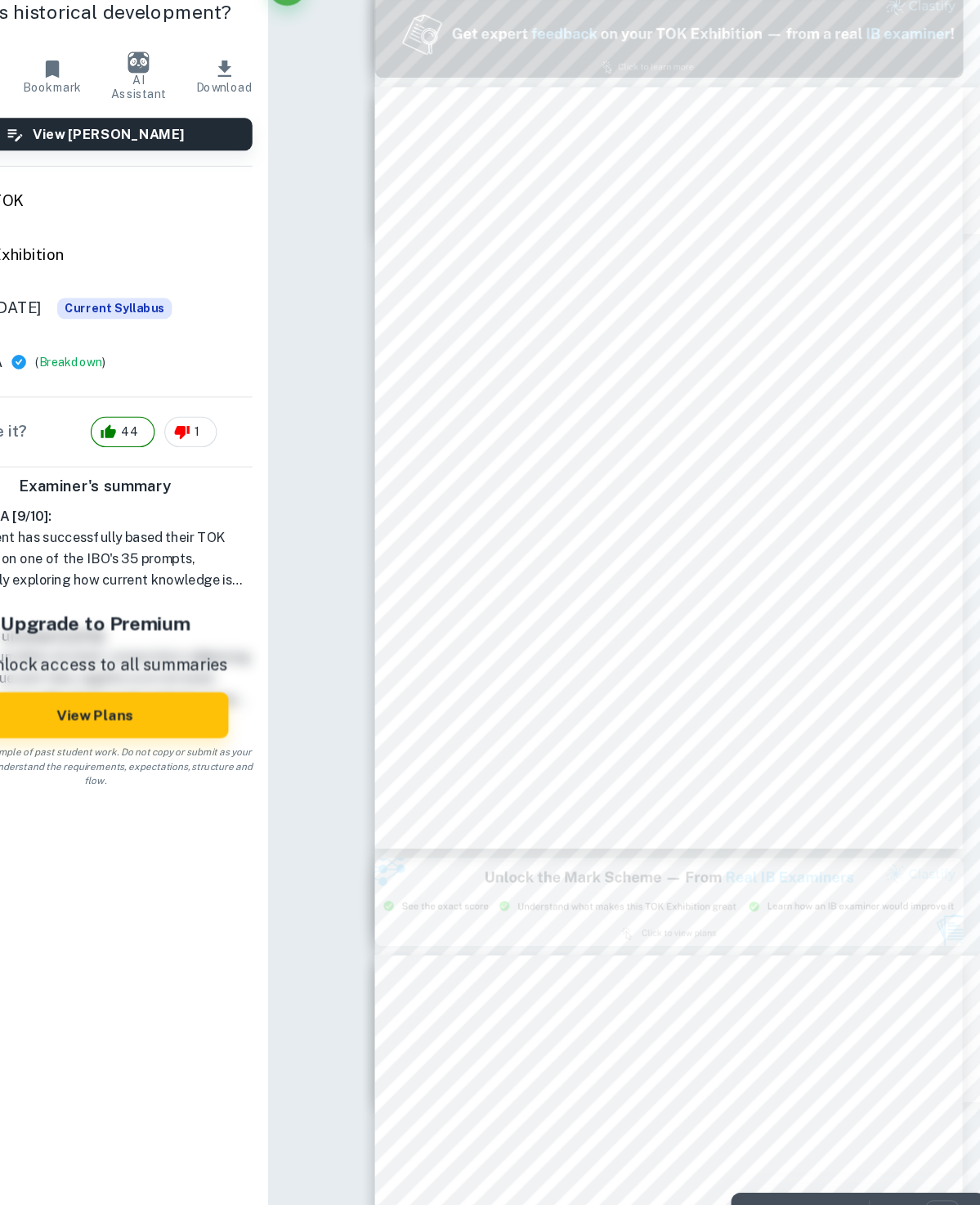
scroll to position [666, 0]
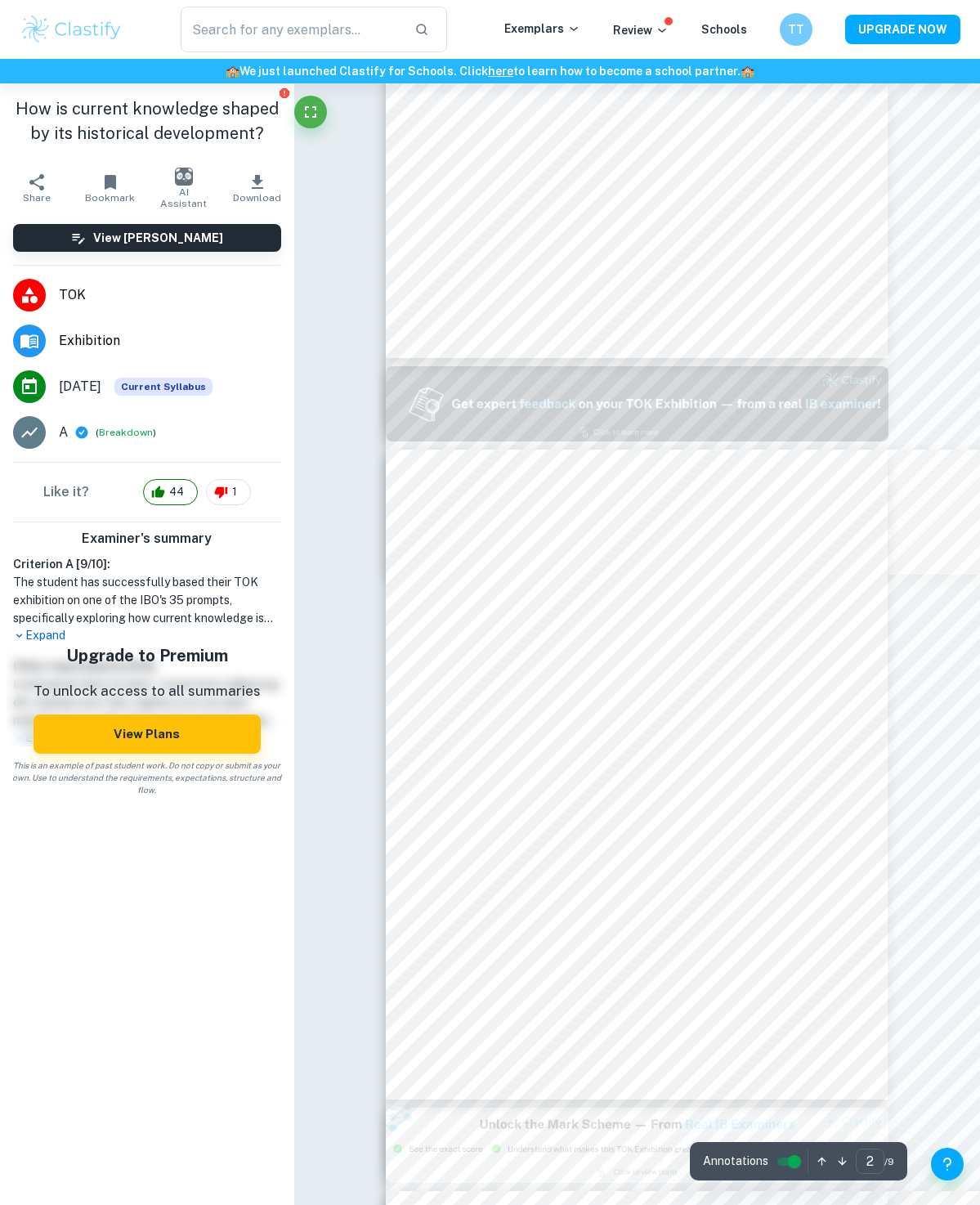
type input "1"
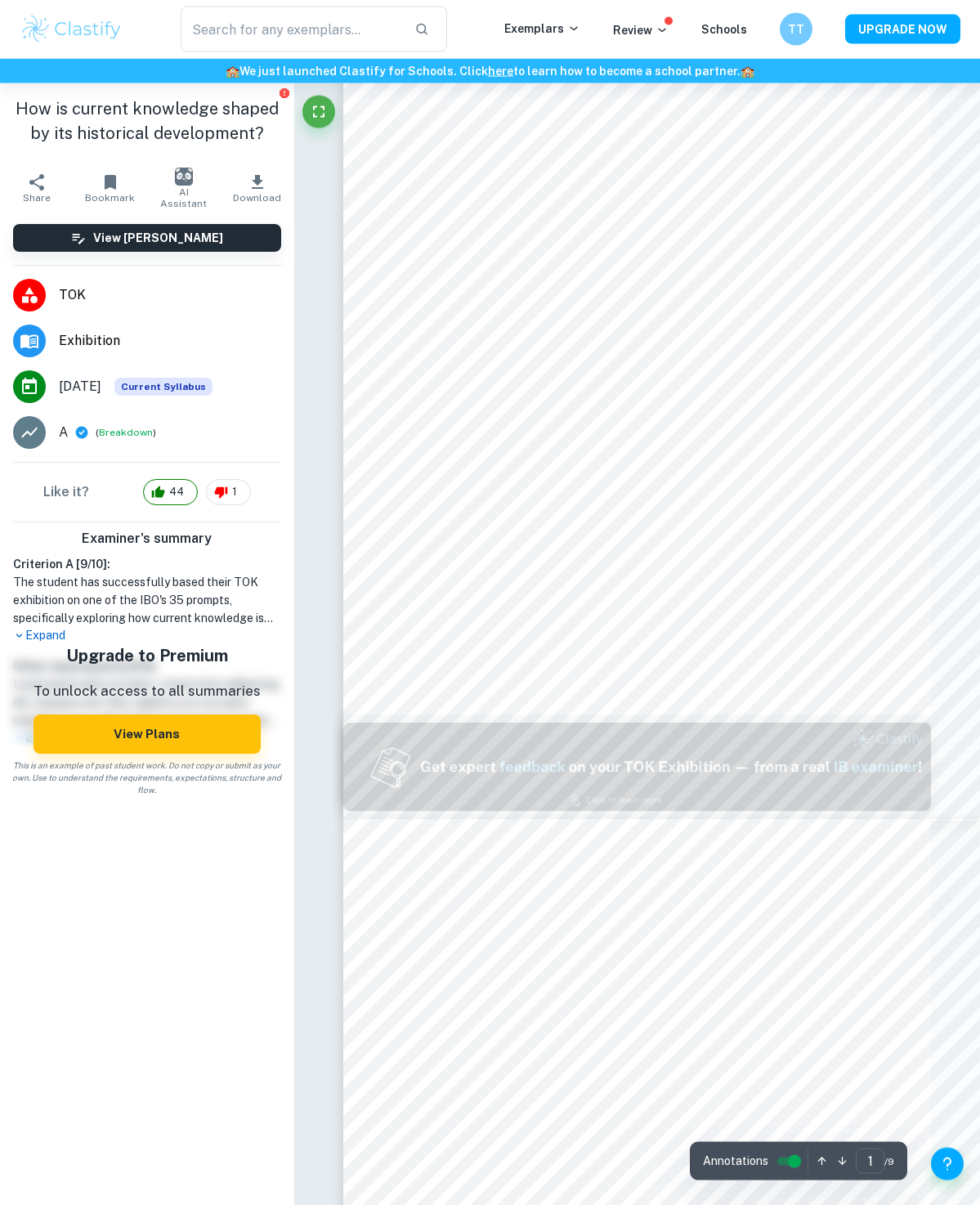
scroll to position [0, 0]
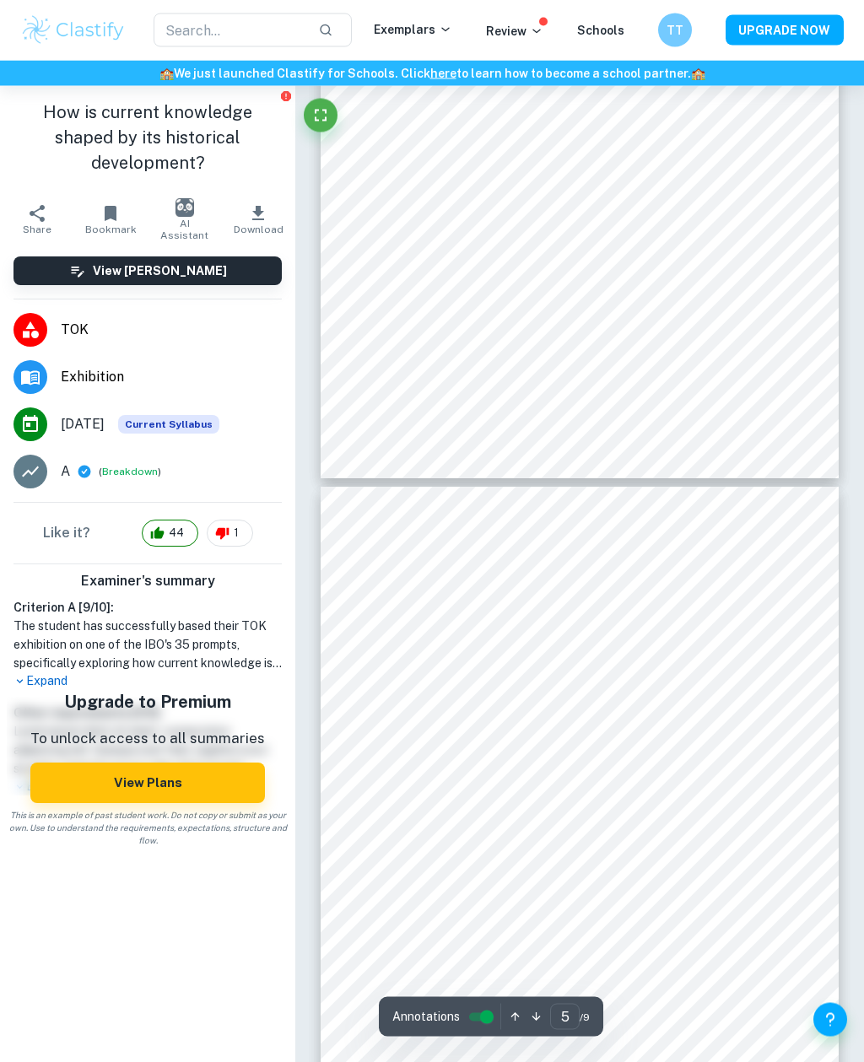
scroll to position [2504, 0]
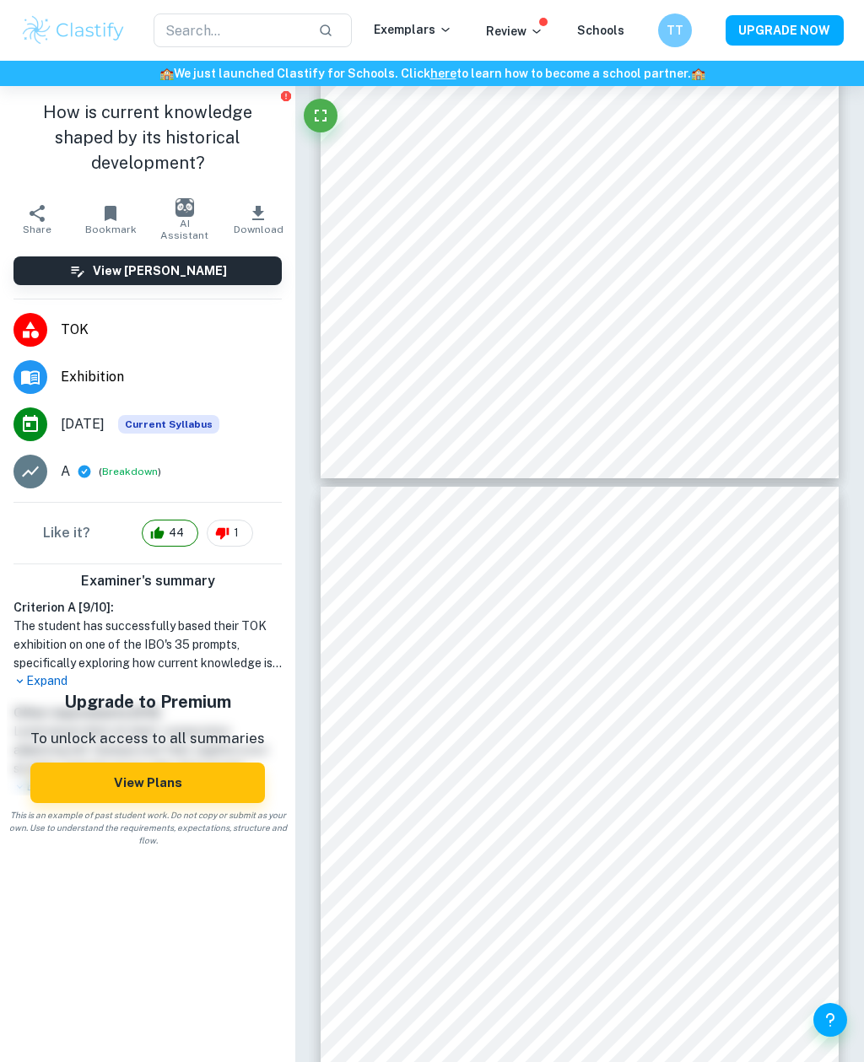
click at [528, 19] on div "​ Exemplars Review Schools TT UPGRADE NOW" at bounding box center [432, 30] width 864 height 34
click at [521, 29] on p "Review" at bounding box center [514, 31] width 57 height 19
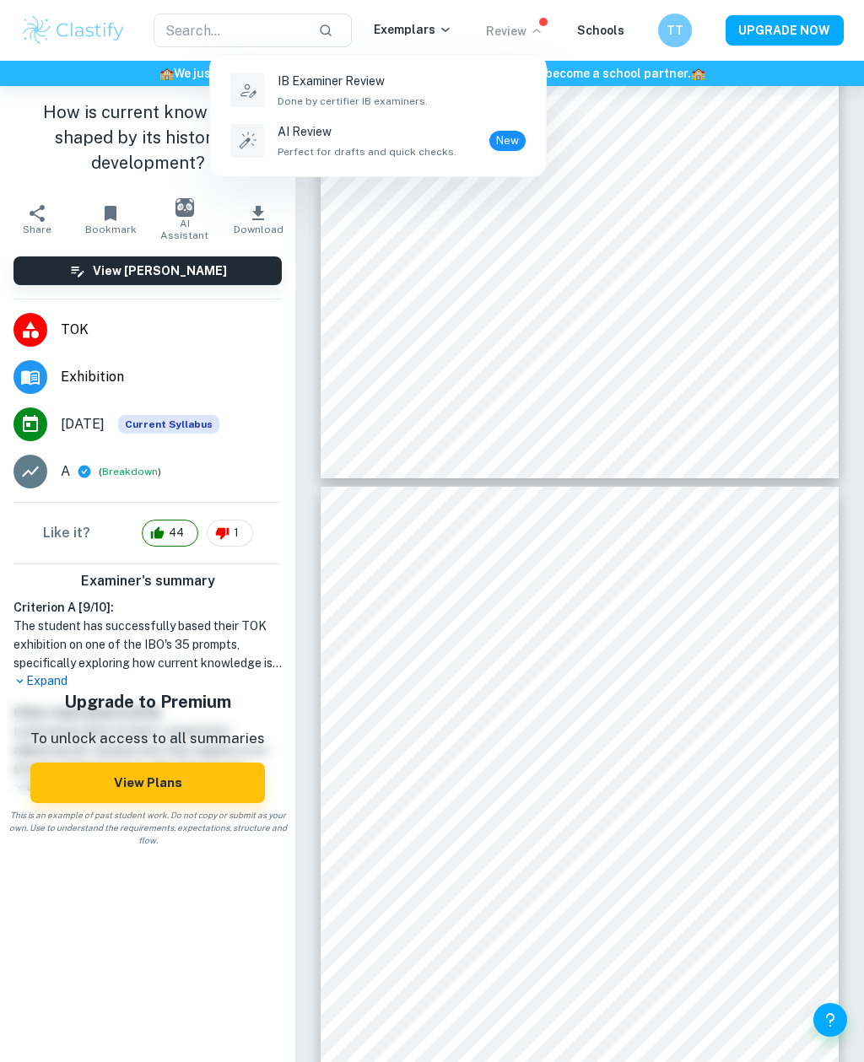
click at [531, 26] on div at bounding box center [432, 531] width 864 height 1062
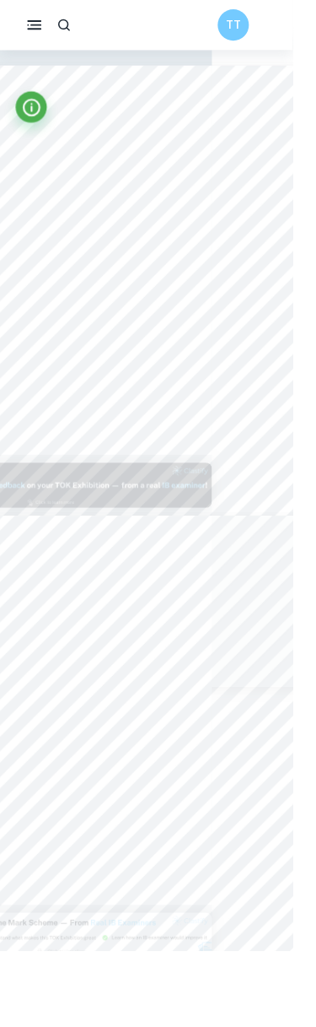
scroll to position [0, 94]
type input "1"
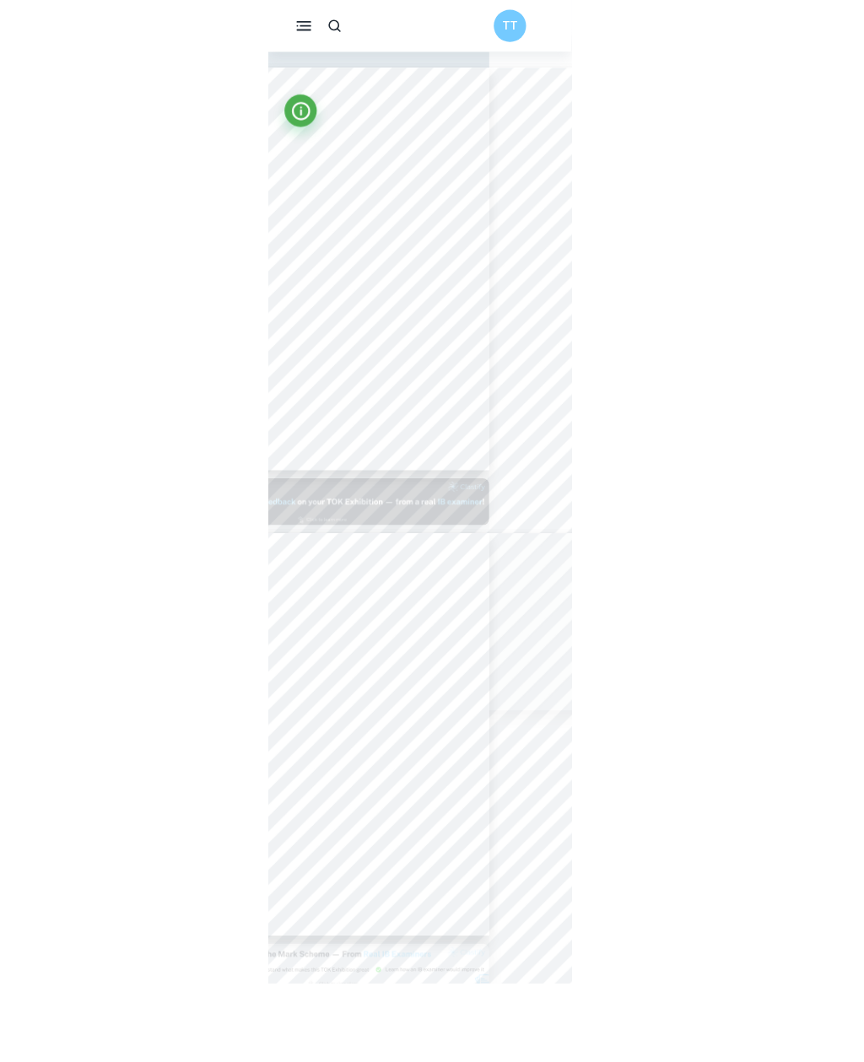
scroll to position [0, 0]
